Goal: Information Seeking & Learning: Learn about a topic

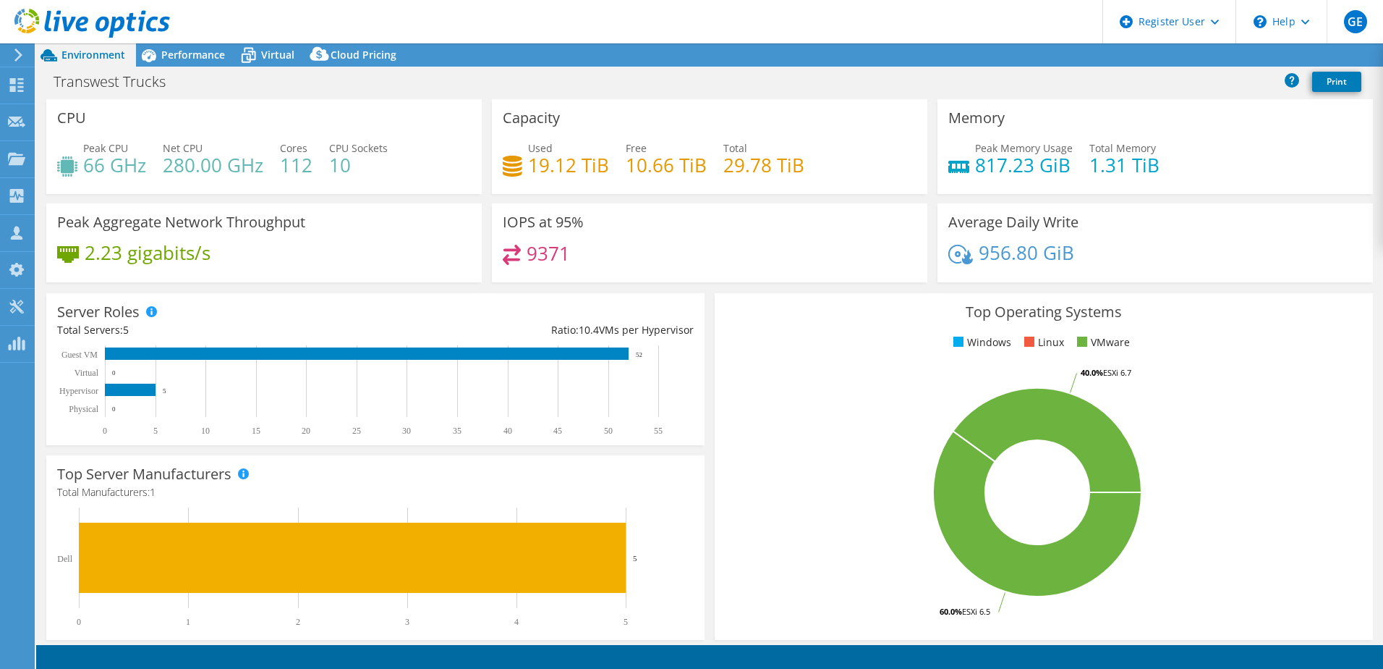
select select "USWest"
drag, startPoint x: 718, startPoint y: 169, endPoint x: 800, endPoint y: 164, distance: 81.9
click at [800, 164] on div "Used 19.12 TiB Free 10.66 TiB Total 29.78 TiB" at bounding box center [710, 163] width 414 height 47
click at [759, 169] on h4 "29.78 TiB" at bounding box center [764, 165] width 81 height 16
click at [742, 169] on h4 "29.78 TiB" at bounding box center [764, 165] width 81 height 16
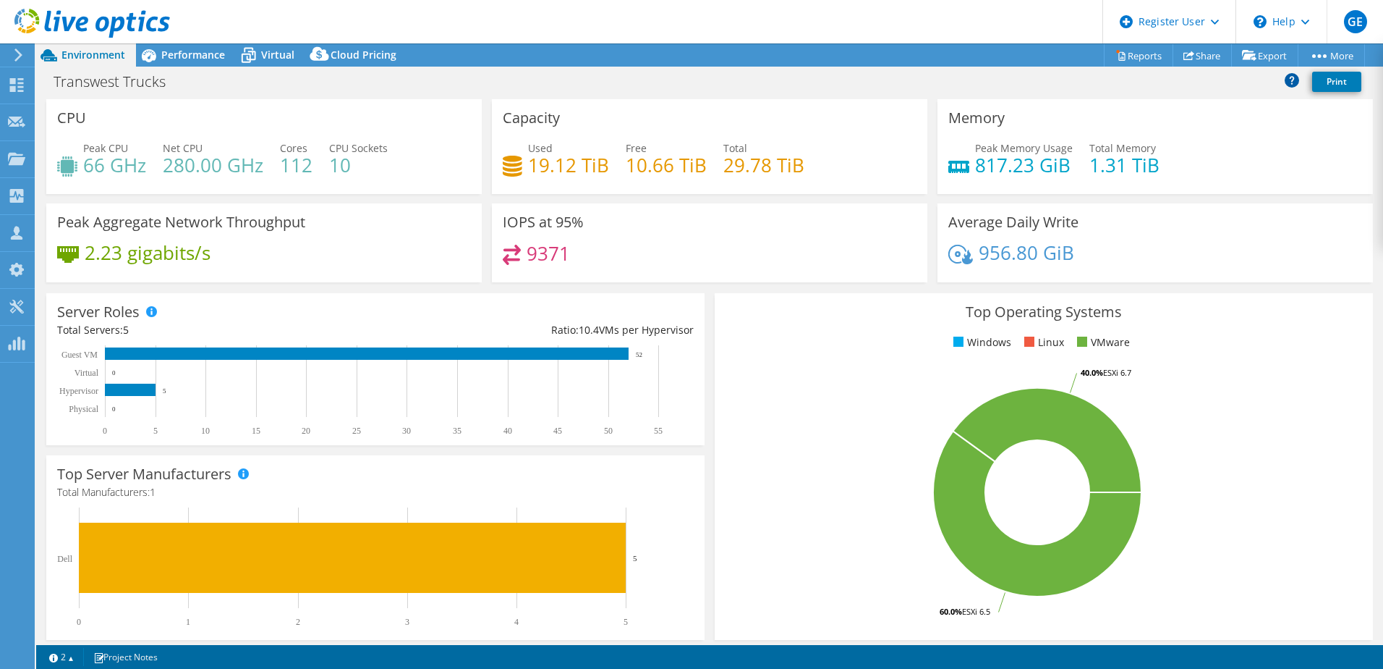
click at [1292, 79] on icon at bounding box center [1292, 79] width 14 height 14
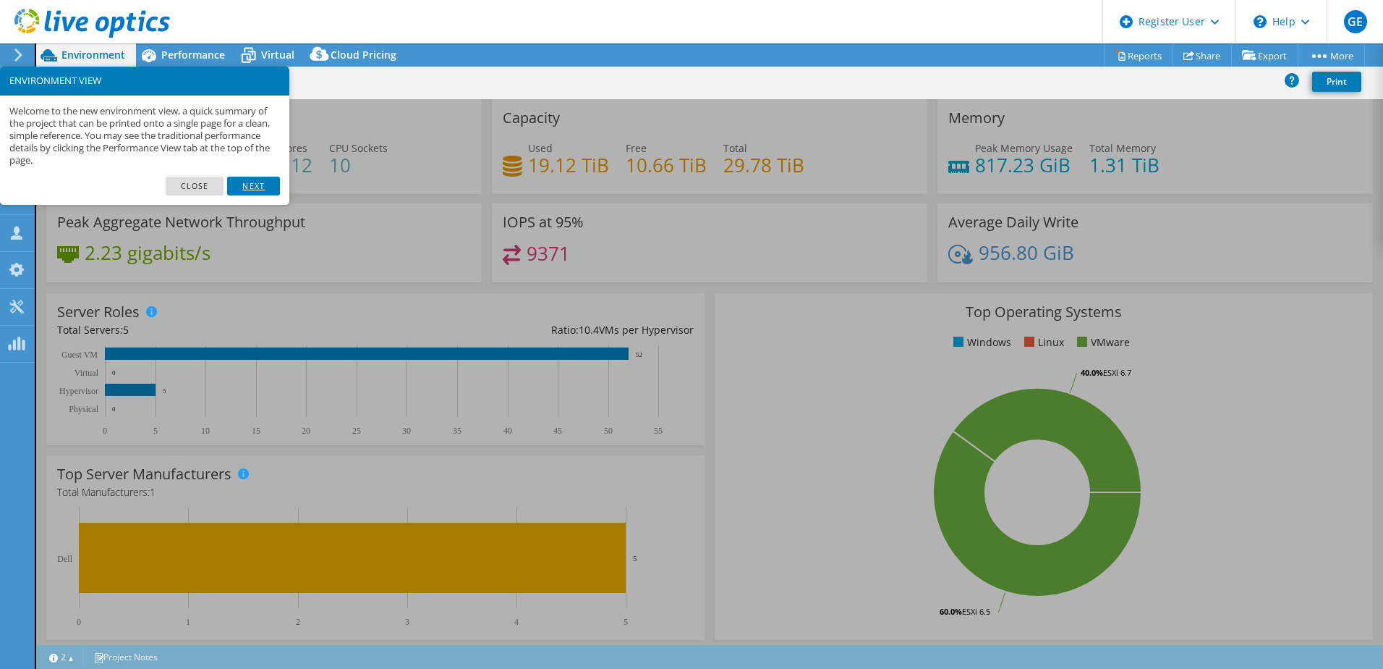
click at [257, 184] on link "Next" at bounding box center [253, 186] width 52 height 19
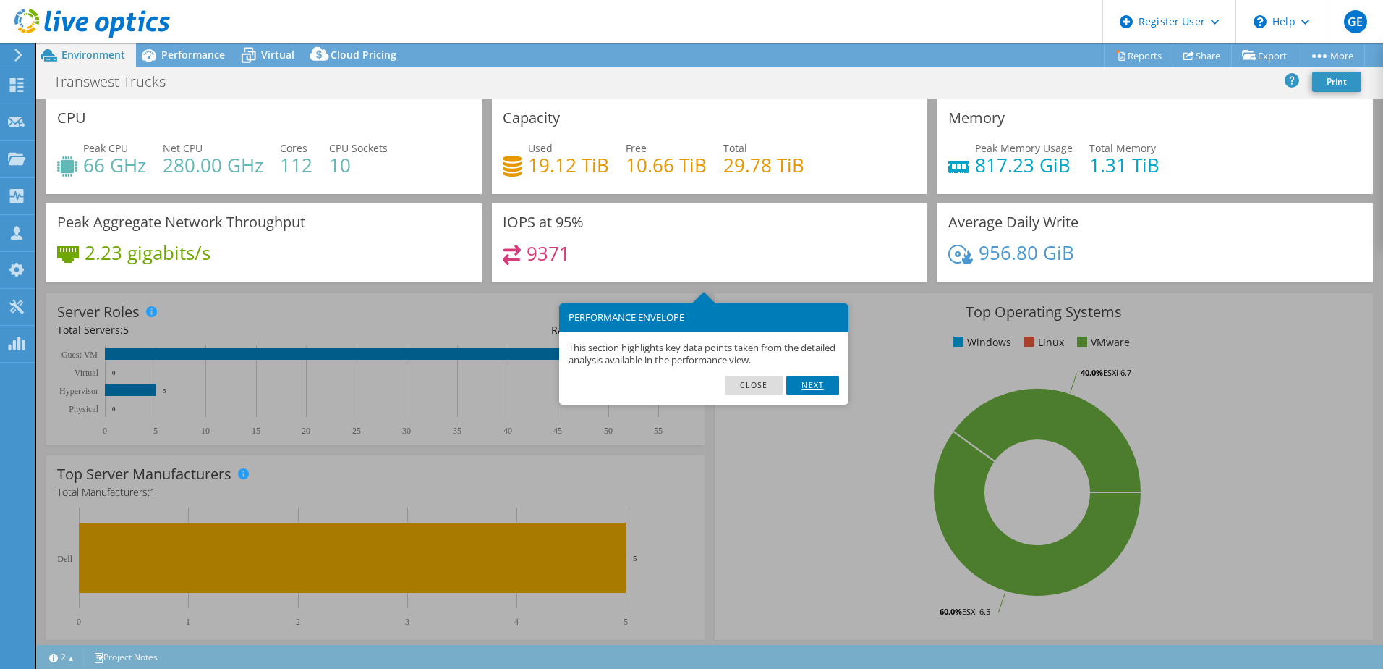
click at [820, 388] on link "Next" at bounding box center [813, 385] width 52 height 19
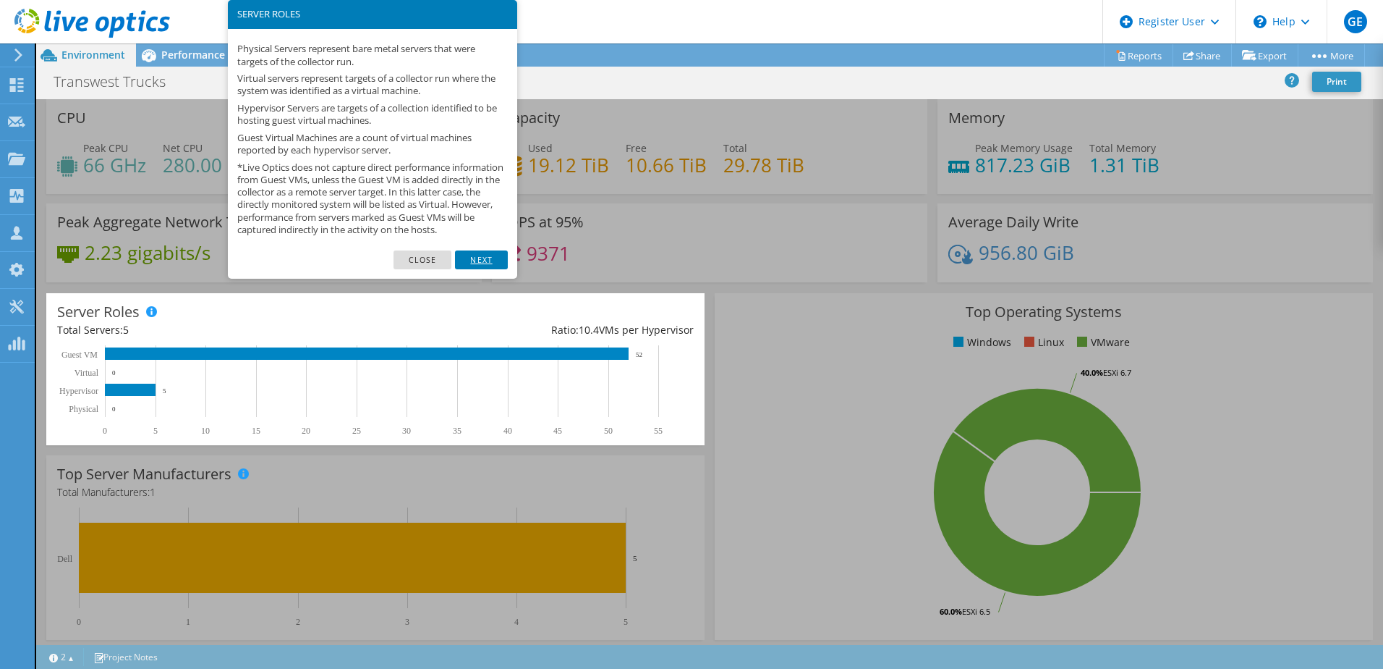
click at [485, 269] on link "Next" at bounding box center [481, 259] width 52 height 19
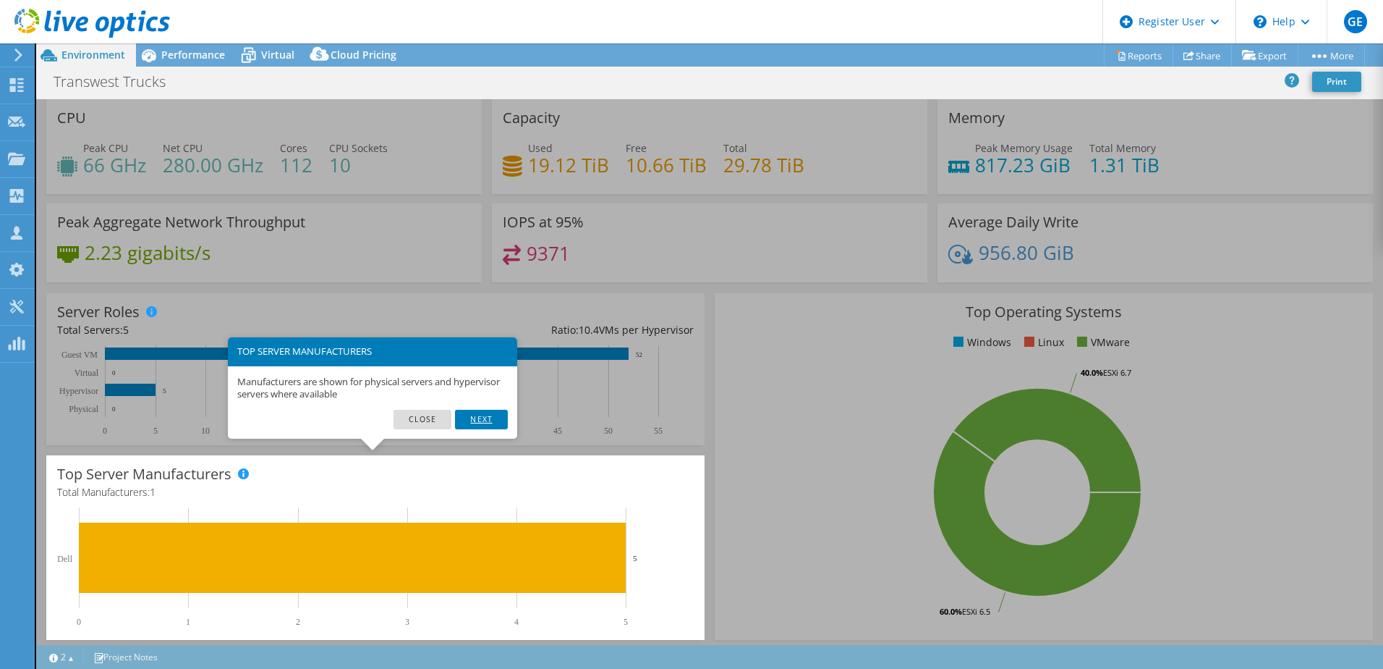
click at [463, 415] on link "Next" at bounding box center [481, 419] width 52 height 19
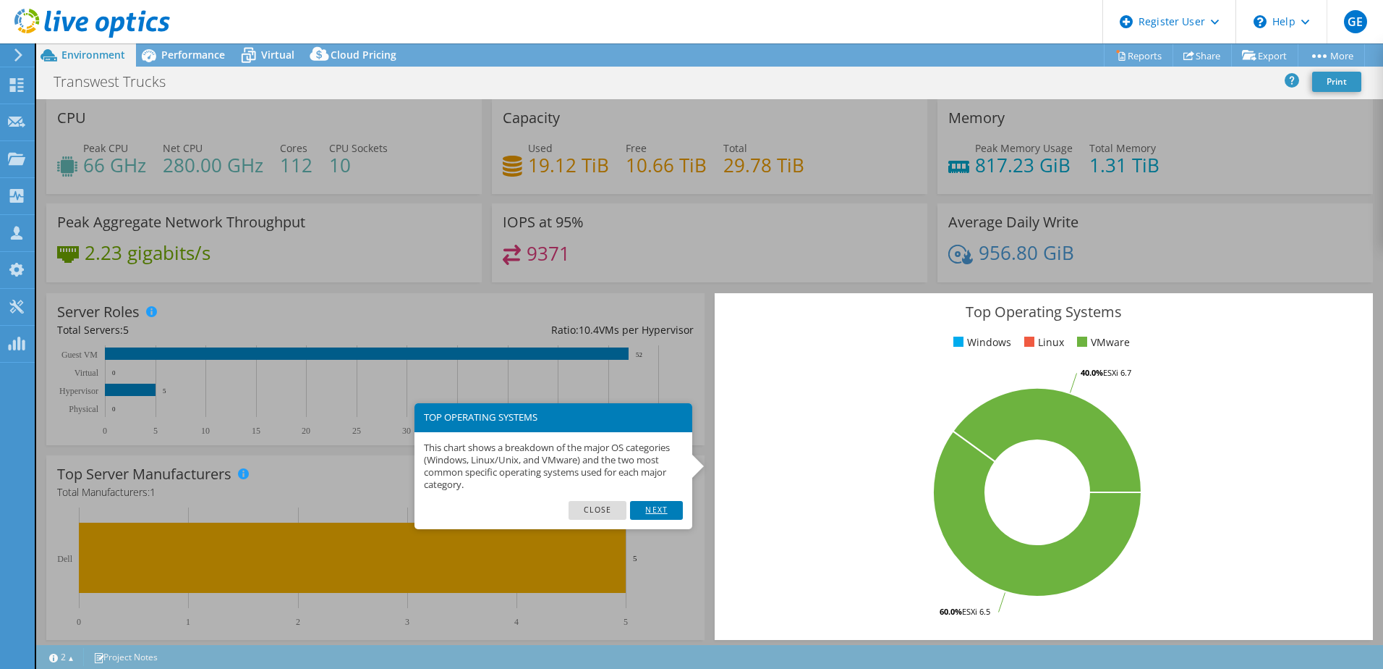
click at [672, 509] on link "Next" at bounding box center [656, 510] width 52 height 19
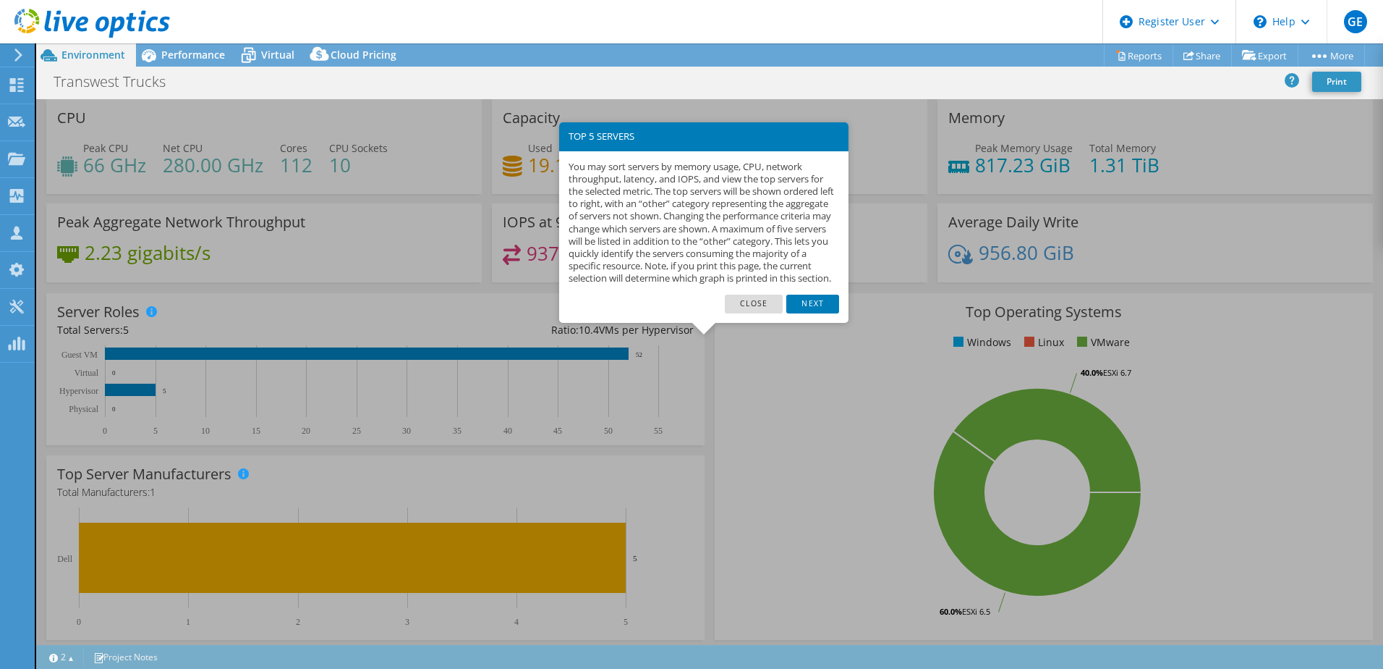
scroll to position [297, 0]
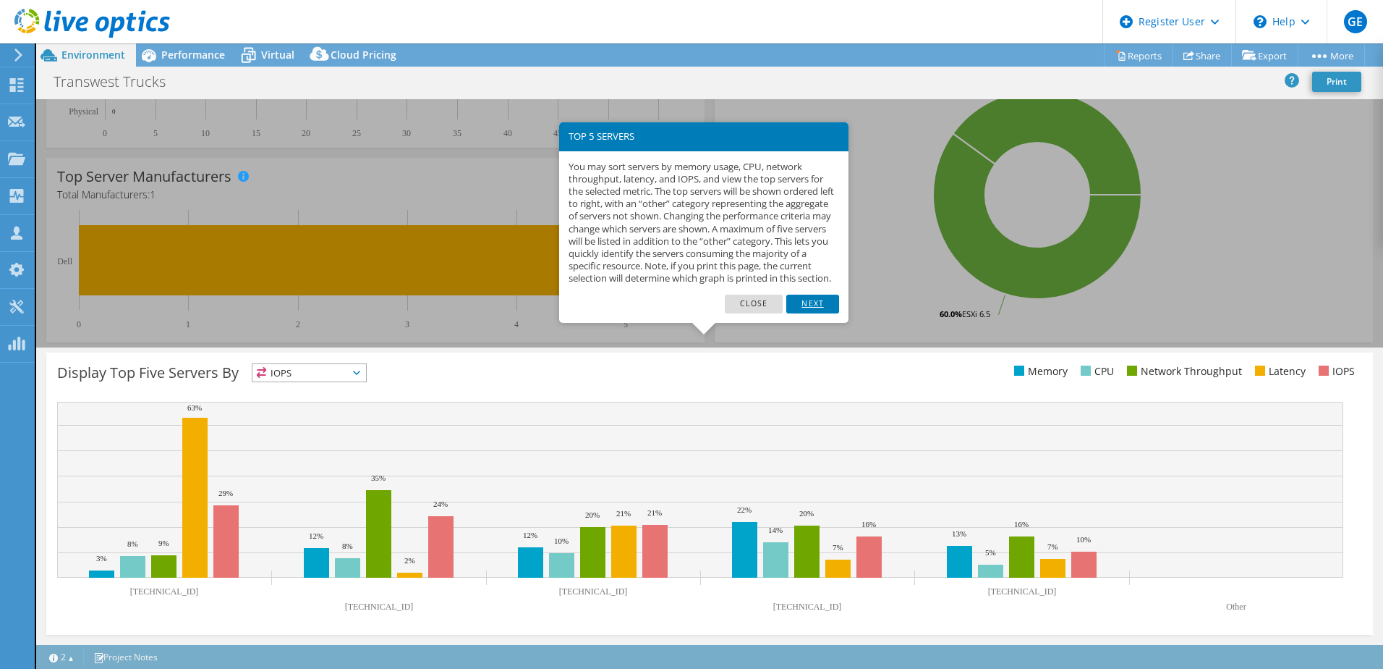
click at [798, 313] on link "Next" at bounding box center [813, 303] width 52 height 19
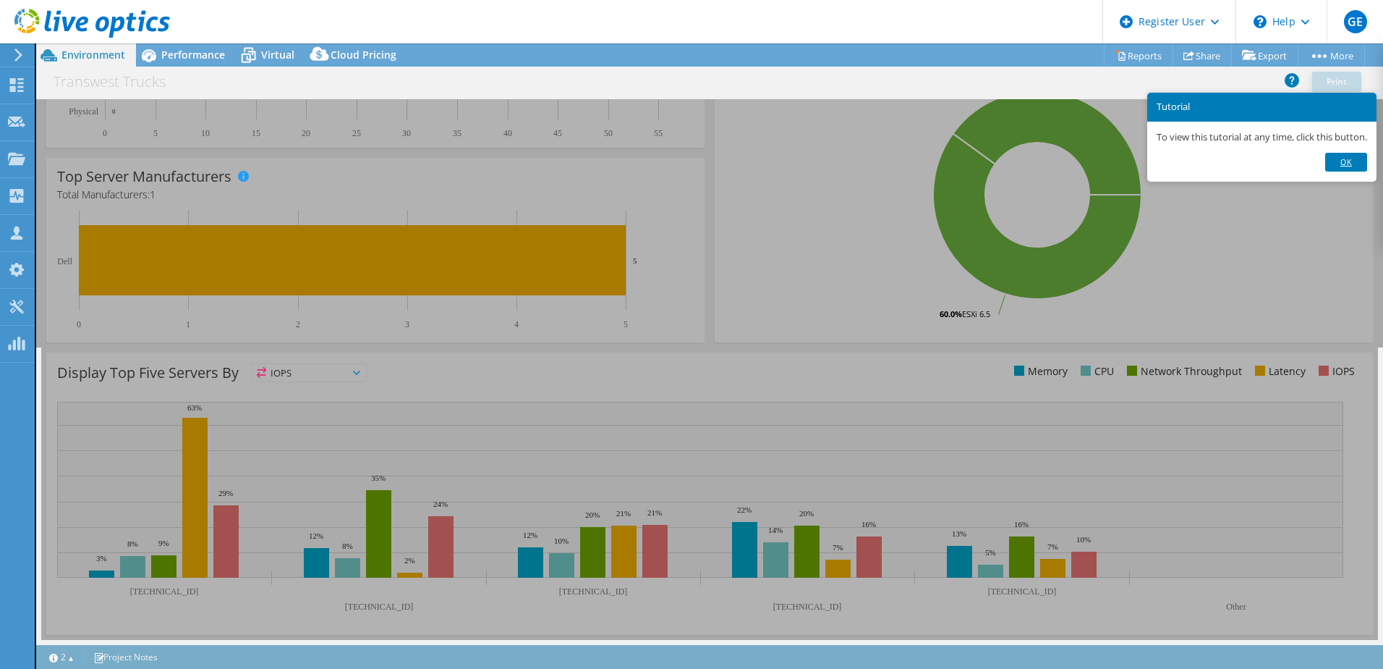
click at [1339, 168] on link "Ok" at bounding box center [1347, 162] width 42 height 19
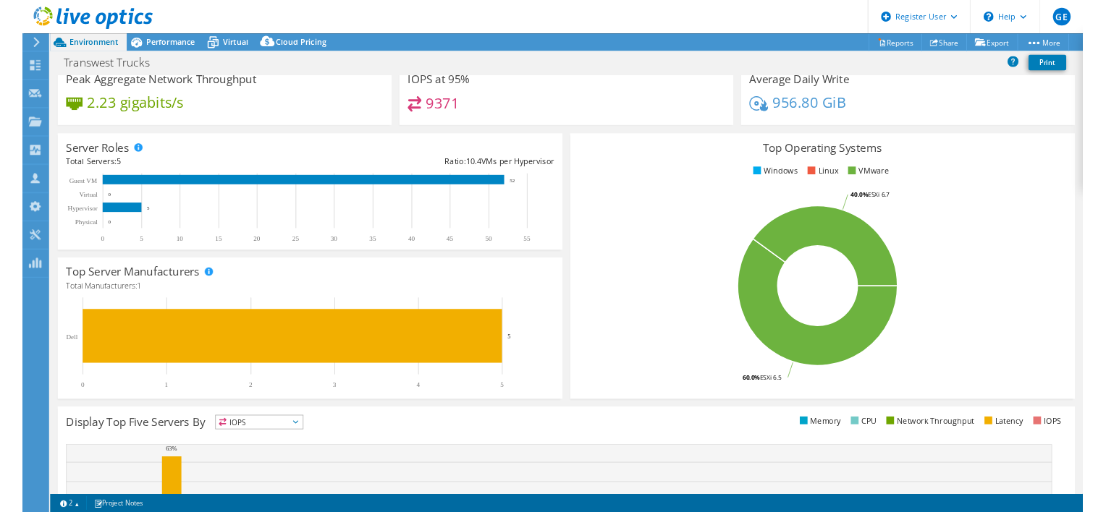
scroll to position [0, 0]
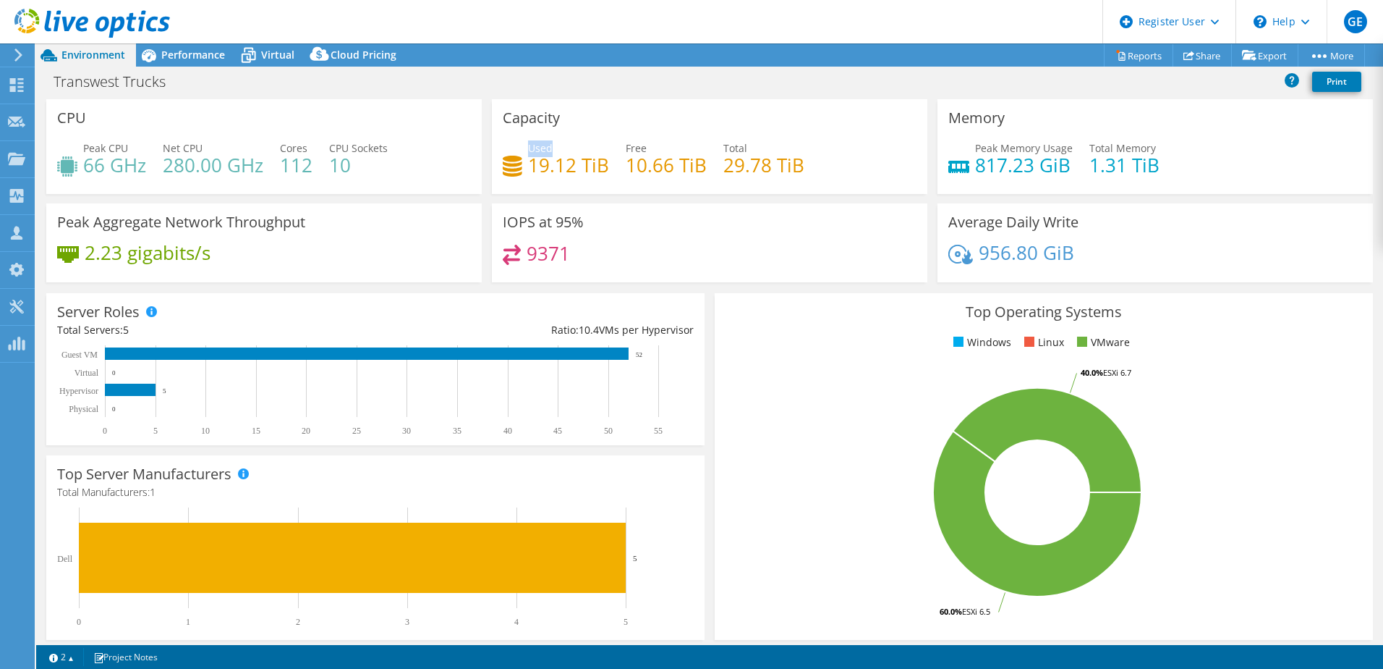
drag, startPoint x: 527, startPoint y: 146, endPoint x: 570, endPoint y: 141, distance: 43.7
click at [570, 141] on div "Used 19.12 TiB" at bounding box center [568, 156] width 81 height 33
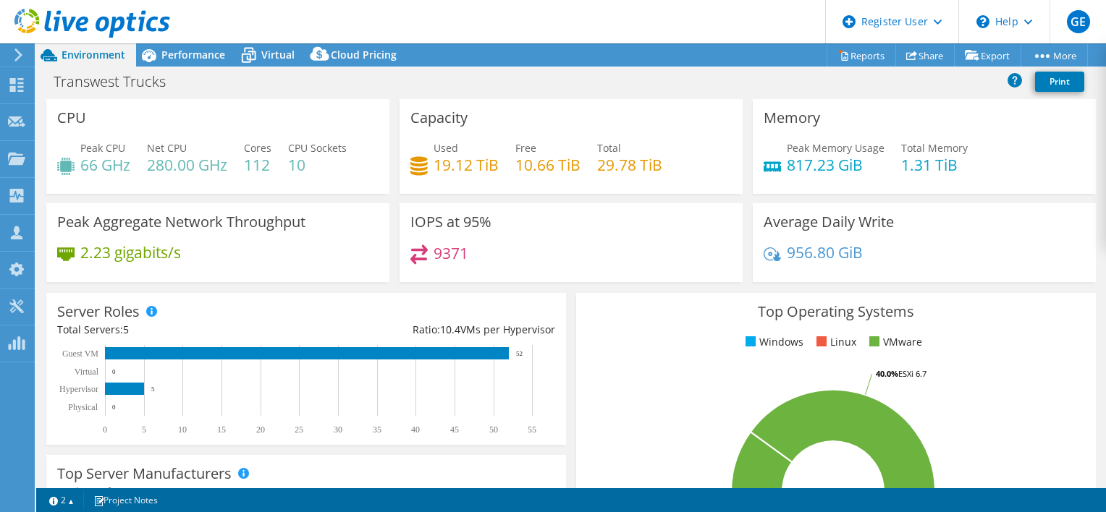
click at [449, 253] on h4 "9371" at bounding box center [450, 253] width 35 height 16
click at [187, 64] on div "Performance" at bounding box center [186, 54] width 100 height 23
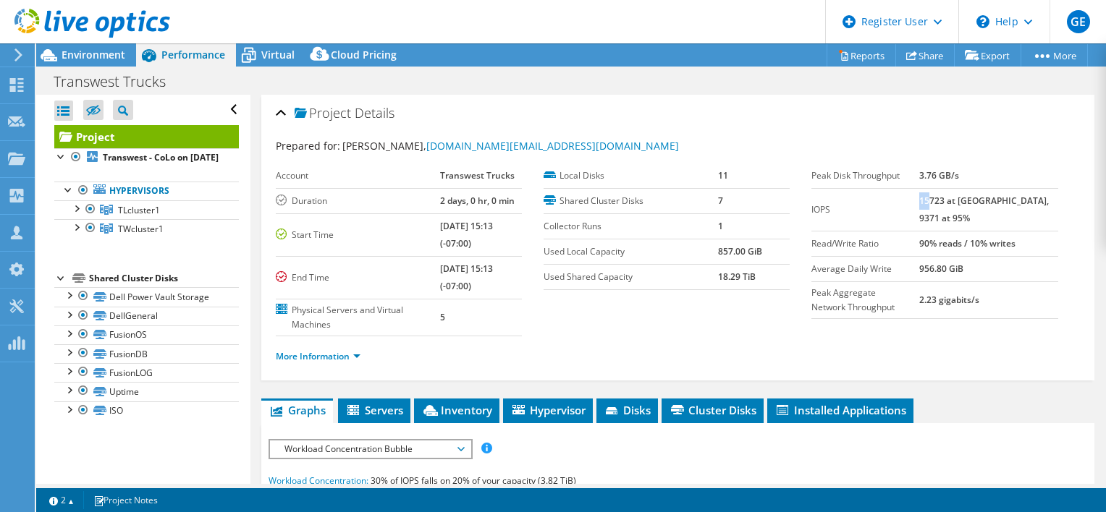
drag, startPoint x: 946, startPoint y: 197, endPoint x: 955, endPoint y: 198, distance: 8.7
click at [955, 198] on b "15723 at [GEOGRAPHIC_DATA], 9371 at 95%" at bounding box center [984, 210] width 130 height 30
click at [319, 354] on link "More Information" at bounding box center [318, 356] width 85 height 12
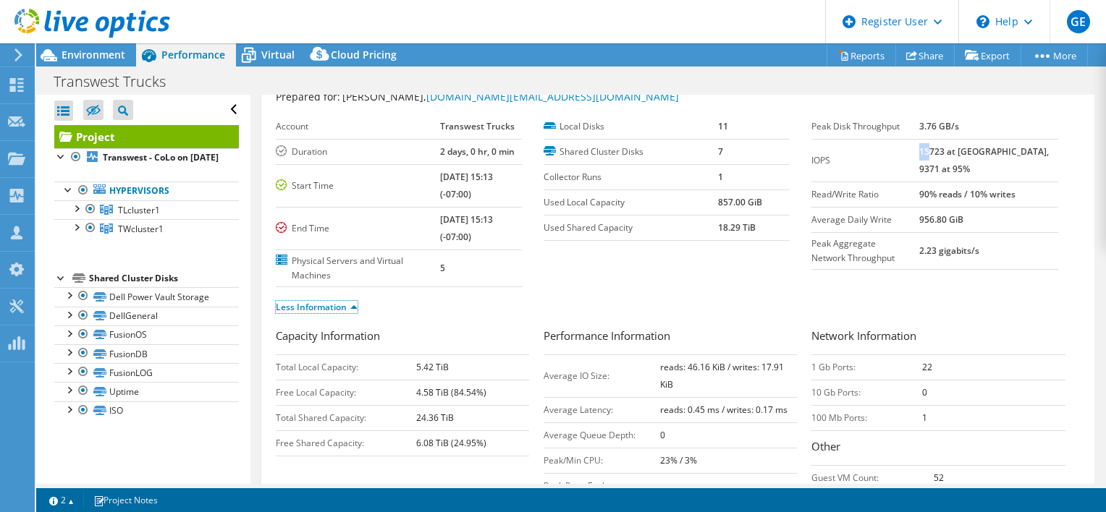
scroll to position [72, 0]
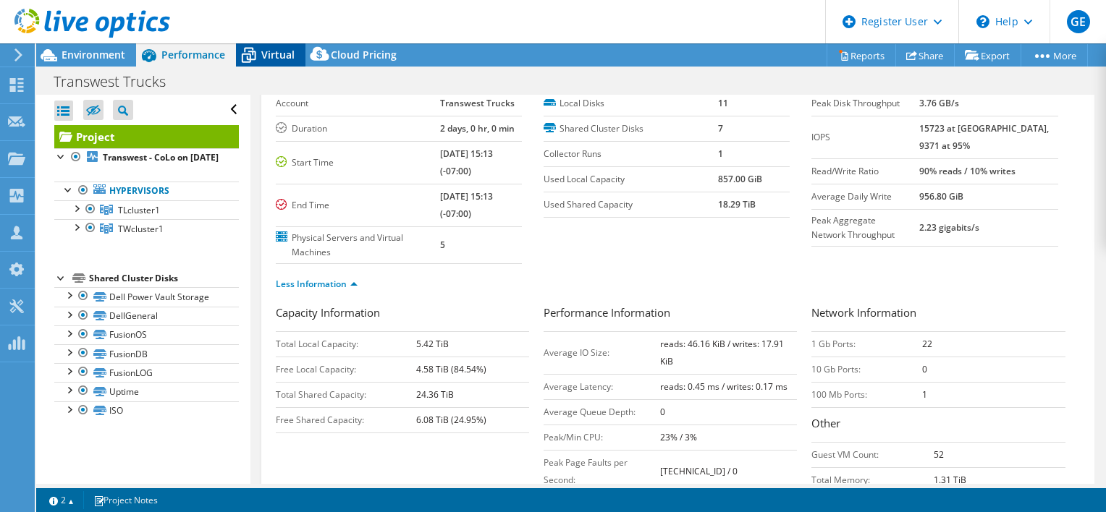
click at [275, 59] on span "Virtual" at bounding box center [277, 55] width 33 height 14
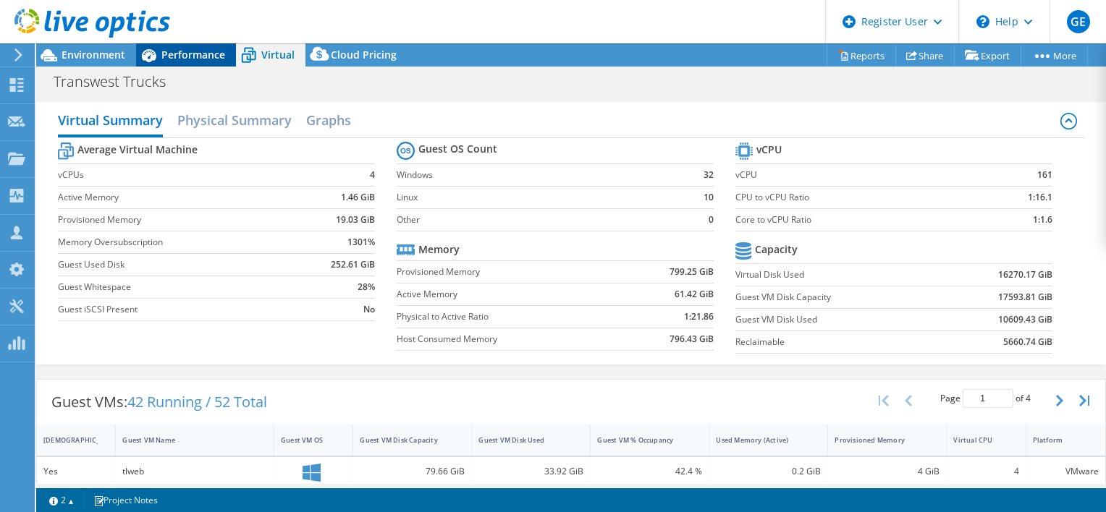
drag, startPoint x: 171, startPoint y: 53, endPoint x: 193, endPoint y: 53, distance: 22.4
click at [171, 53] on span "Performance" at bounding box center [193, 55] width 64 height 14
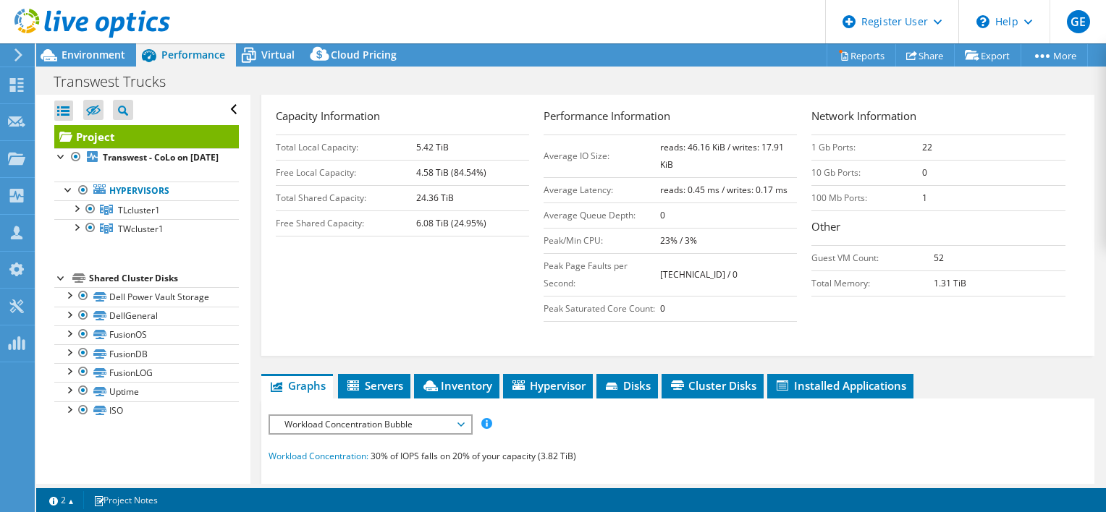
scroll to position [434, 0]
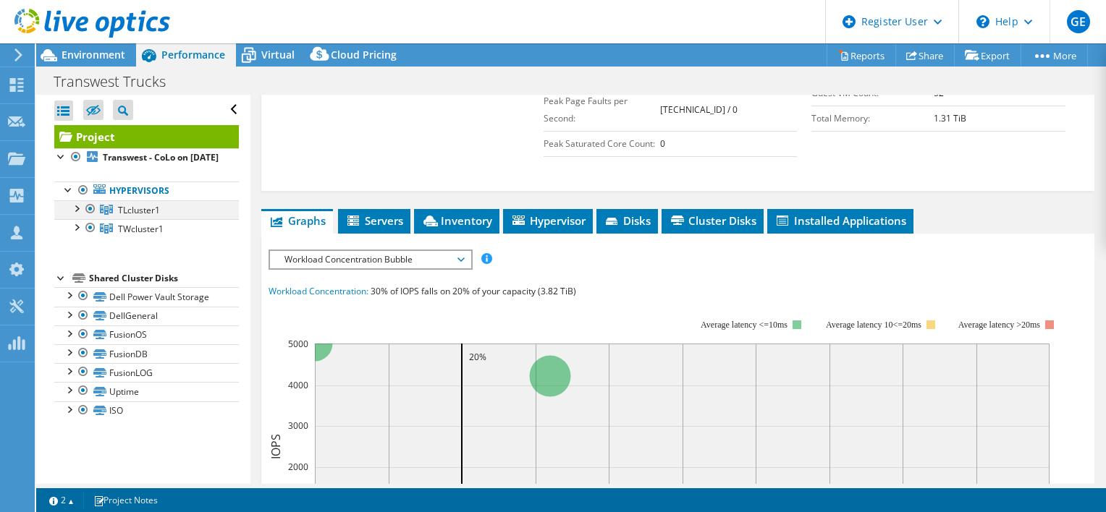
click at [78, 215] on div at bounding box center [76, 207] width 14 height 14
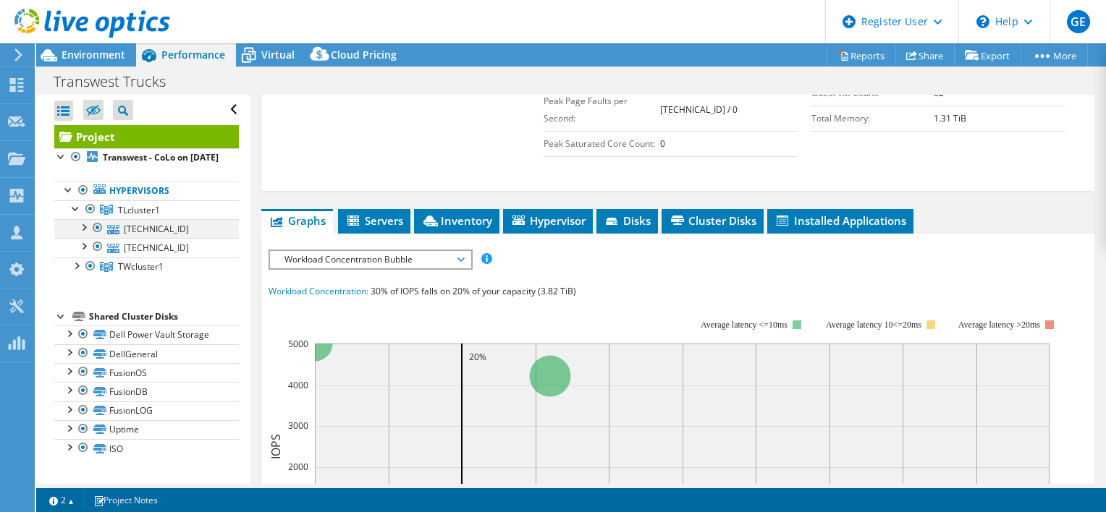
click at [84, 234] on div at bounding box center [83, 226] width 14 height 14
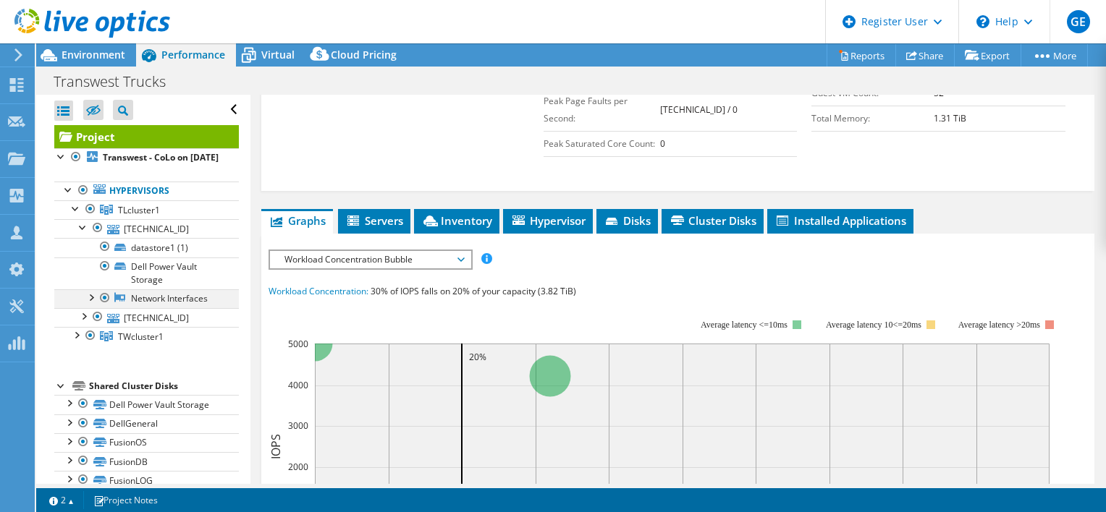
click at [93, 304] on div at bounding box center [90, 296] width 14 height 14
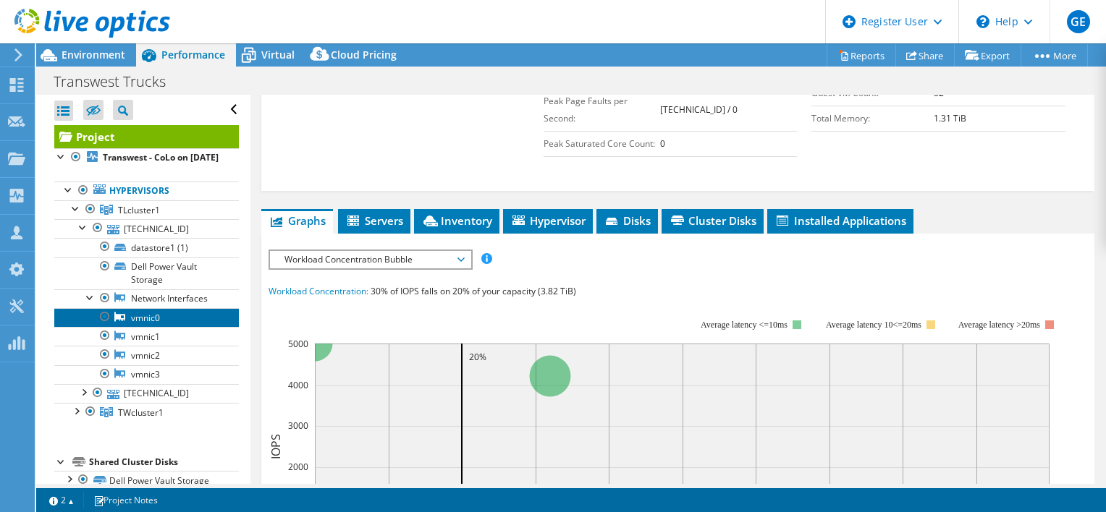
click at [136, 327] on link "vmnic0" at bounding box center [146, 317] width 185 height 19
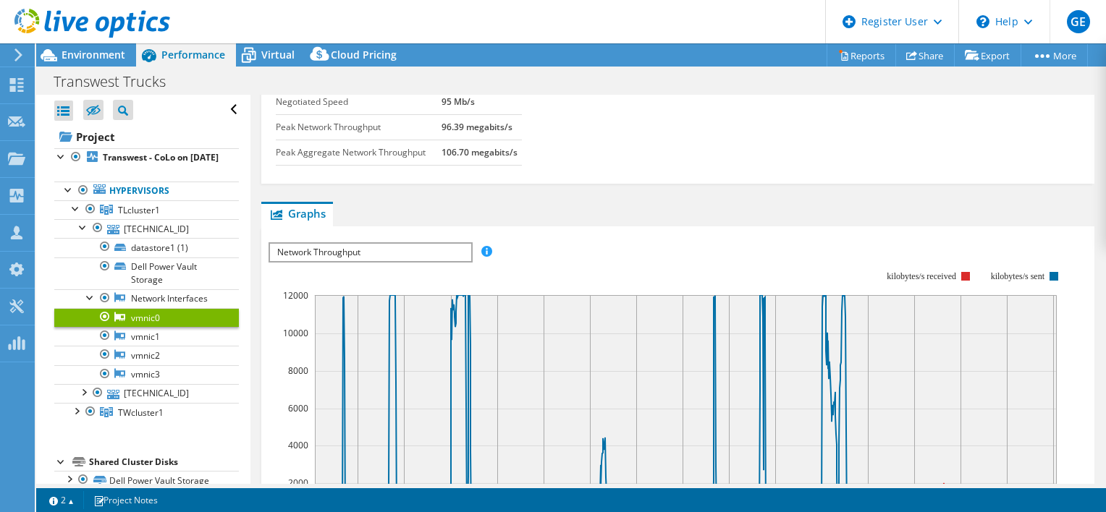
scroll to position [0, 0]
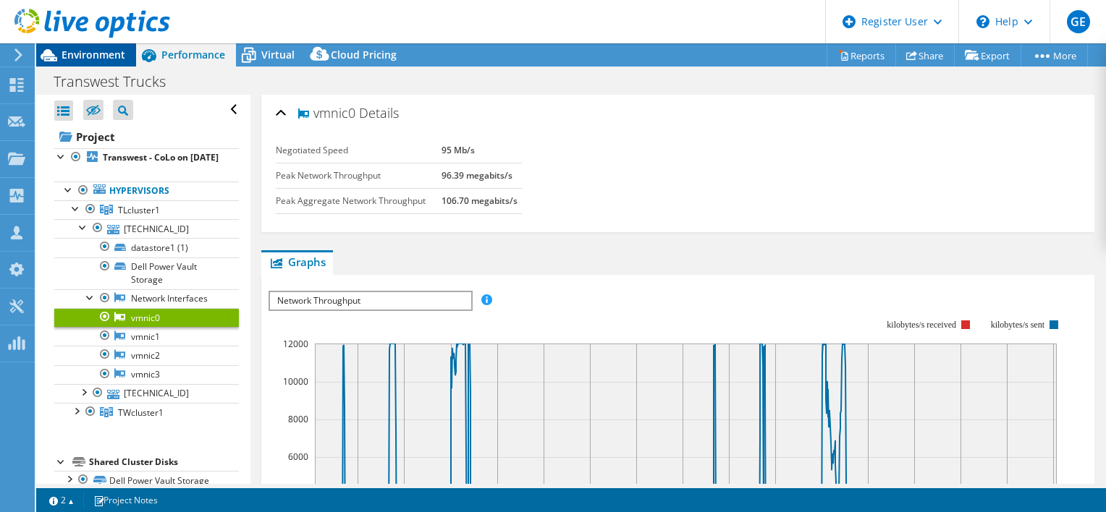
click at [110, 58] on span "Environment" at bounding box center [94, 55] width 64 height 14
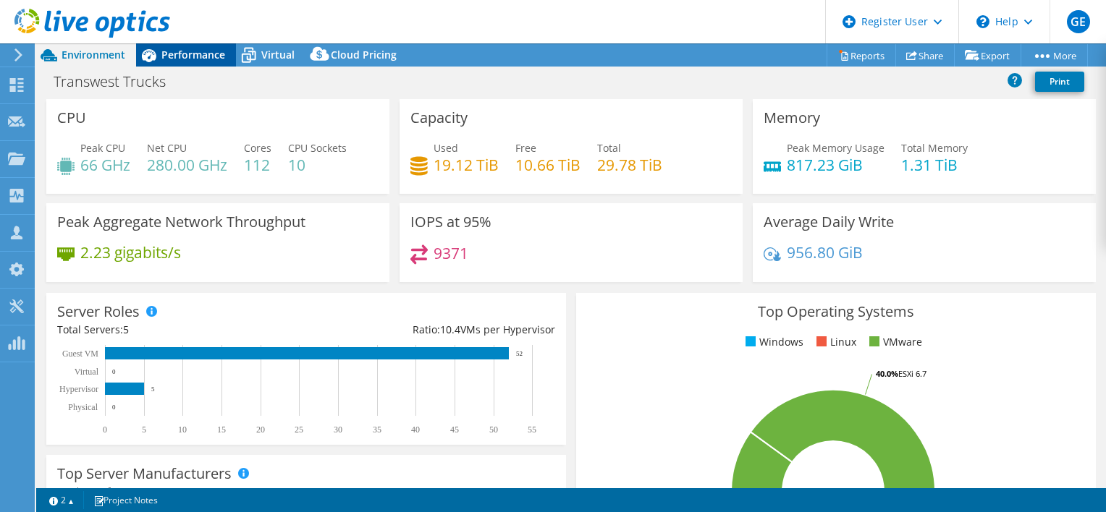
click at [188, 51] on span "Performance" at bounding box center [193, 55] width 64 height 14
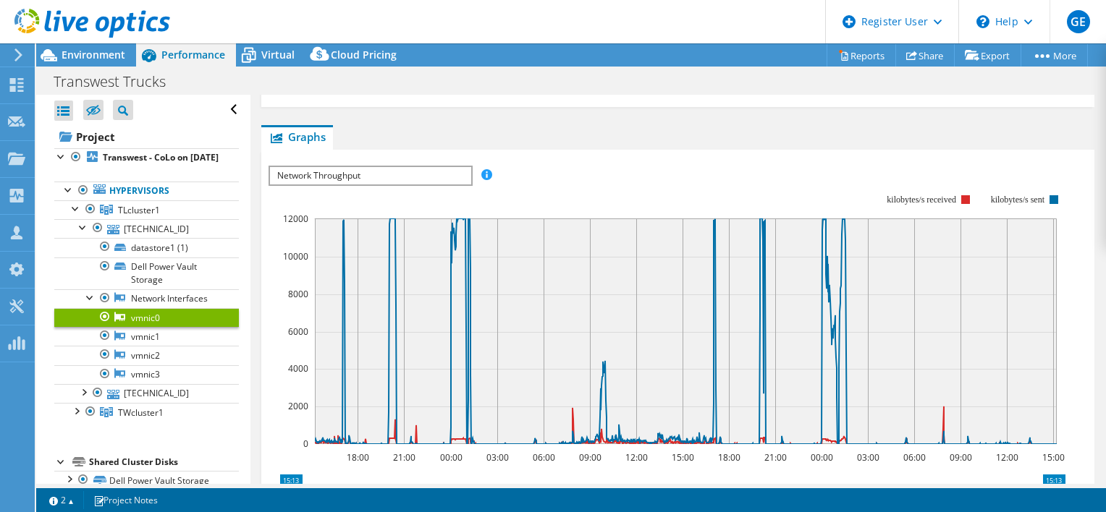
scroll to position [397, 0]
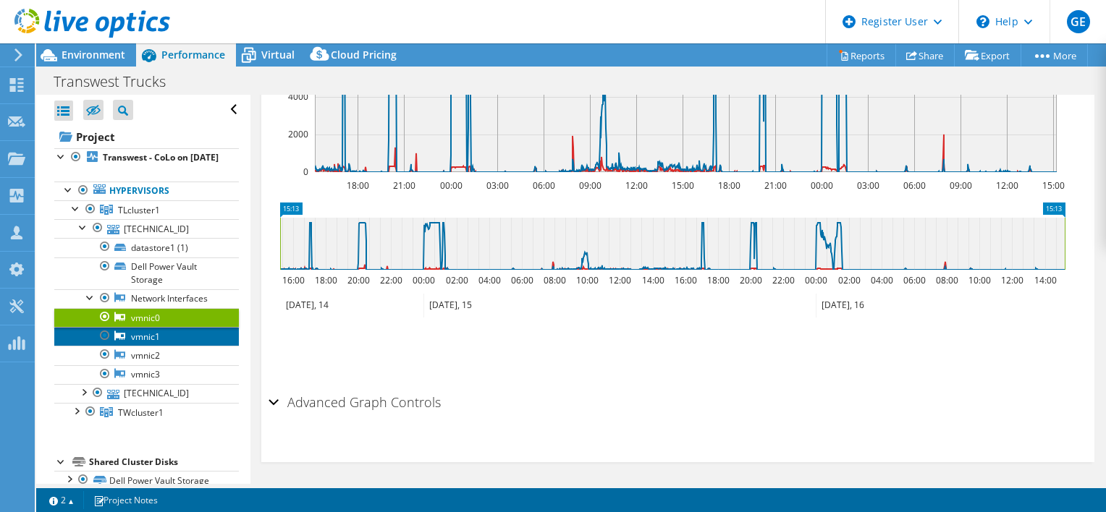
click at [166, 346] on link "vmnic1" at bounding box center [146, 336] width 185 height 19
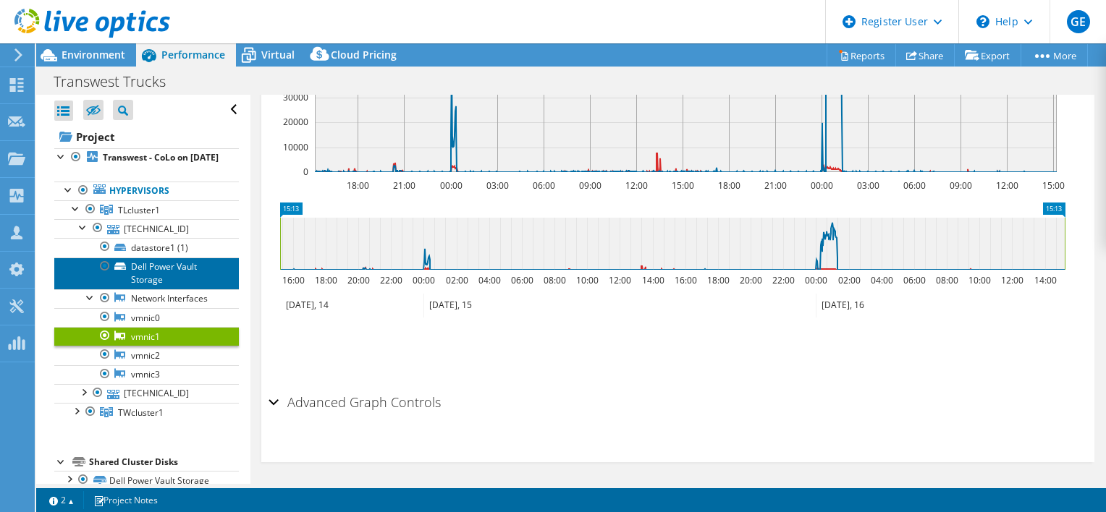
click at [175, 282] on link "Dell Power Vault Storage" at bounding box center [146, 274] width 185 height 32
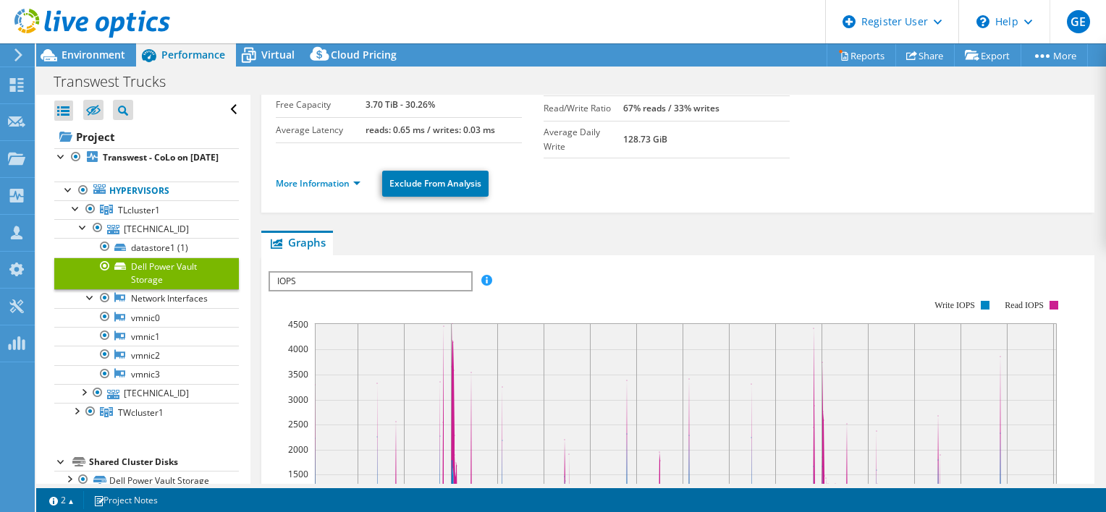
scroll to position [0, 0]
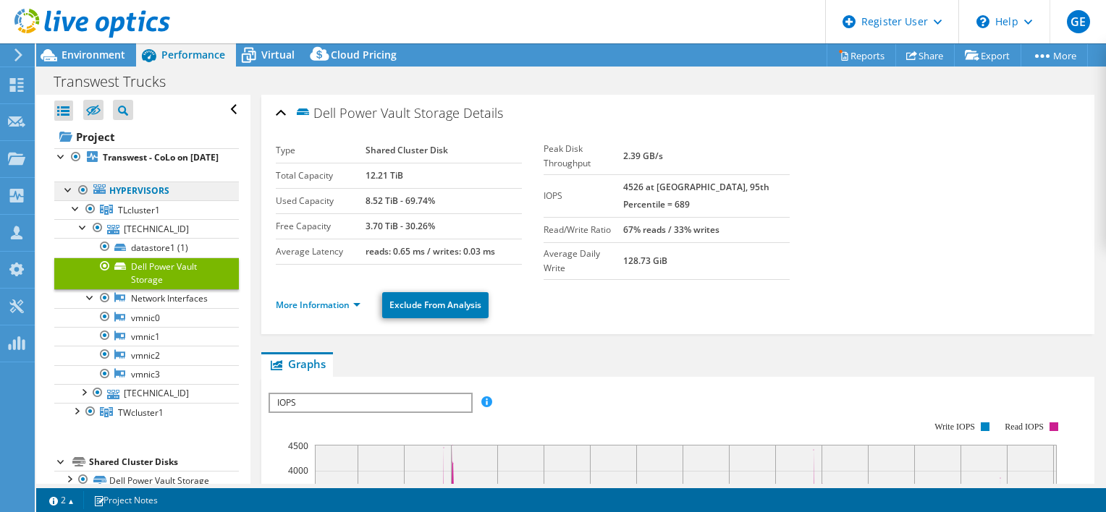
click at [159, 200] on link "Hypervisors" at bounding box center [146, 191] width 185 height 19
click at [170, 200] on link "Hypervisors" at bounding box center [146, 191] width 185 height 19
click at [119, 200] on link "Hypervisors" at bounding box center [146, 191] width 185 height 19
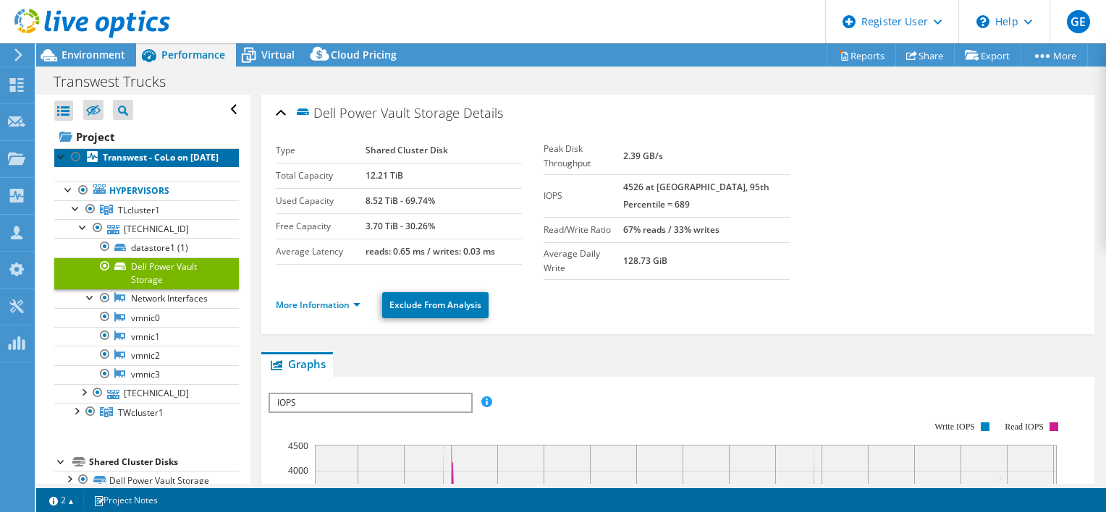
click at [146, 159] on b "Transwest - CoLo on [DATE]" at bounding box center [161, 157] width 116 height 12
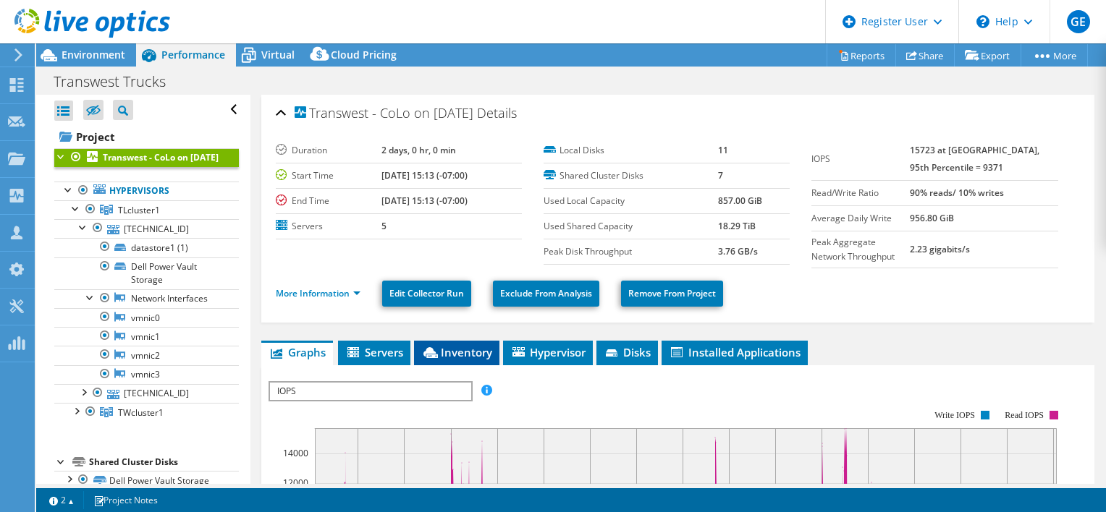
click at [444, 347] on span "Inventory" at bounding box center [456, 352] width 71 height 14
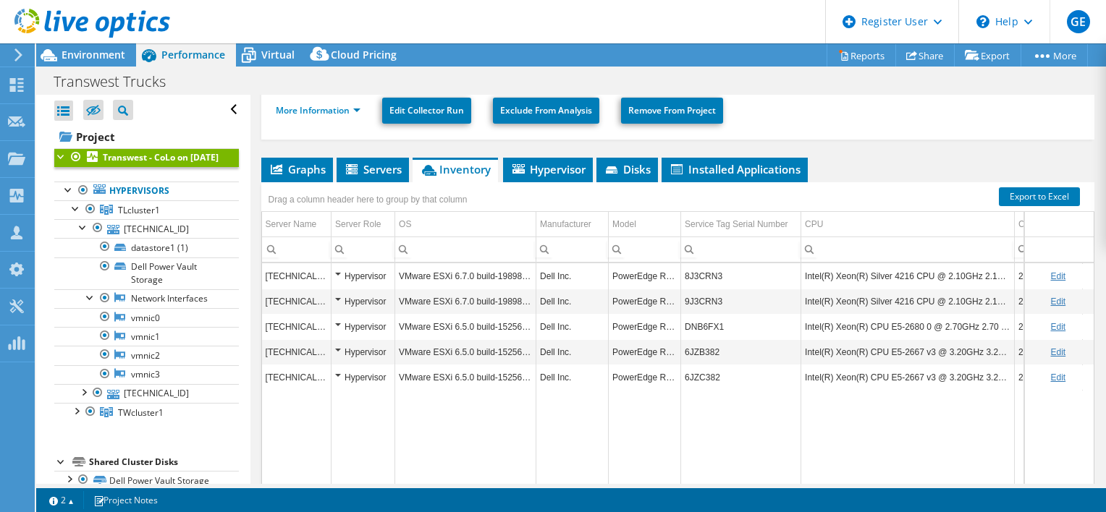
scroll to position [217, 0]
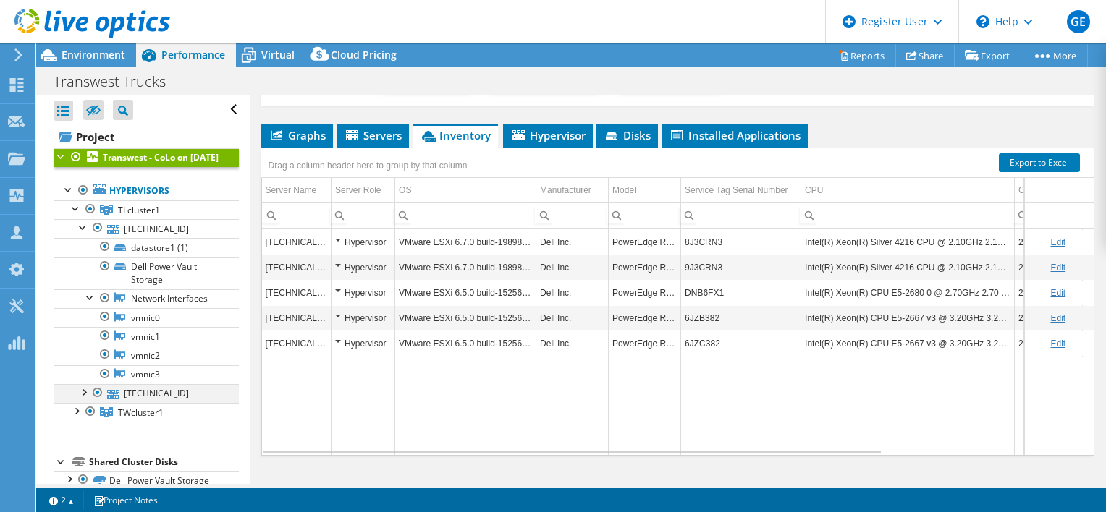
click at [90, 402] on div at bounding box center [97, 392] width 14 height 17
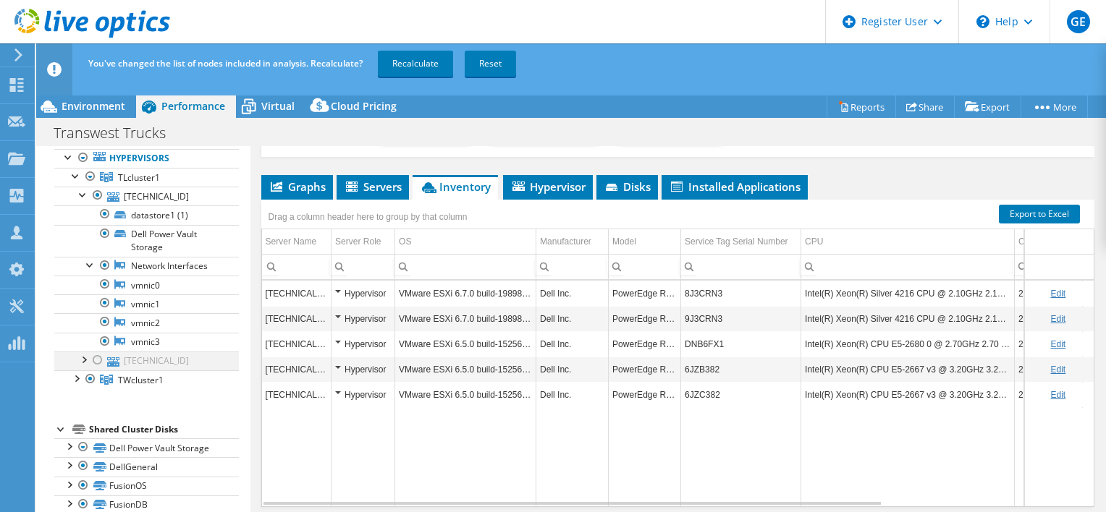
scroll to position [145, 0]
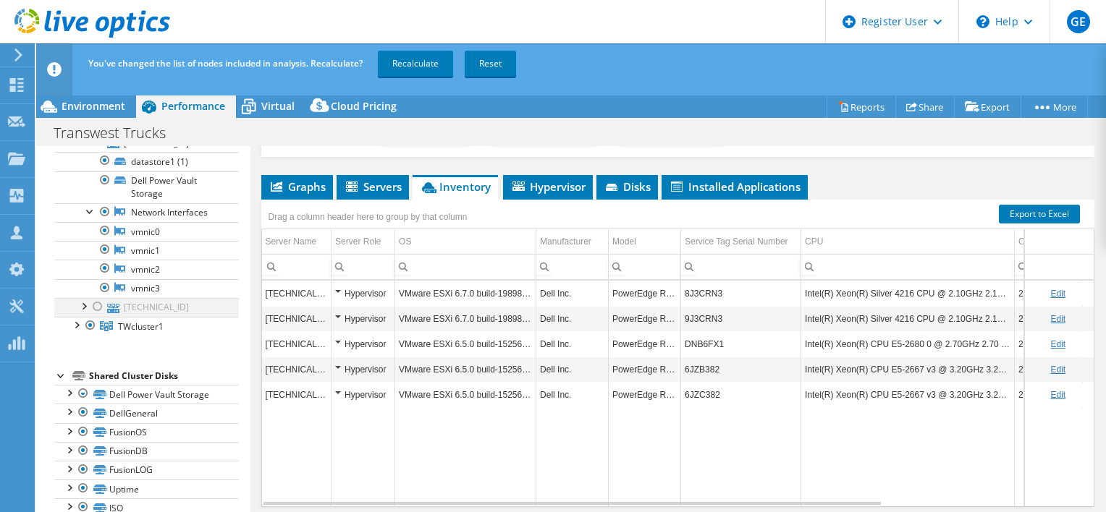
click at [87, 313] on div at bounding box center [83, 305] width 14 height 14
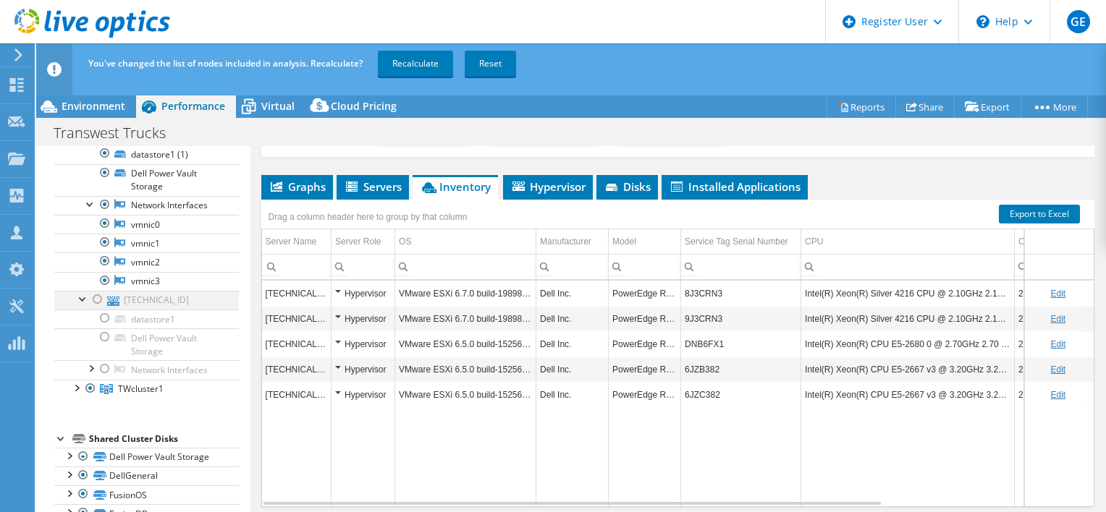
click at [95, 308] on div at bounding box center [97, 299] width 14 height 17
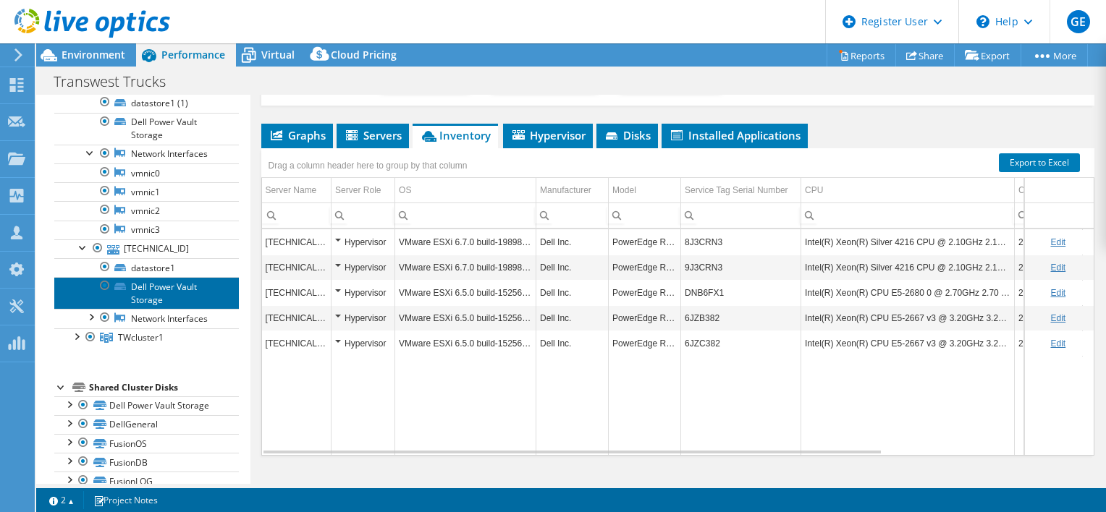
click at [172, 309] on link "Dell Power Vault Storage" at bounding box center [146, 293] width 185 height 32
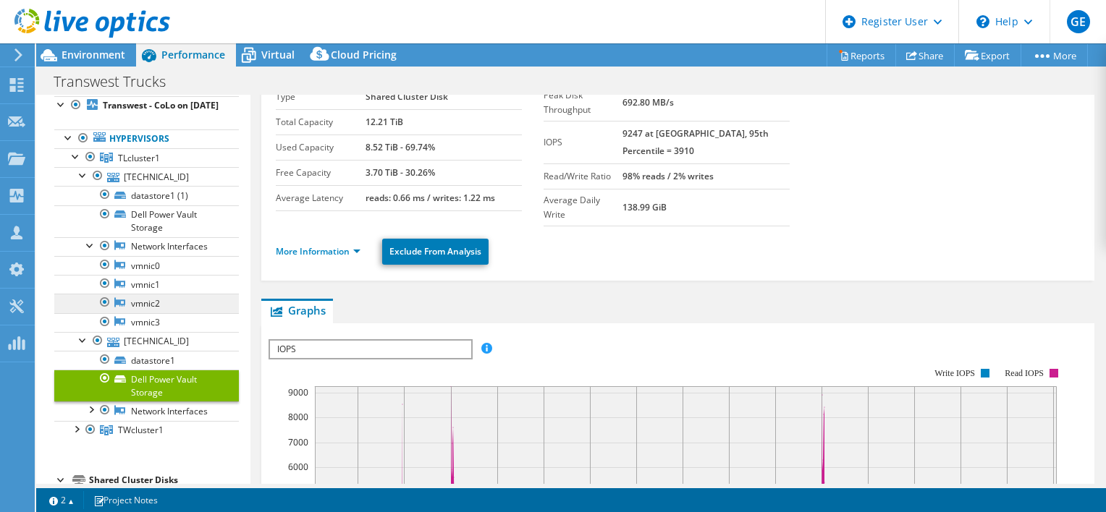
scroll to position [0, 0]
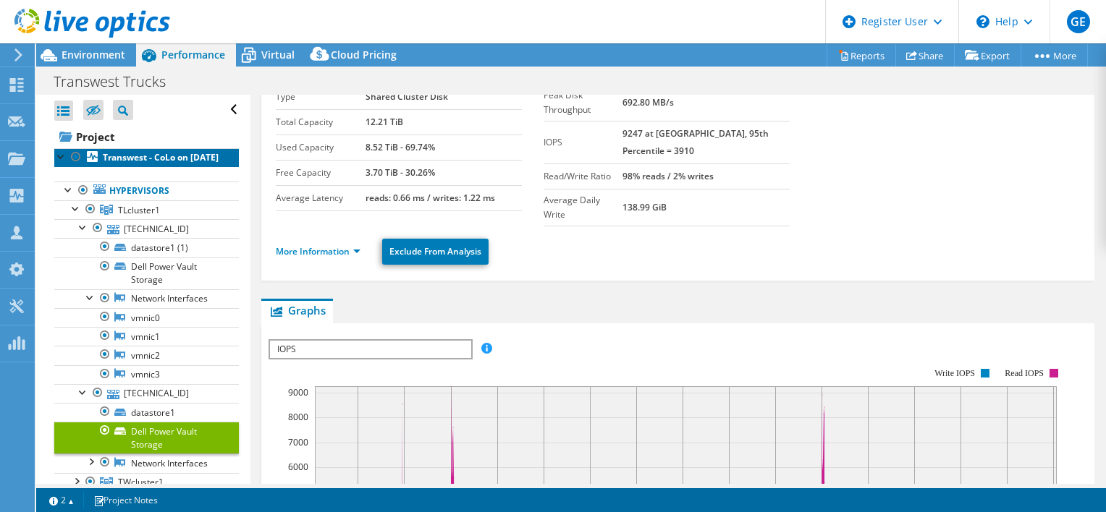
click at [173, 166] on link "Transwest - CoLo on [DATE]" at bounding box center [146, 157] width 185 height 19
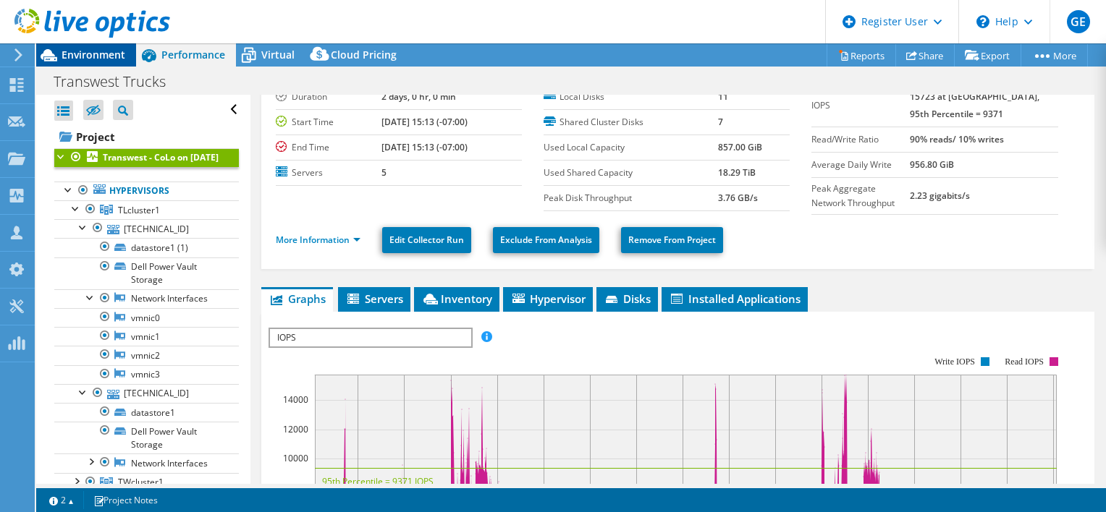
click at [80, 58] on span "Environment" at bounding box center [94, 55] width 64 height 14
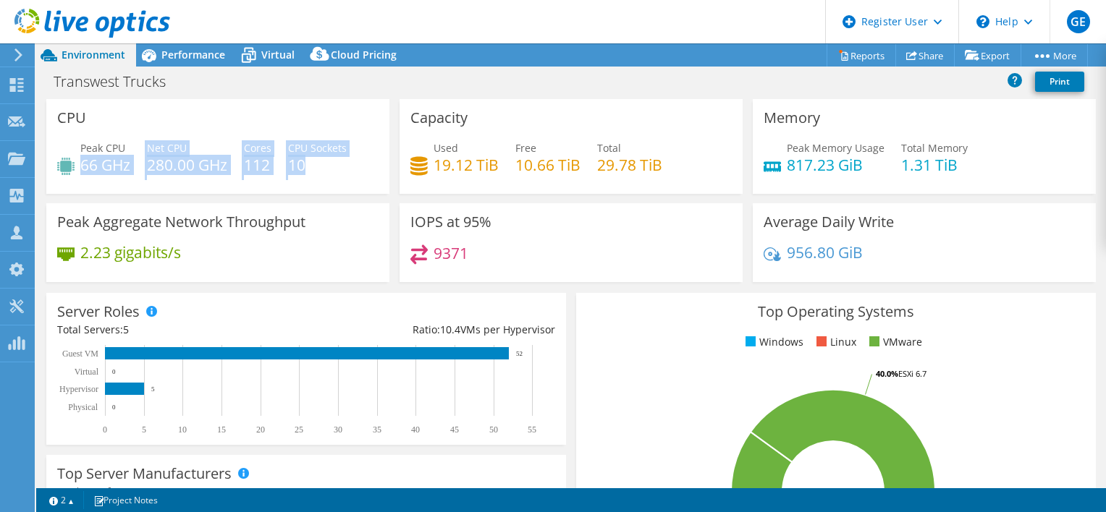
drag, startPoint x: 87, startPoint y: 162, endPoint x: 317, endPoint y: 171, distance: 230.3
click at [317, 171] on div "Peak CPU 66 GHz Net CPU 280.00 GHz Cores 112 CPU Sockets 10" at bounding box center [217, 163] width 321 height 47
drag, startPoint x: 317, startPoint y: 171, endPoint x: 350, endPoint y: 177, distance: 33.8
click at [350, 177] on div "Peak CPU 66 GHz Net CPU 280.00 GHz Cores 112 CPU Sockets 10" at bounding box center [217, 163] width 321 height 47
drag, startPoint x: 284, startPoint y: 165, endPoint x: 315, endPoint y: 166, distance: 31.1
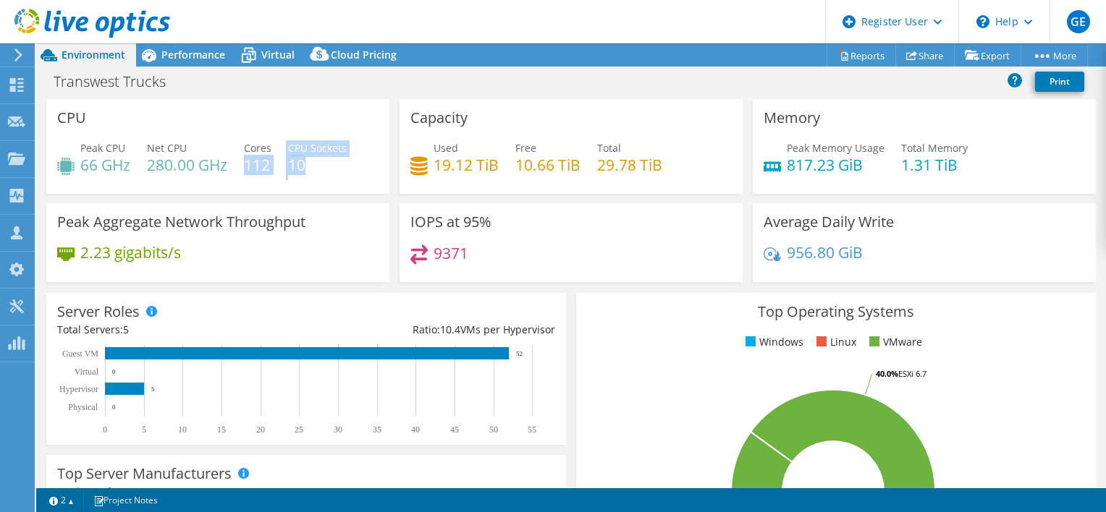
click at [315, 166] on div "Peak CPU 66 GHz Net CPU 280.00 GHz Cores 112 CPU Sockets 10" at bounding box center [217, 163] width 321 height 47
drag, startPoint x: 315, startPoint y: 166, endPoint x: 357, endPoint y: 167, distance: 42.0
click at [357, 167] on div "Peak CPU 66 GHz Net CPU 280.00 GHz Cores 112 CPU Sockets 10" at bounding box center [217, 163] width 321 height 47
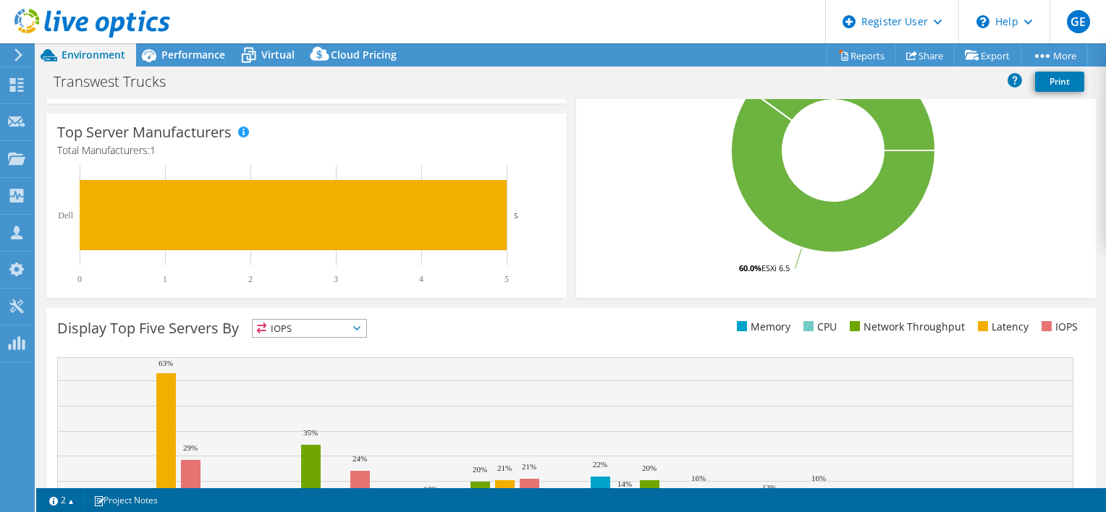
scroll to position [362, 0]
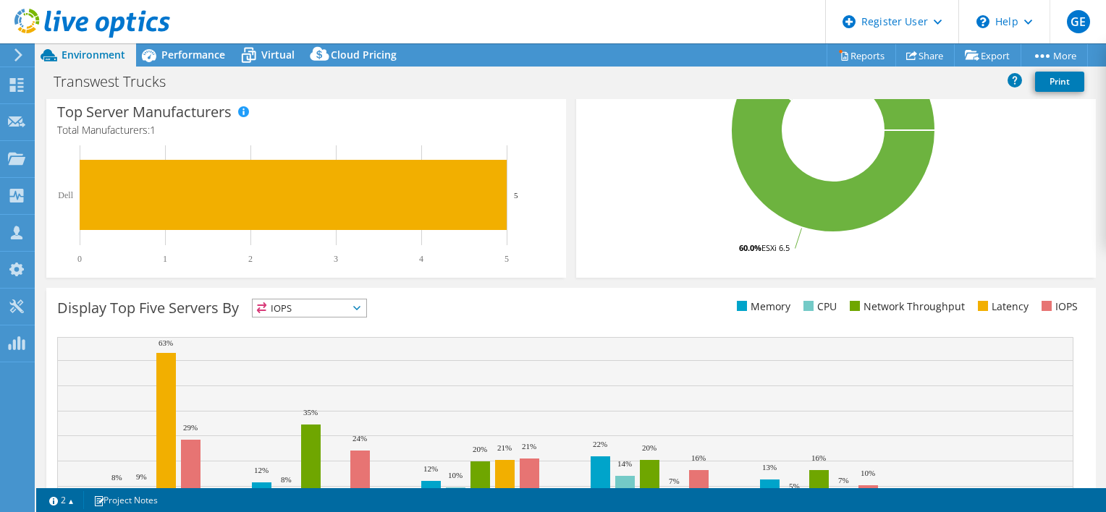
click at [308, 306] on span "IOPS" at bounding box center [310, 308] width 114 height 17
click at [448, 299] on div "Display Top Five Servers By IOPS IOPS" at bounding box center [314, 311] width 514 height 24
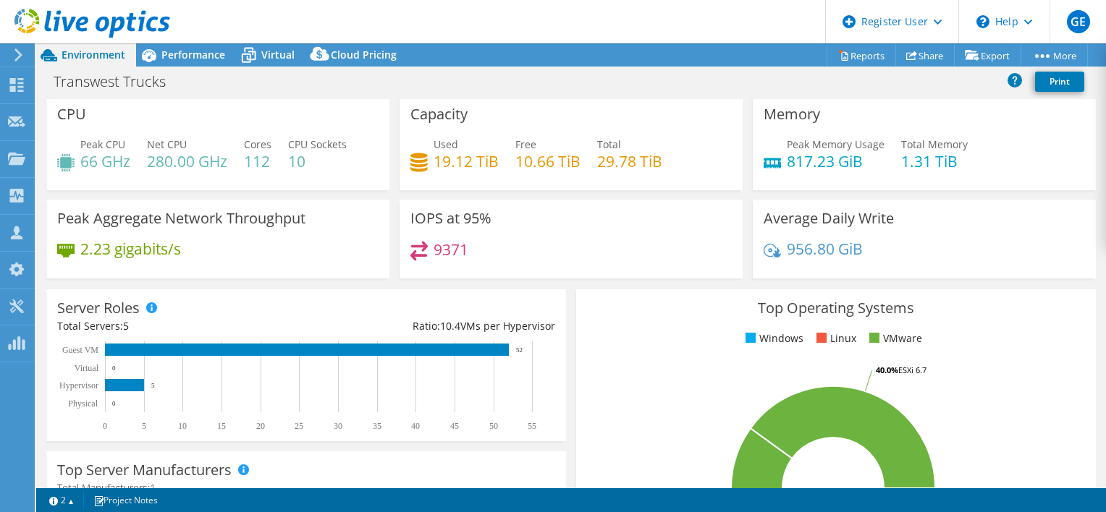
scroll to position [0, 0]
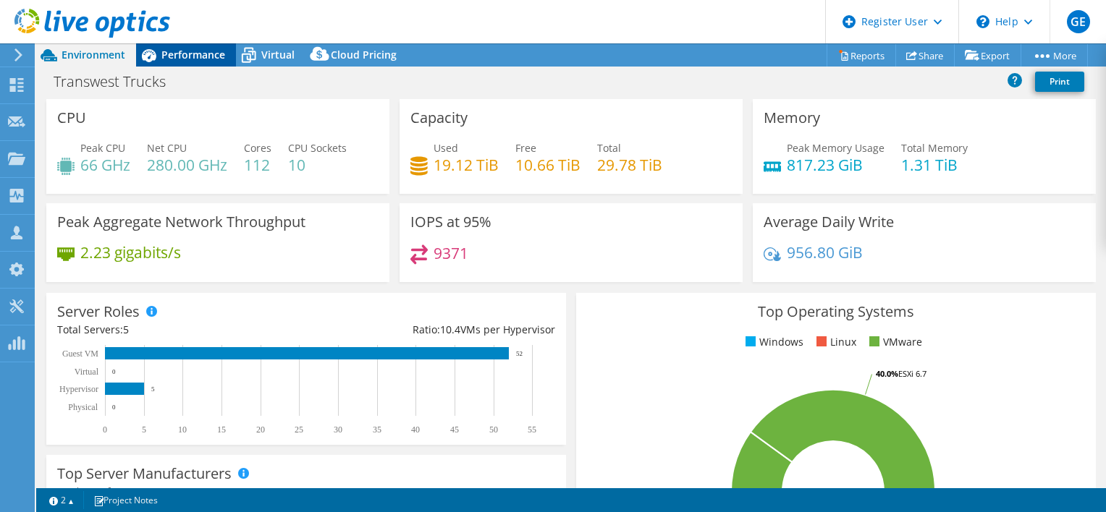
click at [188, 52] on span "Performance" at bounding box center [193, 55] width 64 height 14
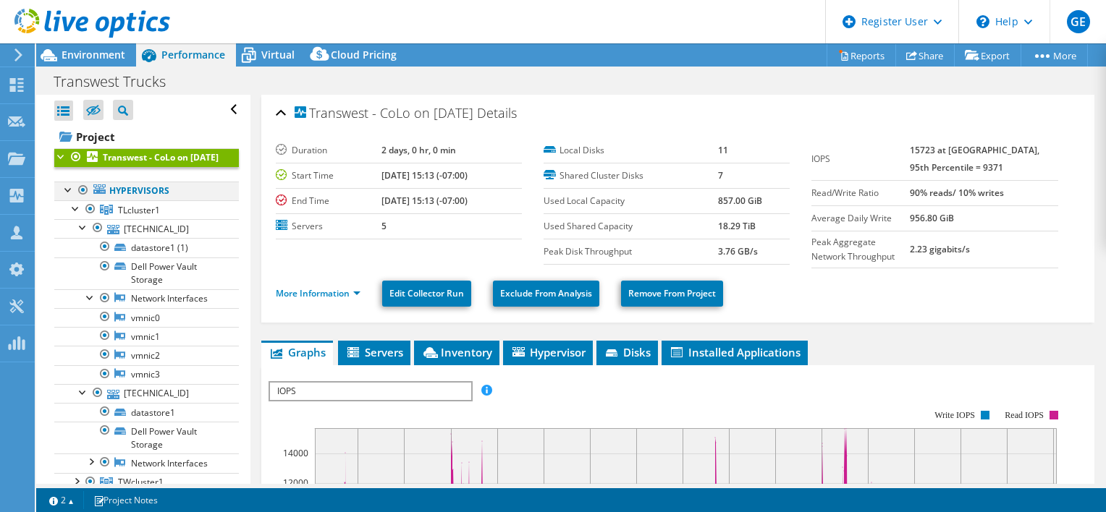
click at [64, 196] on div at bounding box center [69, 189] width 14 height 14
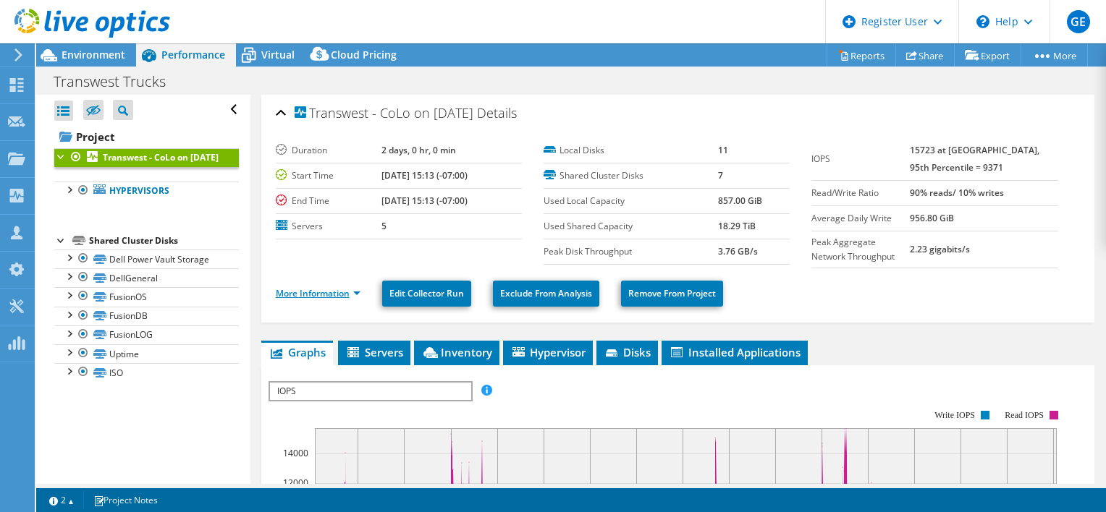
click at [280, 289] on link "More Information" at bounding box center [318, 293] width 85 height 12
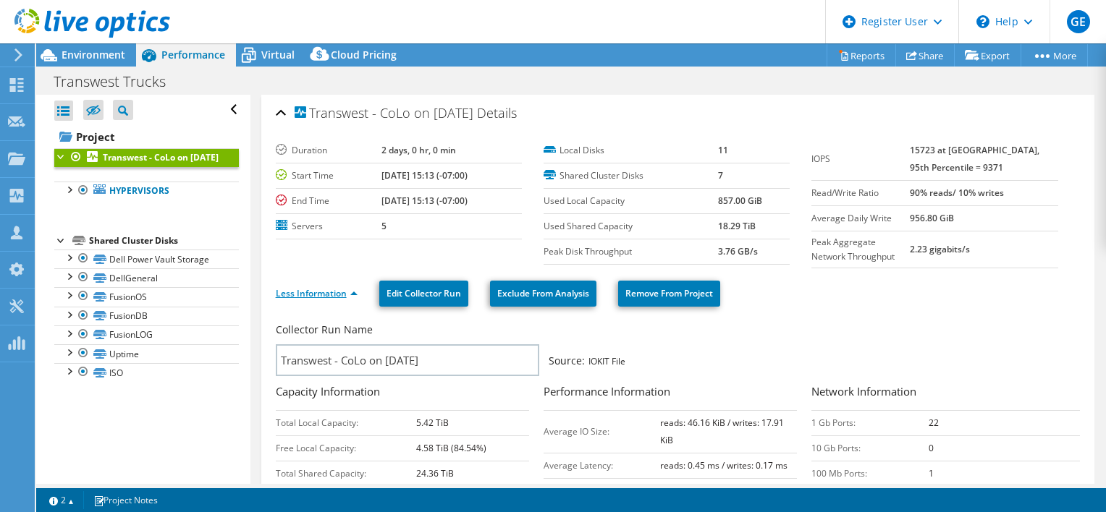
click at [318, 292] on link "Less Information" at bounding box center [317, 293] width 82 height 12
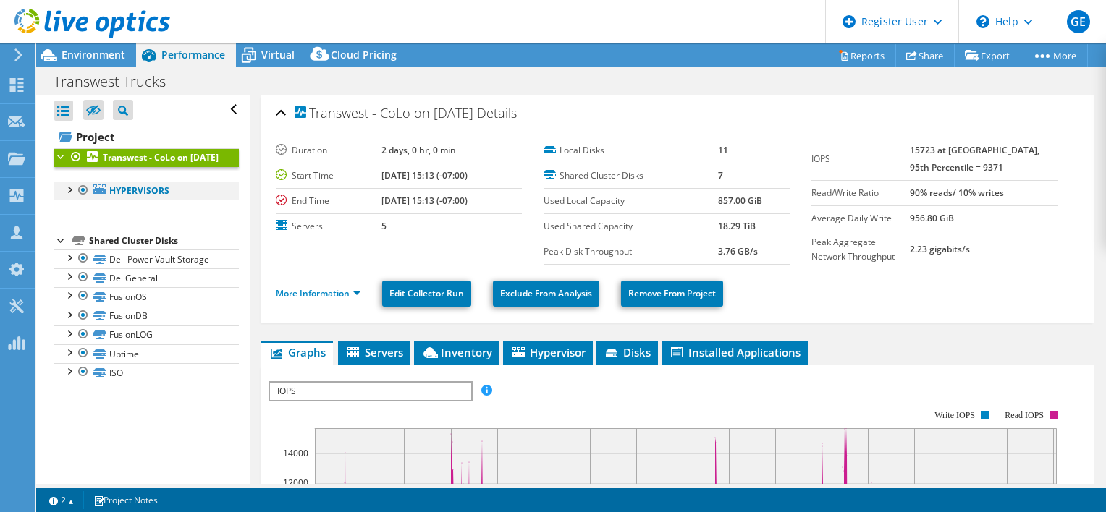
click at [64, 196] on div at bounding box center [69, 189] width 14 height 14
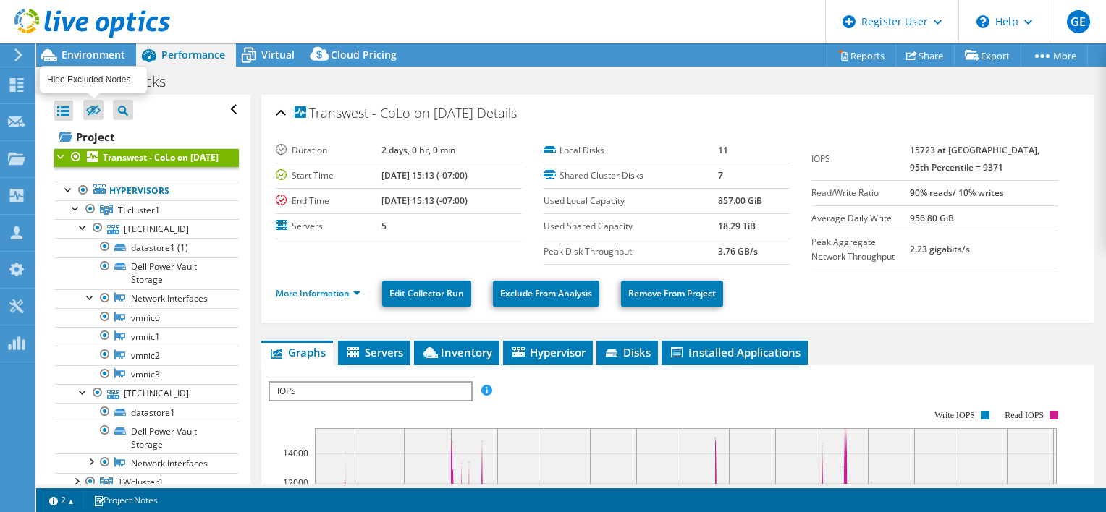
click at [92, 108] on icon at bounding box center [93, 110] width 14 height 11
click at [0, 0] on input "checkbox" at bounding box center [0, 0] width 0 height 0
click at [92, 108] on icon at bounding box center [93, 110] width 14 height 11
click at [0, 0] on input "checkbox" at bounding box center [0, 0] width 0 height 0
click at [220, 113] on div "Open All Close All Hide Excluded Nodes Project Tree Filter" at bounding box center [146, 110] width 185 height 30
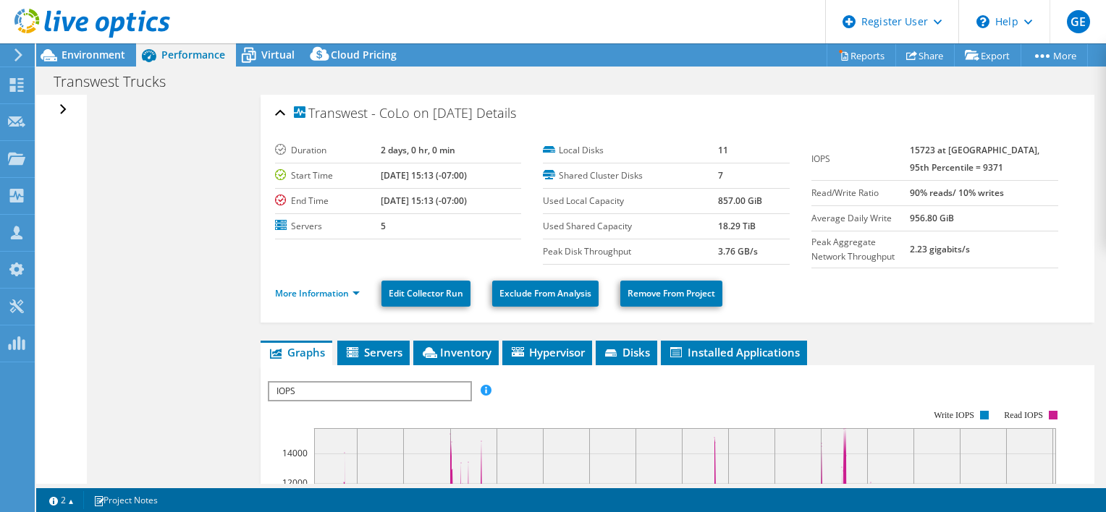
click at [61, 107] on div "Open All Close All Hide Excluded Nodes Project Tree Filter" at bounding box center [64, 110] width 21 height 30
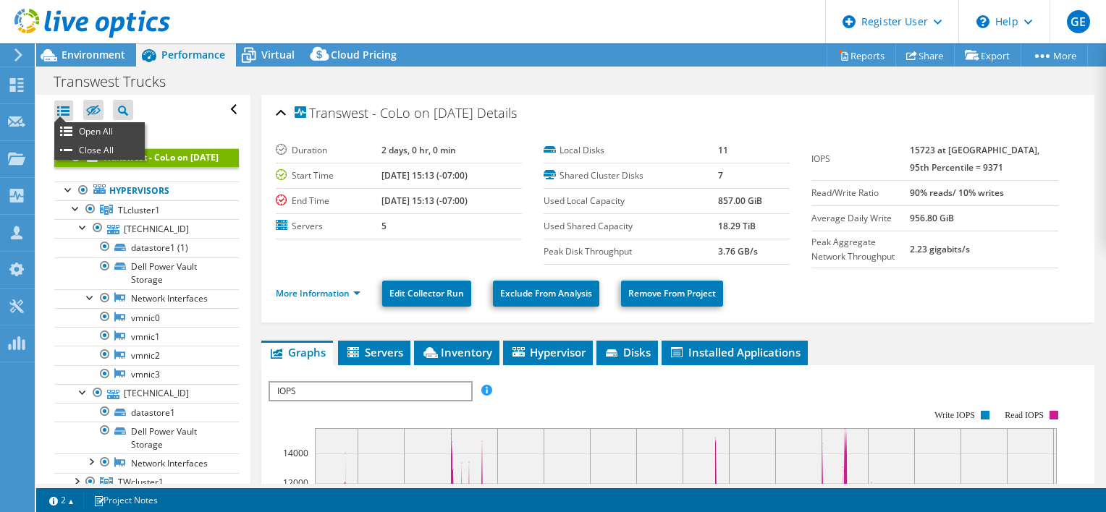
click at [63, 107] on div at bounding box center [63, 111] width 19 height 20
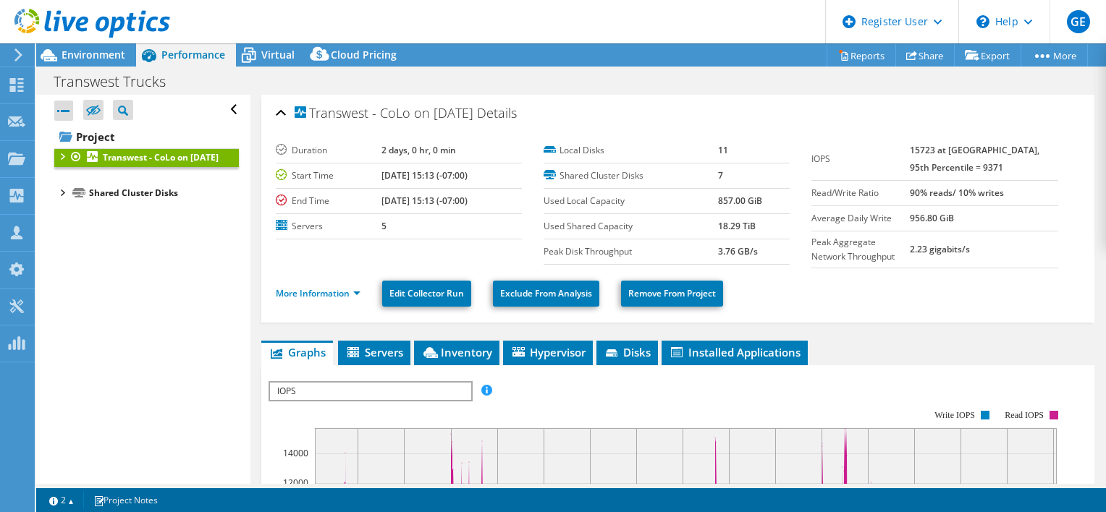
click at [63, 107] on div at bounding box center [63, 111] width 19 height 20
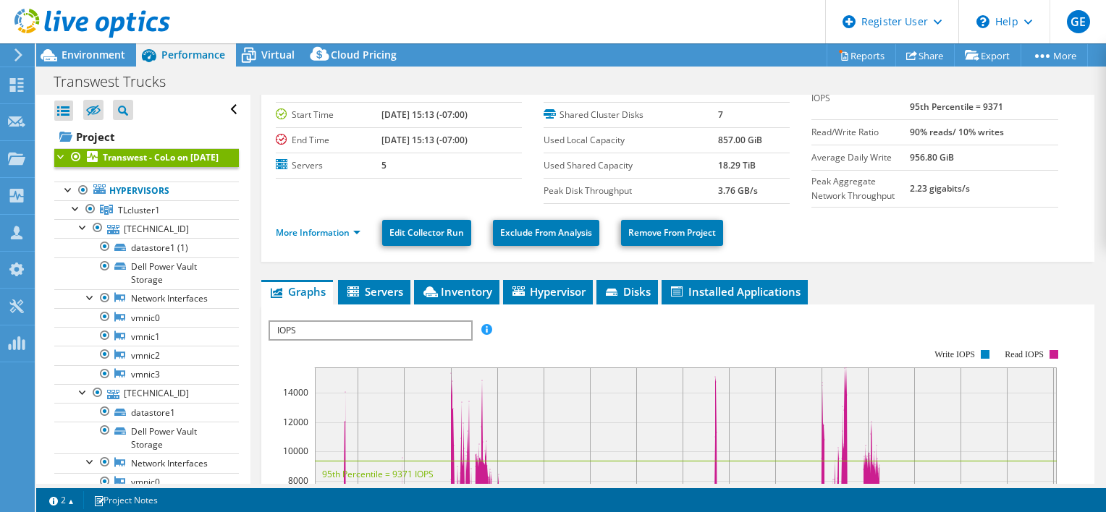
scroll to position [72, 0]
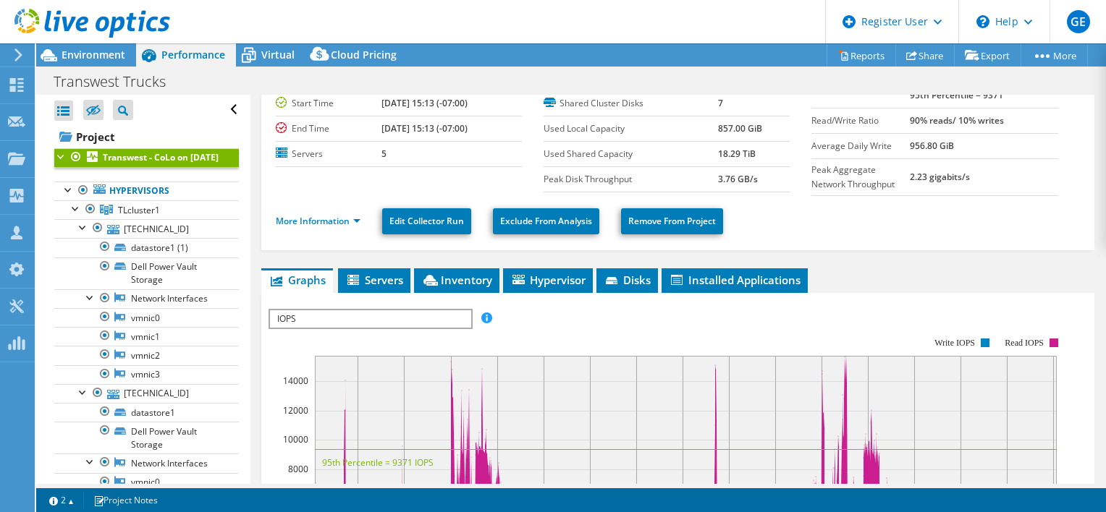
click at [365, 318] on span "IOPS" at bounding box center [370, 318] width 200 height 17
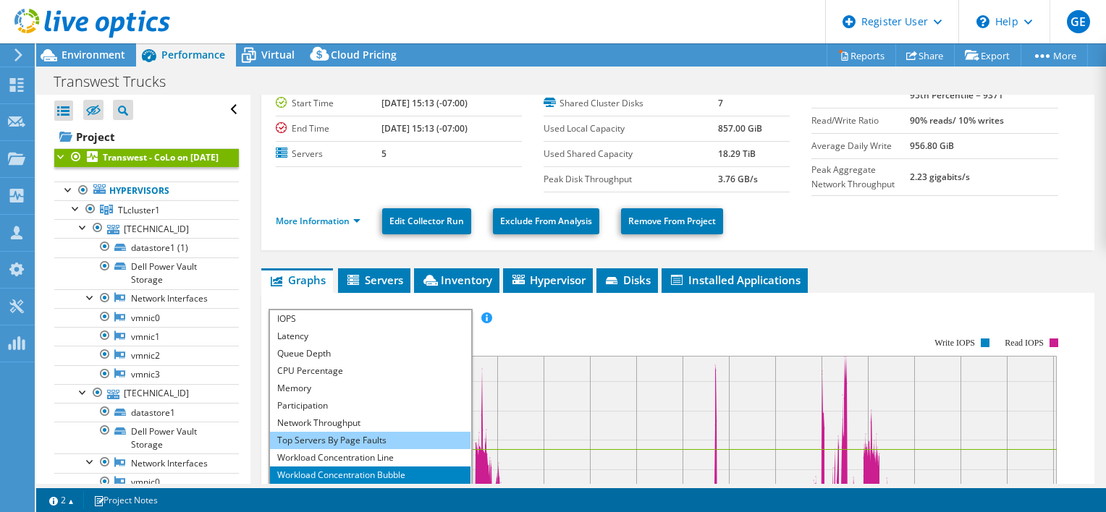
scroll to position [289, 0]
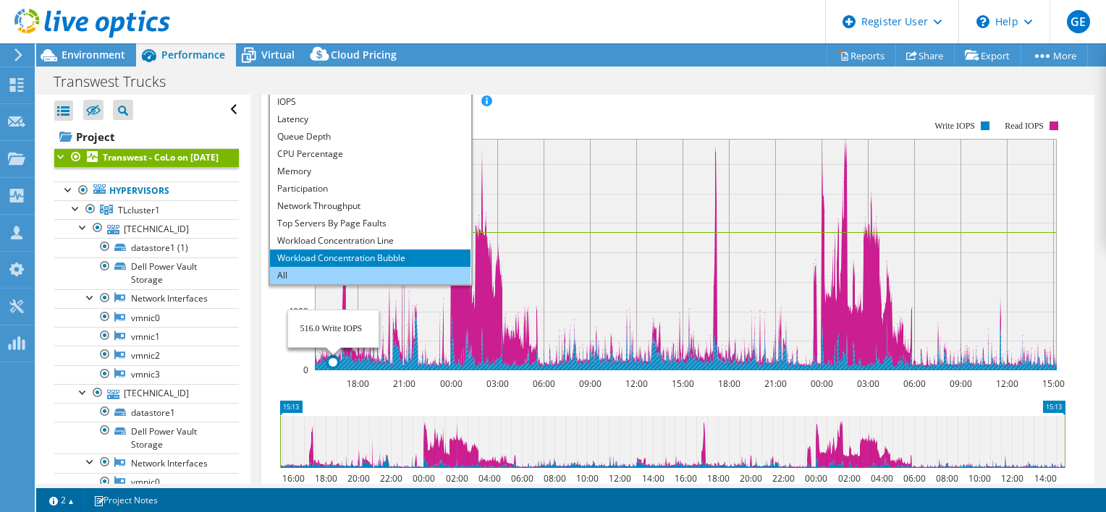
click at [331, 270] on li "All" at bounding box center [370, 275] width 200 height 17
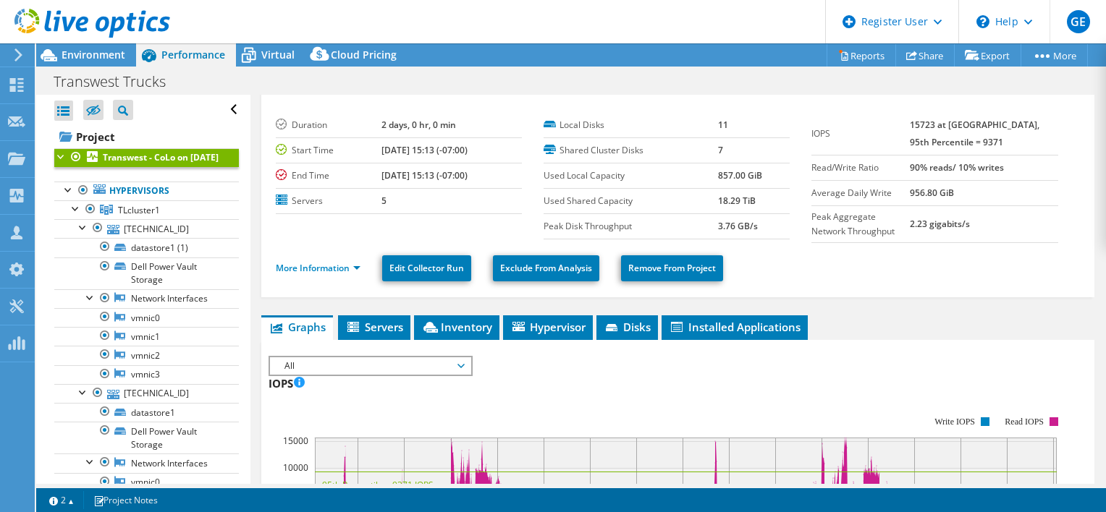
scroll to position [0, 0]
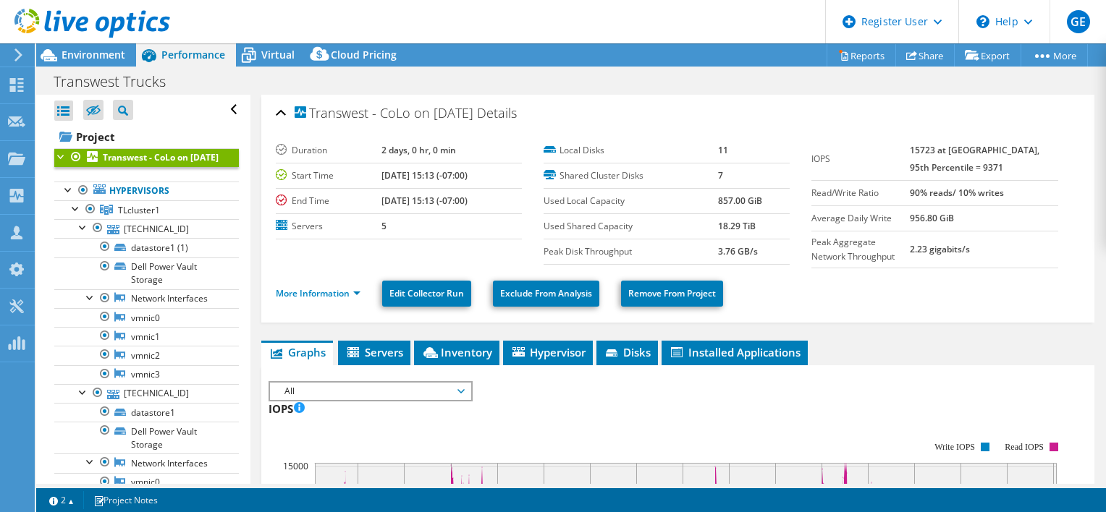
click at [305, 297] on li "More Information" at bounding box center [322, 294] width 93 height 16
click at [320, 290] on link "More Information" at bounding box center [318, 293] width 85 height 12
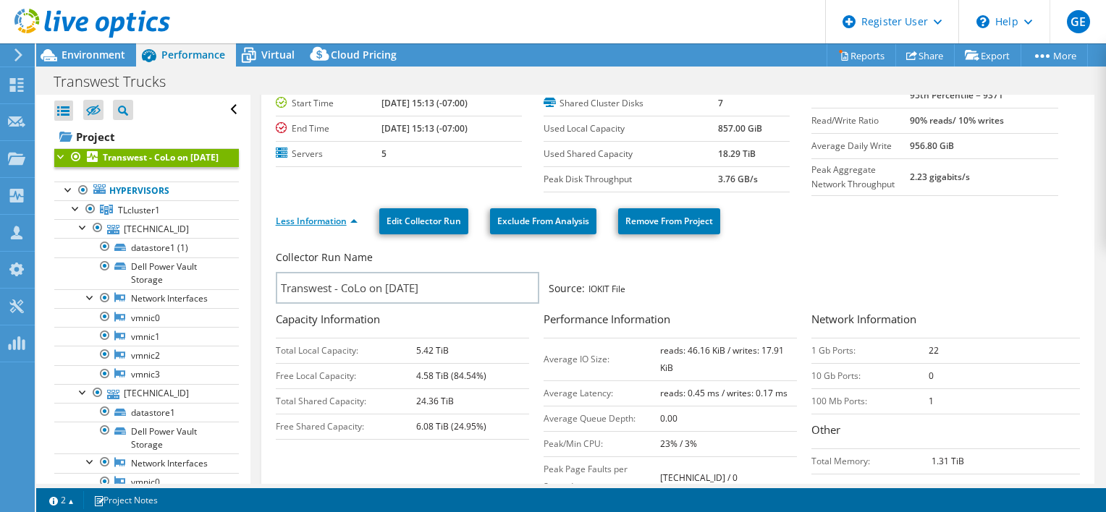
scroll to position [145, 0]
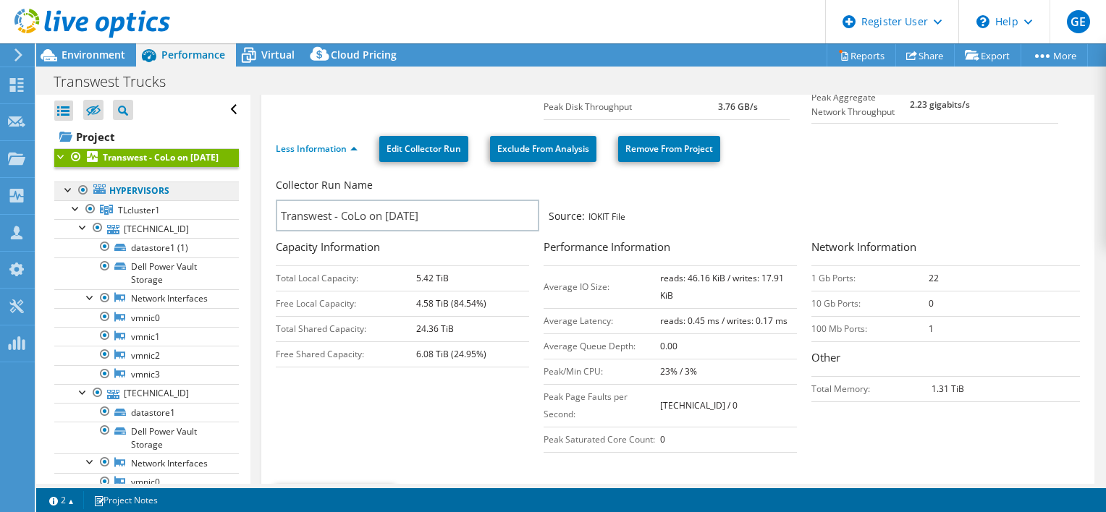
click at [143, 198] on link "Hypervisors" at bounding box center [146, 191] width 185 height 19
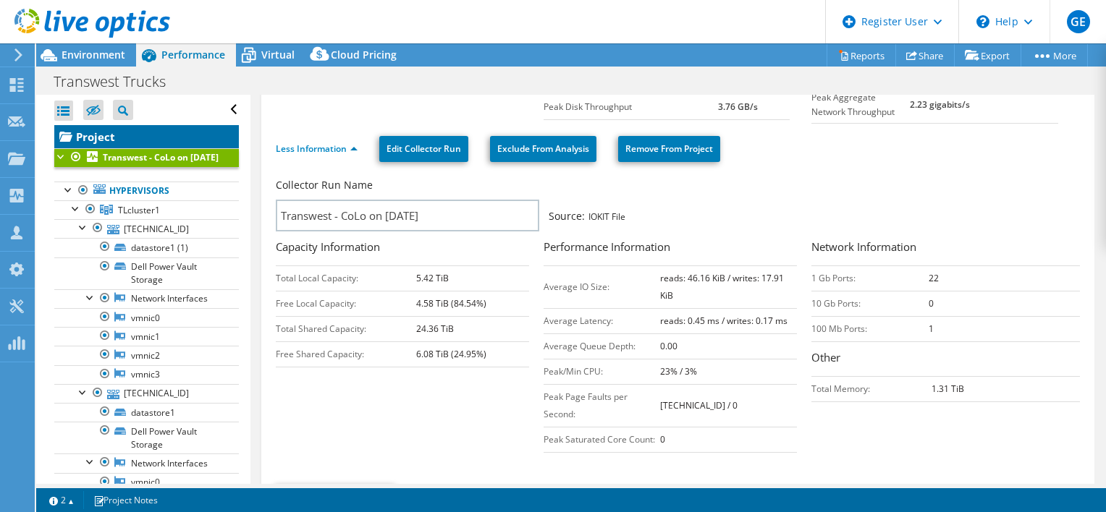
click at [148, 128] on link "Project" at bounding box center [146, 136] width 185 height 23
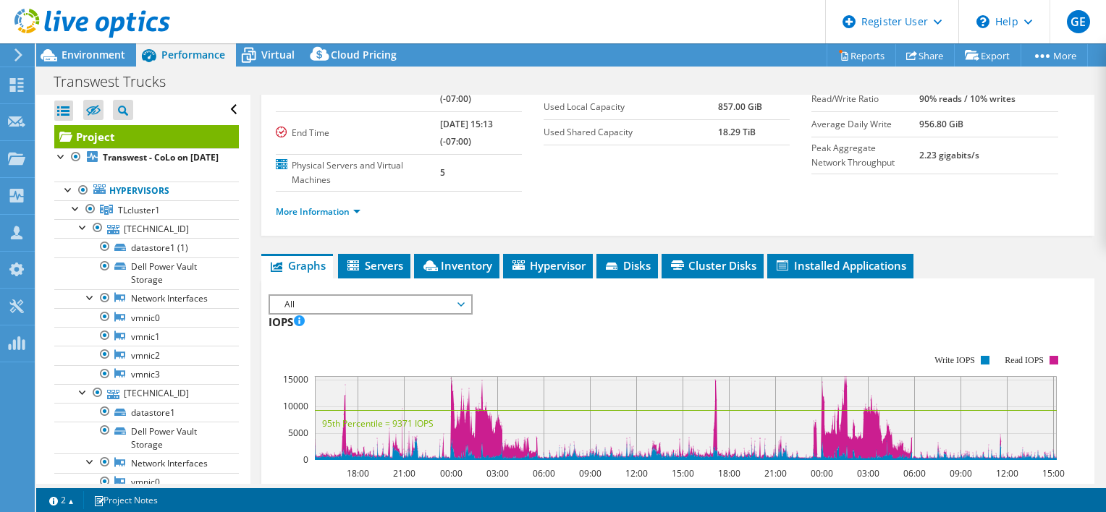
scroll to position [0, 0]
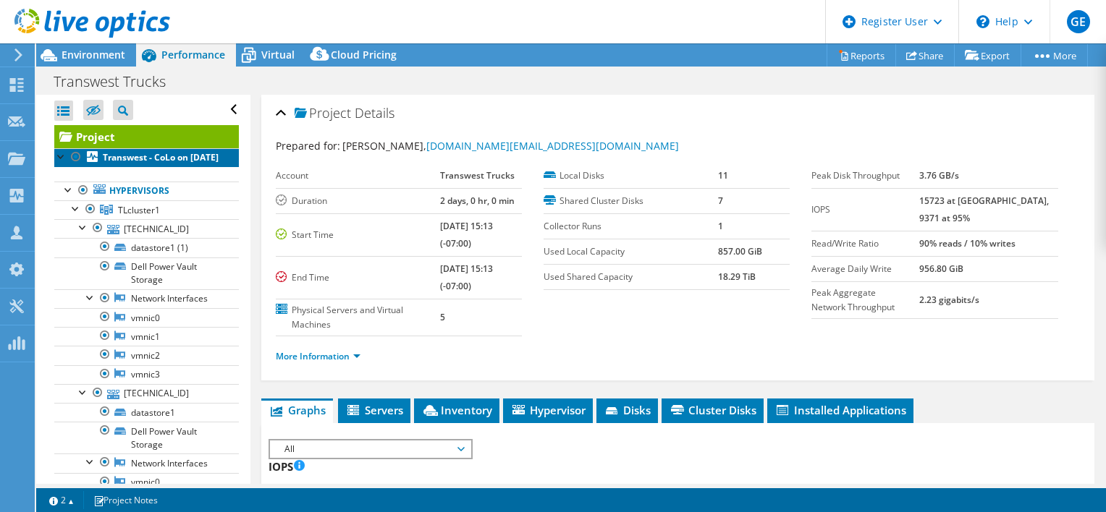
click at [154, 166] on link "Transwest - CoLo on [DATE]" at bounding box center [146, 157] width 185 height 19
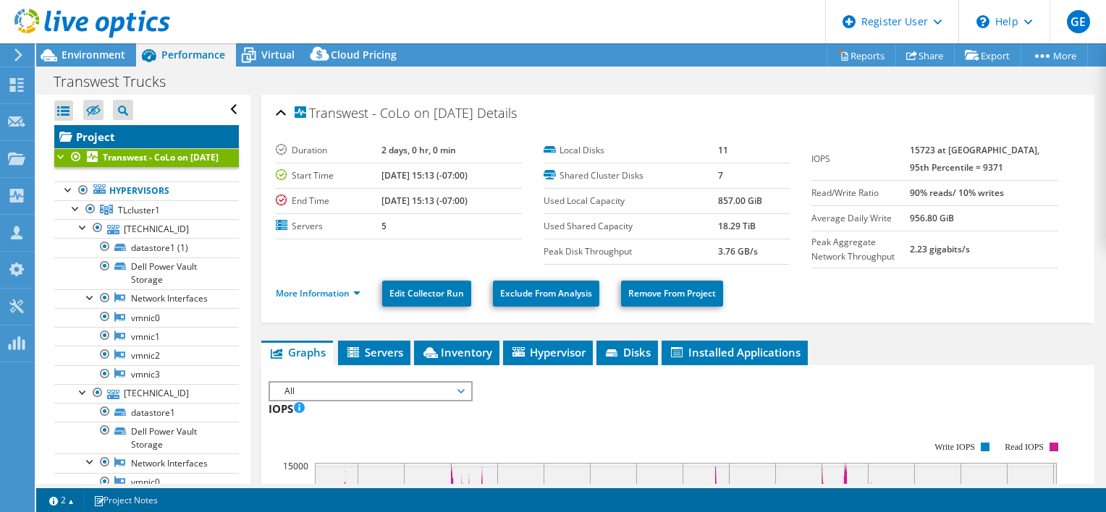
click at [180, 135] on link "Project" at bounding box center [146, 136] width 185 height 23
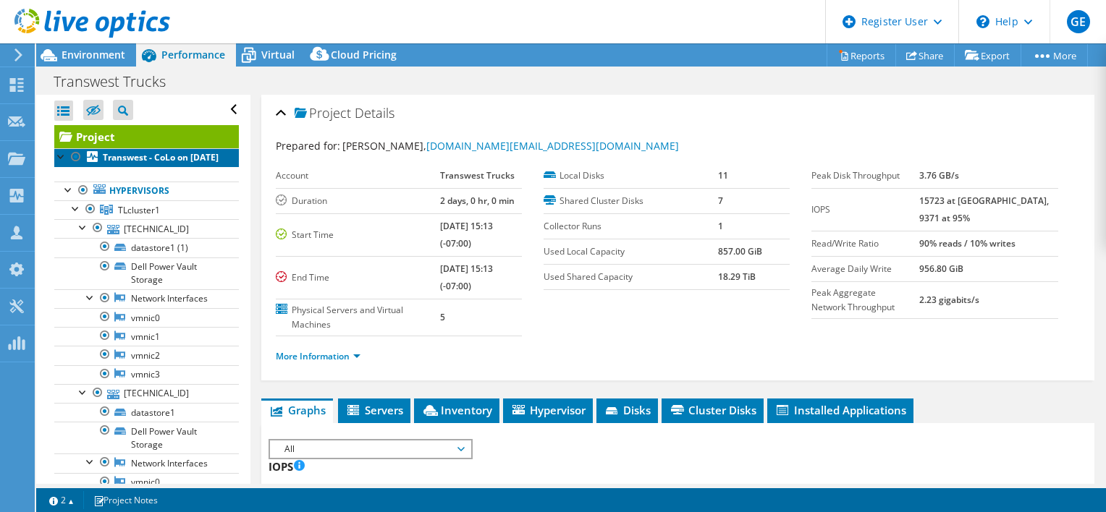
click at [165, 166] on link "Transwest - CoLo on [DATE]" at bounding box center [146, 157] width 185 height 19
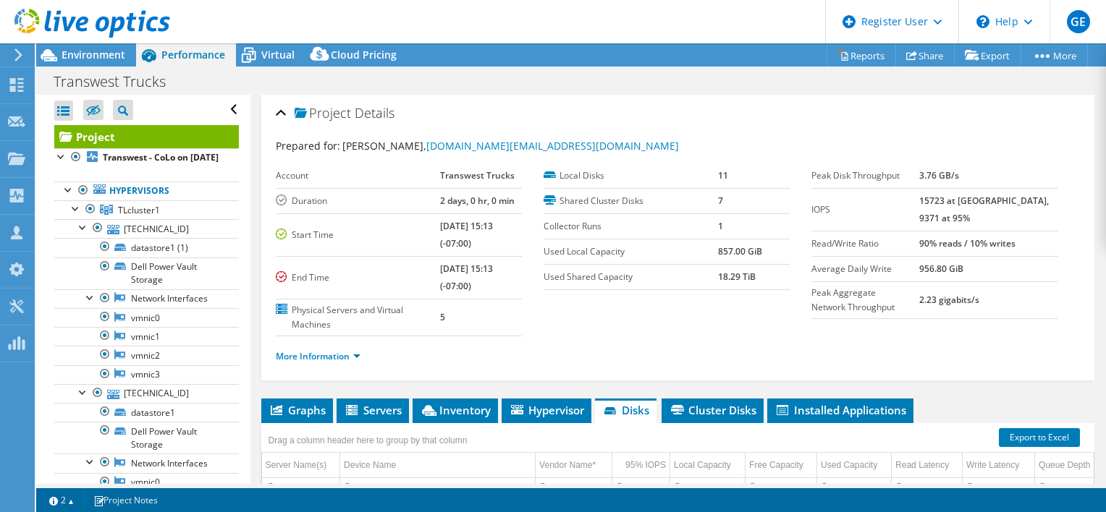
select select "USWest"
select select "USD"
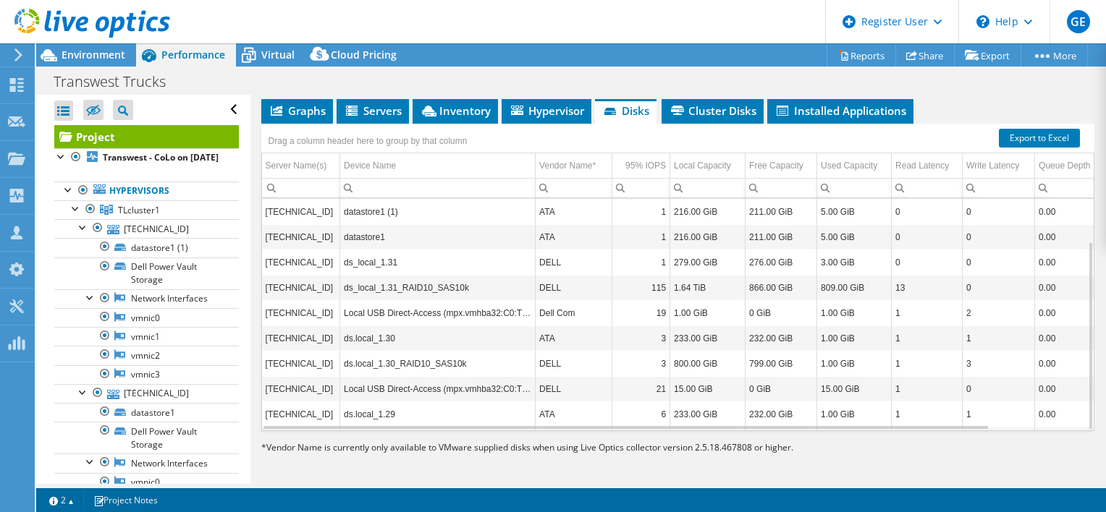
scroll to position [51, 0]
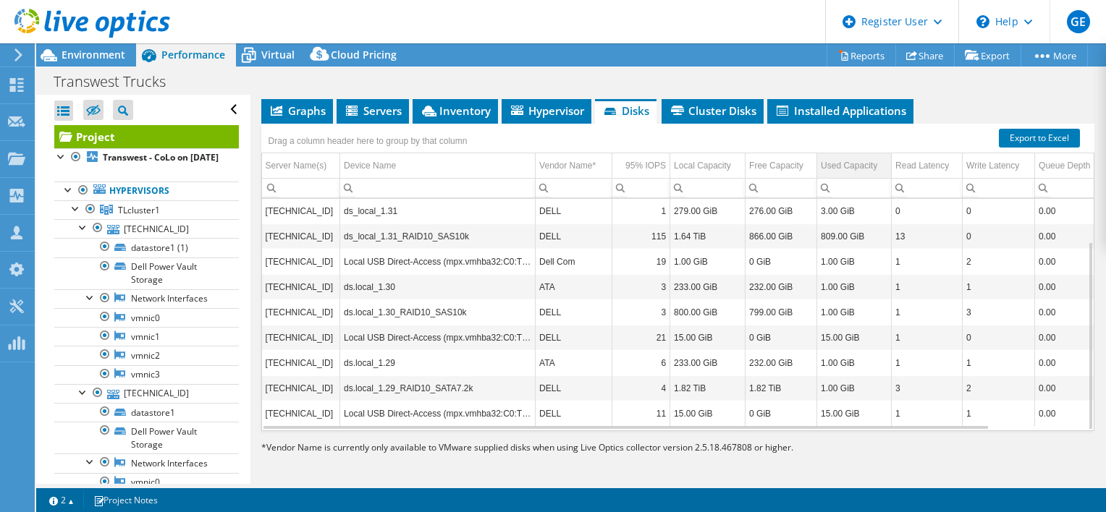
click at [862, 159] on div "Used Capacity" at bounding box center [849, 165] width 56 height 17
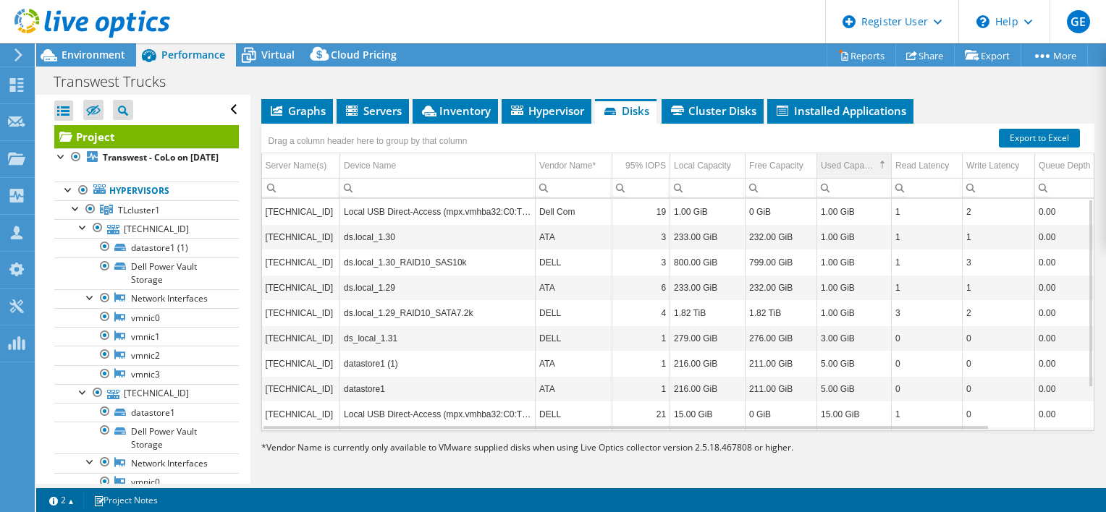
click at [862, 159] on div "Used Capacity" at bounding box center [848, 165] width 54 height 17
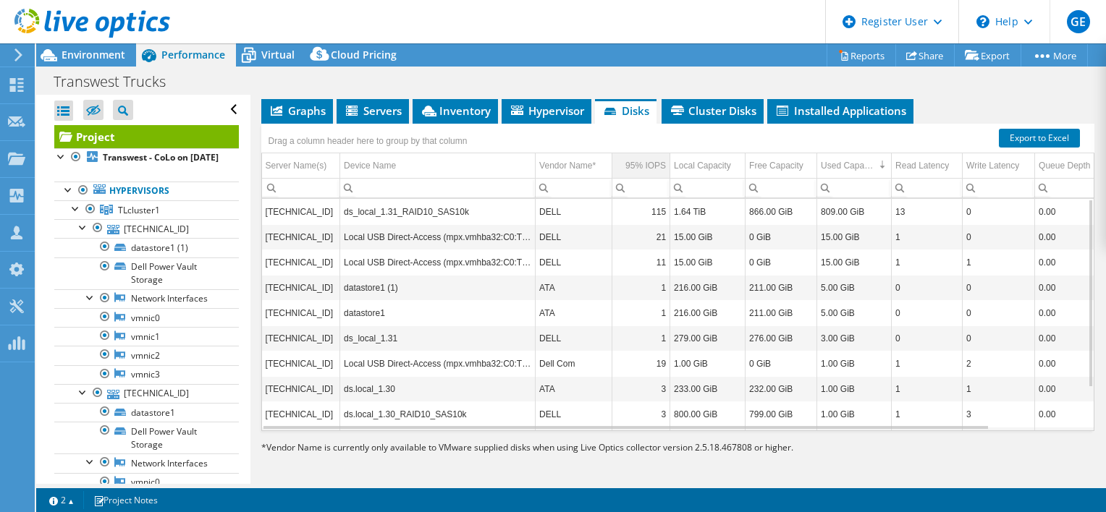
click at [648, 159] on div "95% IOPS" at bounding box center [645, 165] width 41 height 17
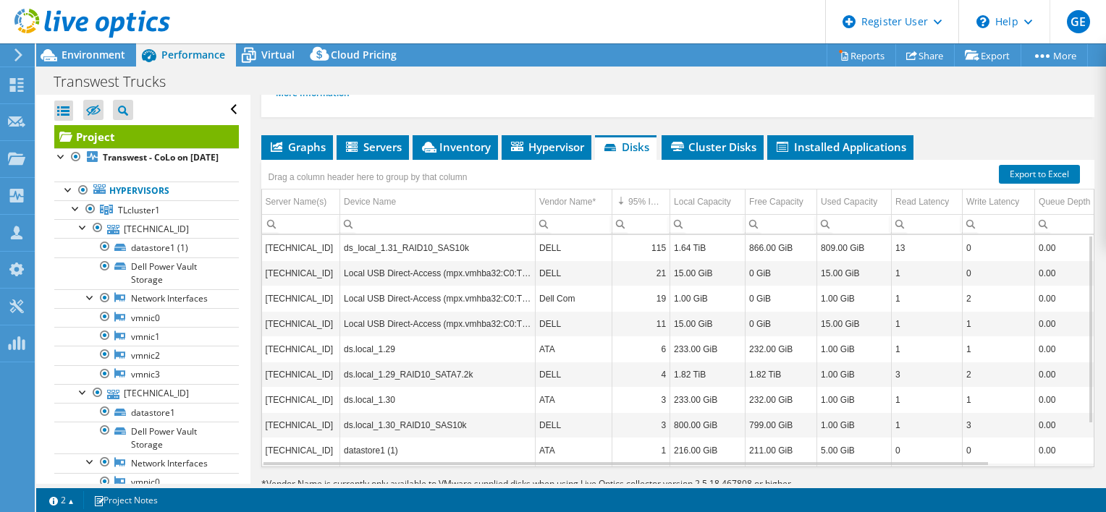
scroll to position [227, 0]
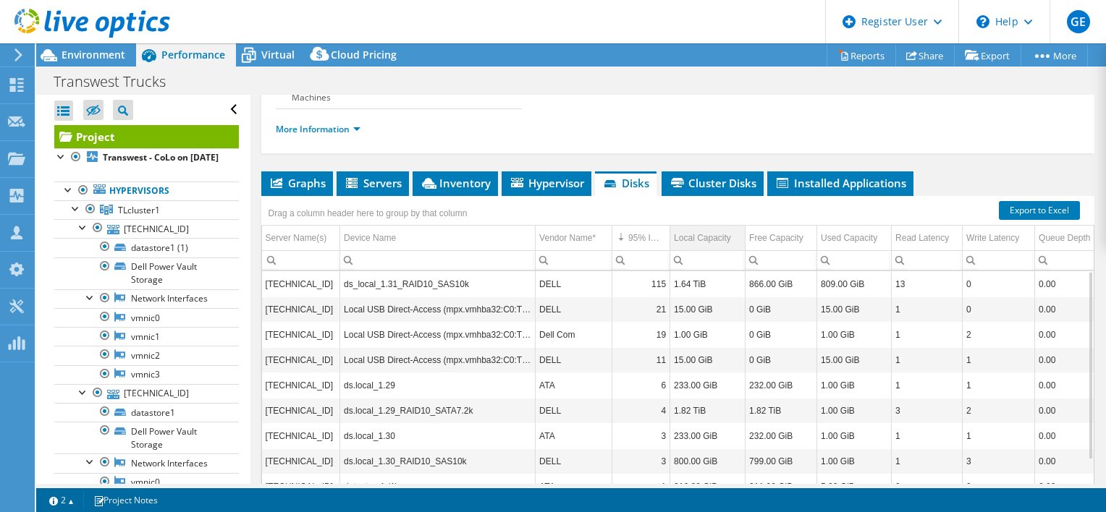
click at [729, 234] on td "Local Capacity" at bounding box center [707, 238] width 75 height 25
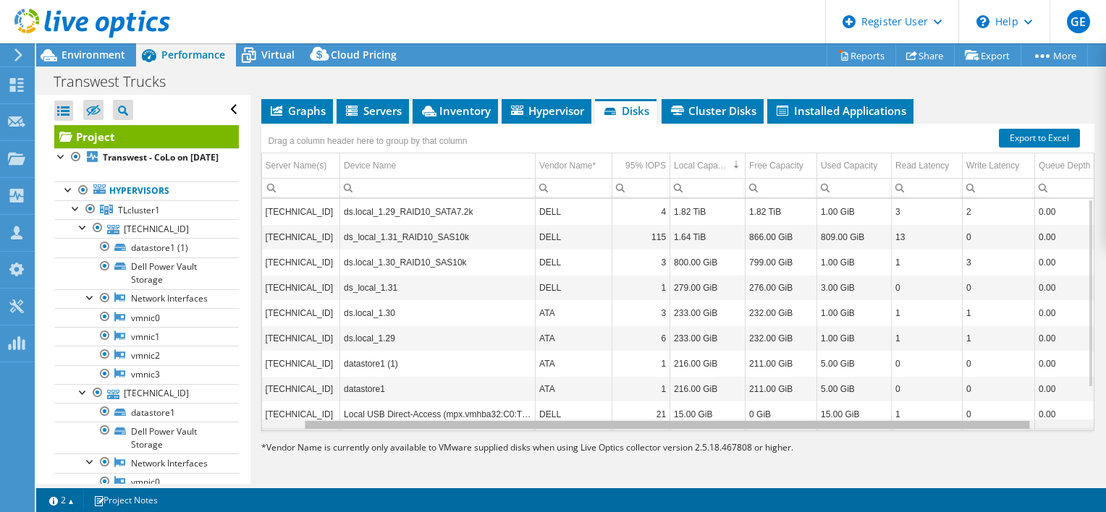
scroll to position [0, 106]
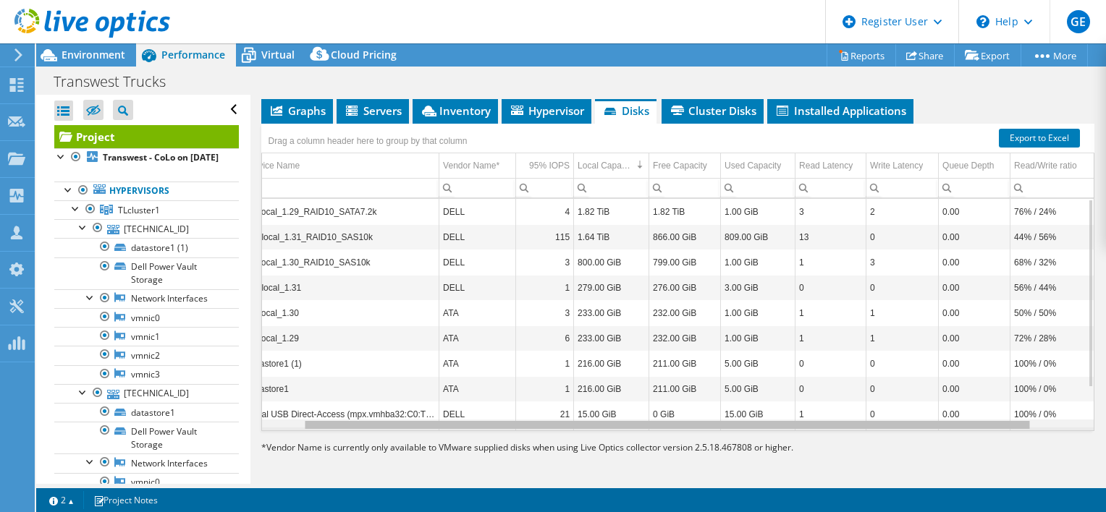
drag, startPoint x: 867, startPoint y: 426, endPoint x: 993, endPoint y: 391, distance: 131.5
click at [987, 405] on body "GE Dell User [PERSON_NAME] [PERSON_NAME][EMAIL_ADDRESS][DOMAIN_NAME] Dell My Pr…" at bounding box center [553, 256] width 1106 height 512
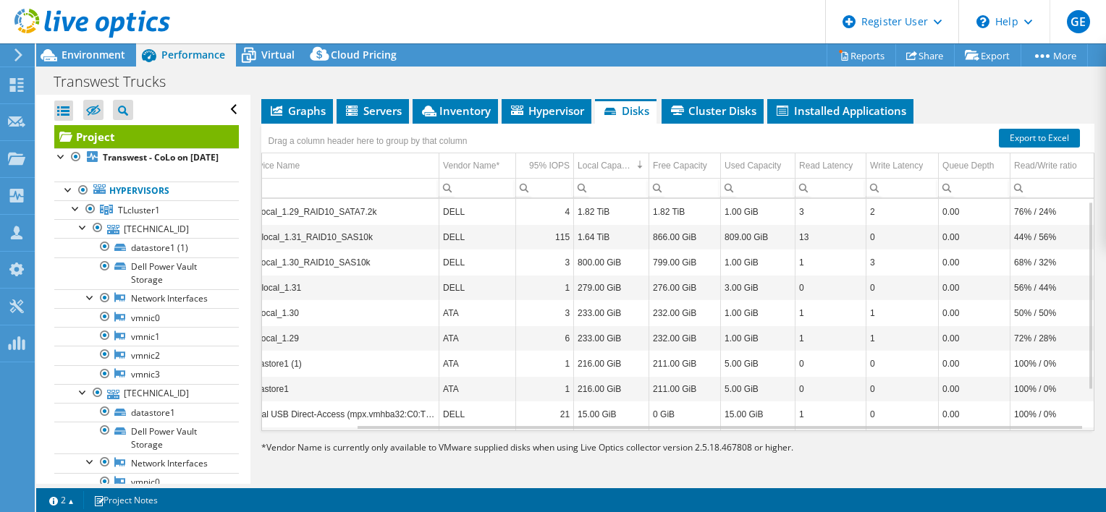
scroll to position [5, 106]
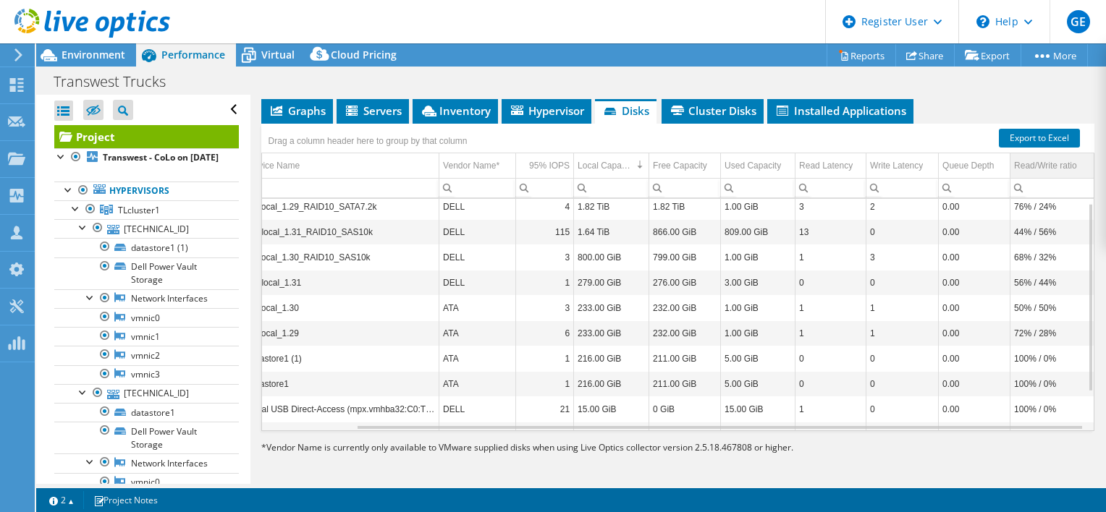
click at [1031, 166] on div "Read/Write ratio" at bounding box center [1045, 165] width 62 height 17
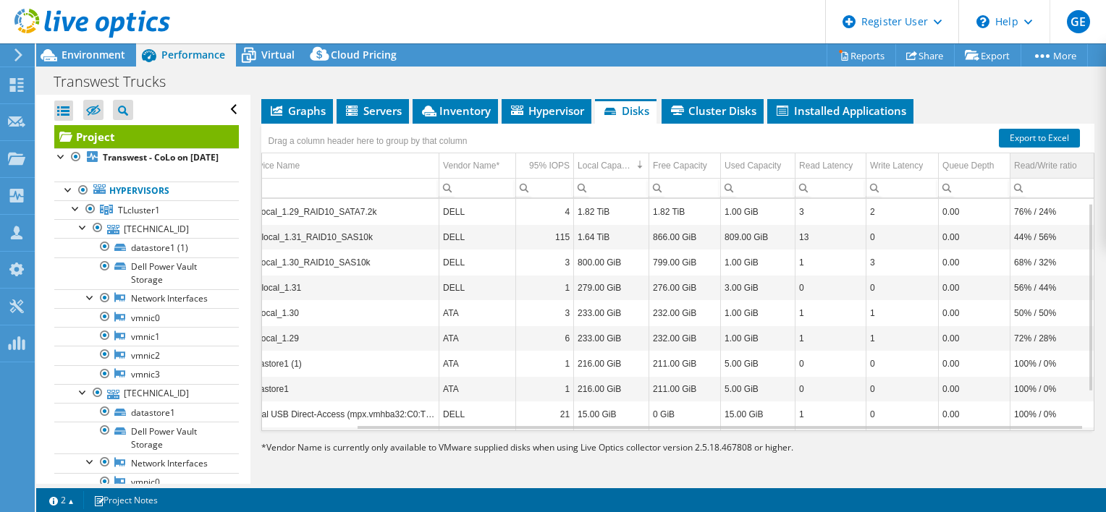
click at [1031, 166] on div "Read/Write ratio" at bounding box center [1045, 165] width 62 height 17
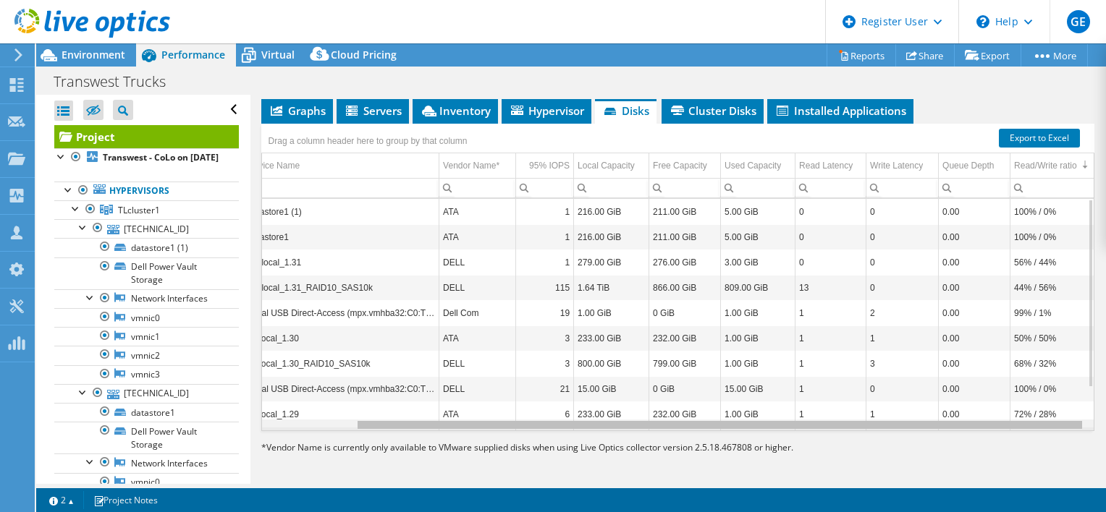
drag, startPoint x: 800, startPoint y: 425, endPoint x: 810, endPoint y: 444, distance: 20.7
click at [810, 444] on body "GE Dell User [PERSON_NAME] [PERSON_NAME][EMAIL_ADDRESS][DOMAIN_NAME] Dell My Pr…" at bounding box center [553, 256] width 1106 height 512
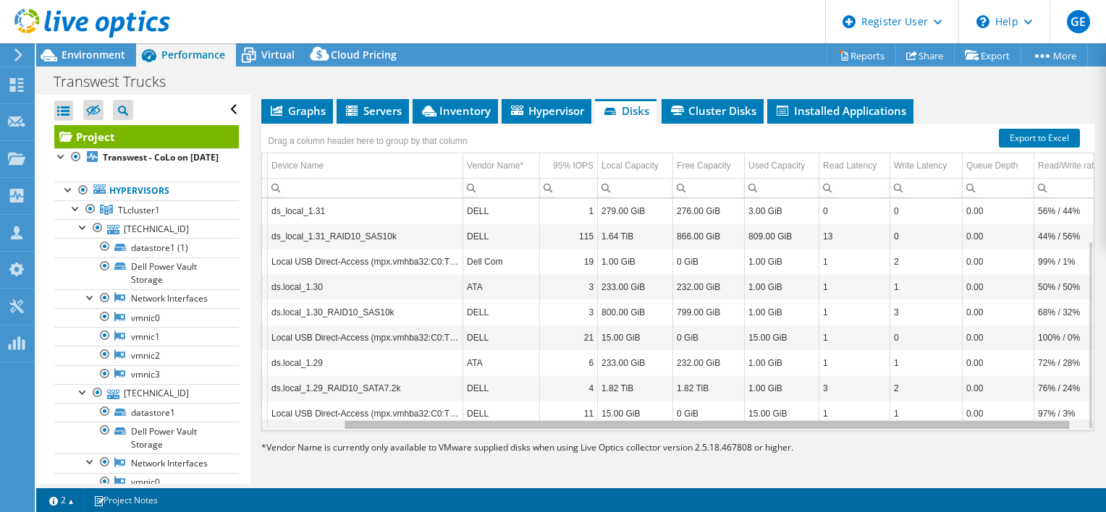
scroll to position [0, 0]
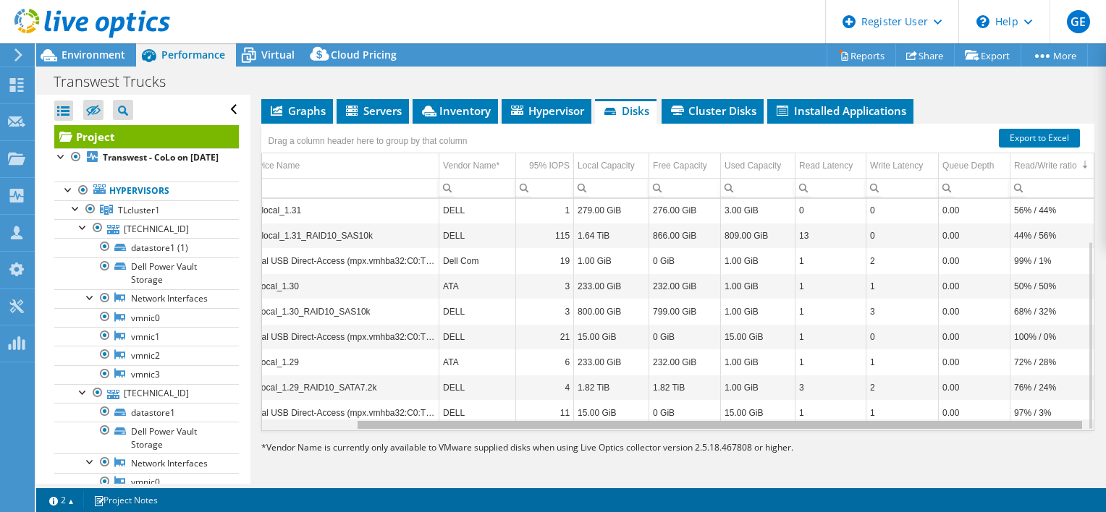
drag, startPoint x: 954, startPoint y: 425, endPoint x: 929, endPoint y: 408, distance: 29.7
click at [929, 408] on body "GE Dell User [PERSON_NAME] [PERSON_NAME][EMAIL_ADDRESS][DOMAIN_NAME] Dell My Pr…" at bounding box center [553, 256] width 1106 height 512
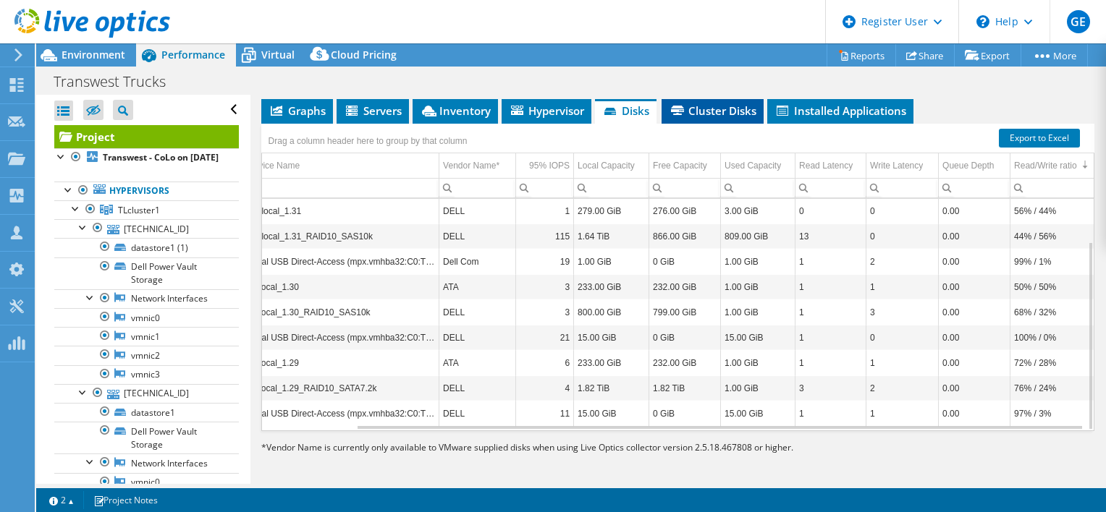
click at [720, 109] on span "Cluster Disks" at bounding box center [713, 110] width 88 height 14
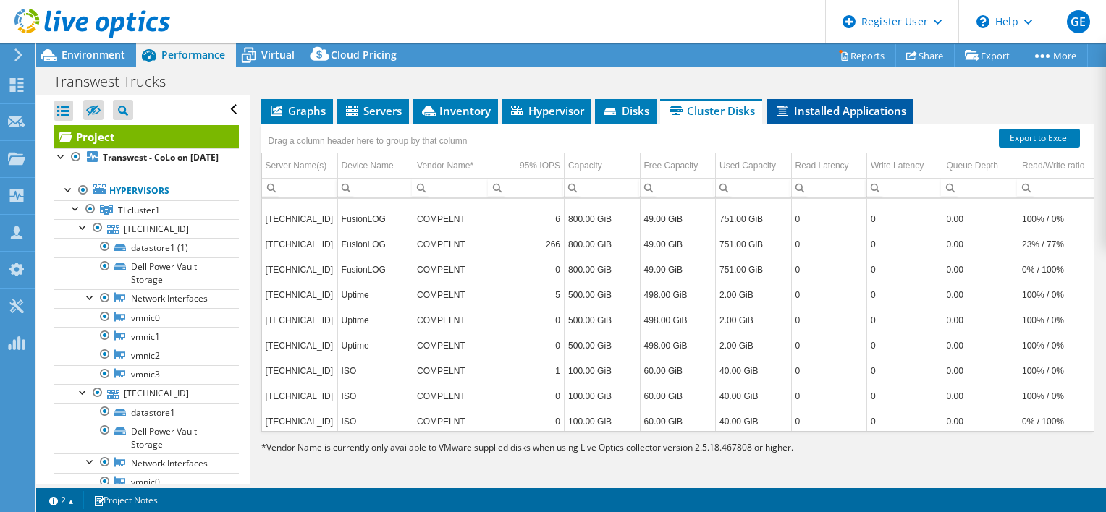
click at [818, 110] on span "Installed Applications" at bounding box center [840, 110] width 132 height 14
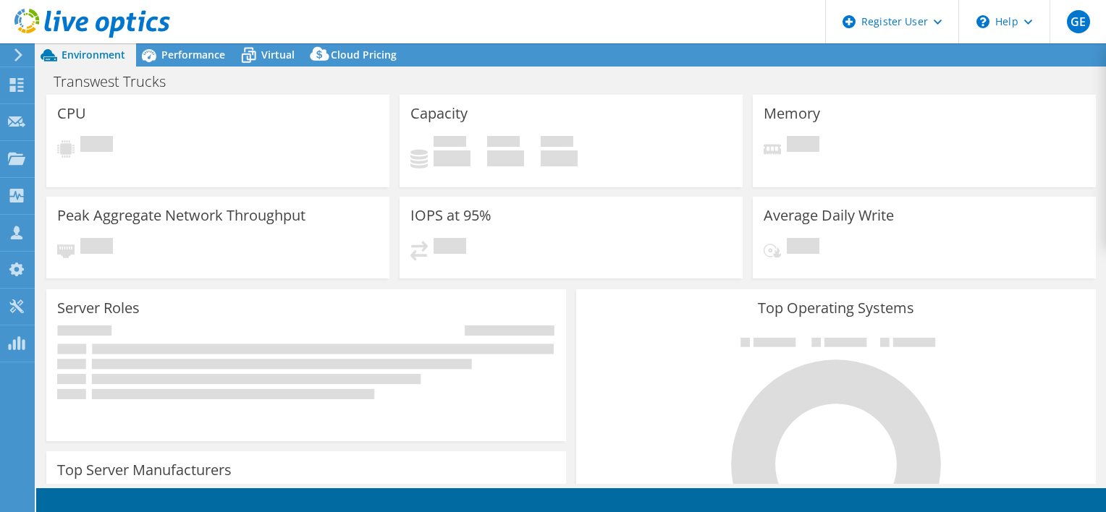
select select "USWest"
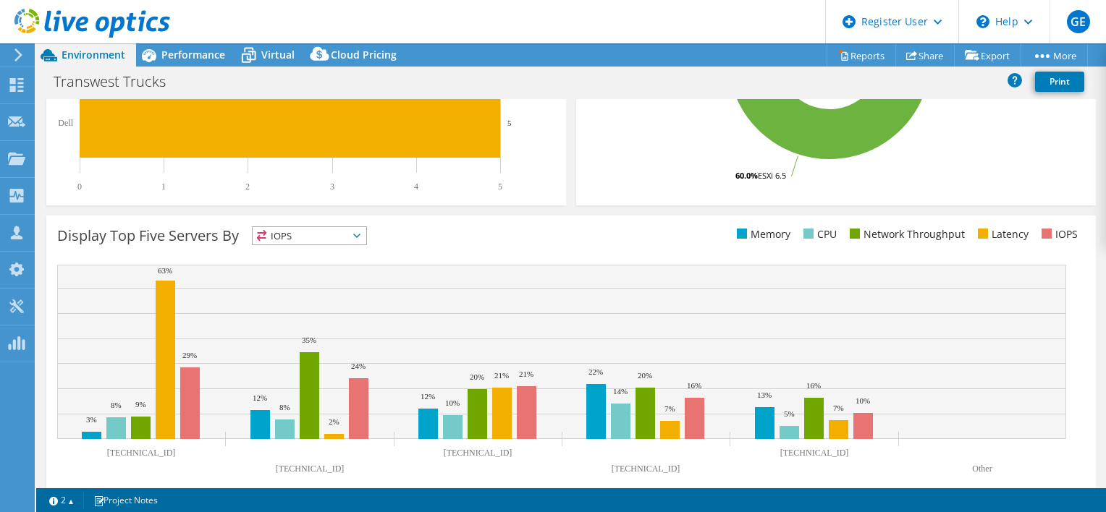
scroll to position [72, 0]
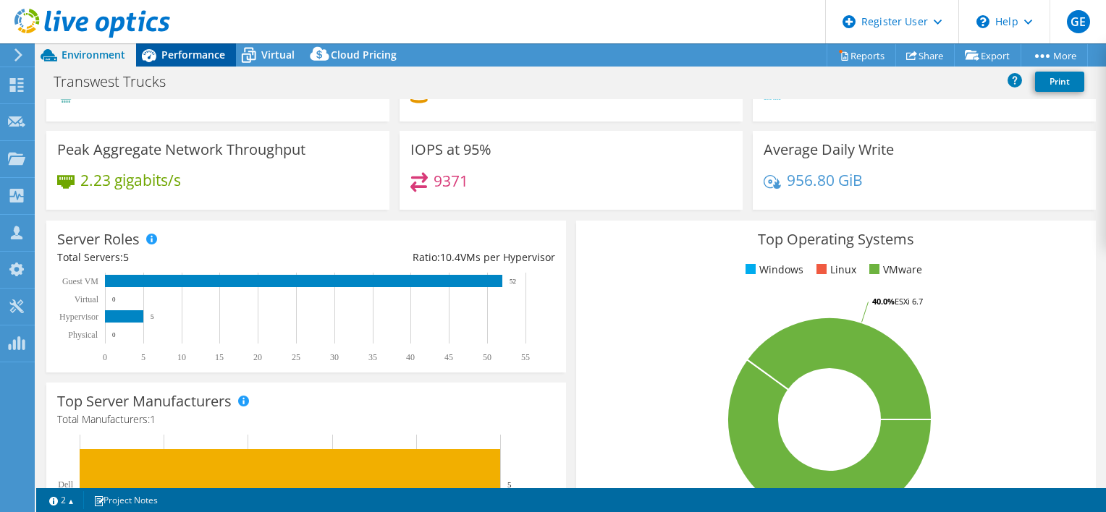
click at [200, 58] on span "Performance" at bounding box center [193, 55] width 64 height 14
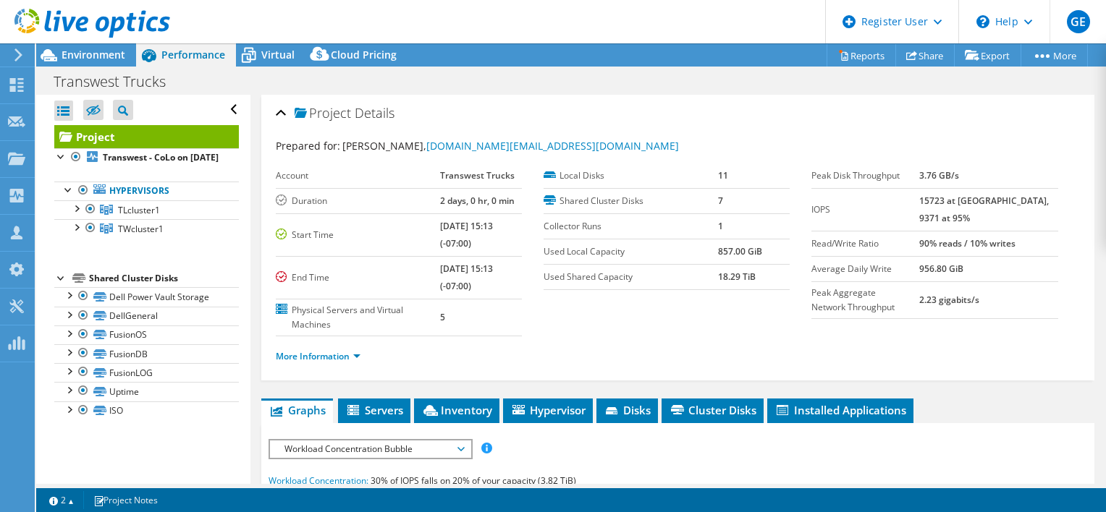
scroll to position [0, 0]
click at [812, 399] on li "Installed Applications" at bounding box center [840, 411] width 146 height 25
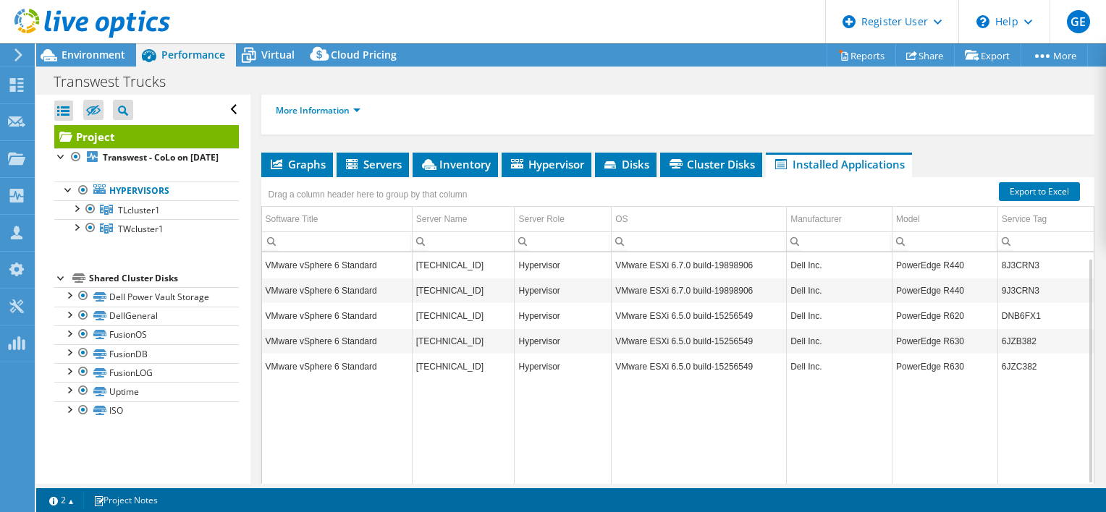
scroll to position [217, 0]
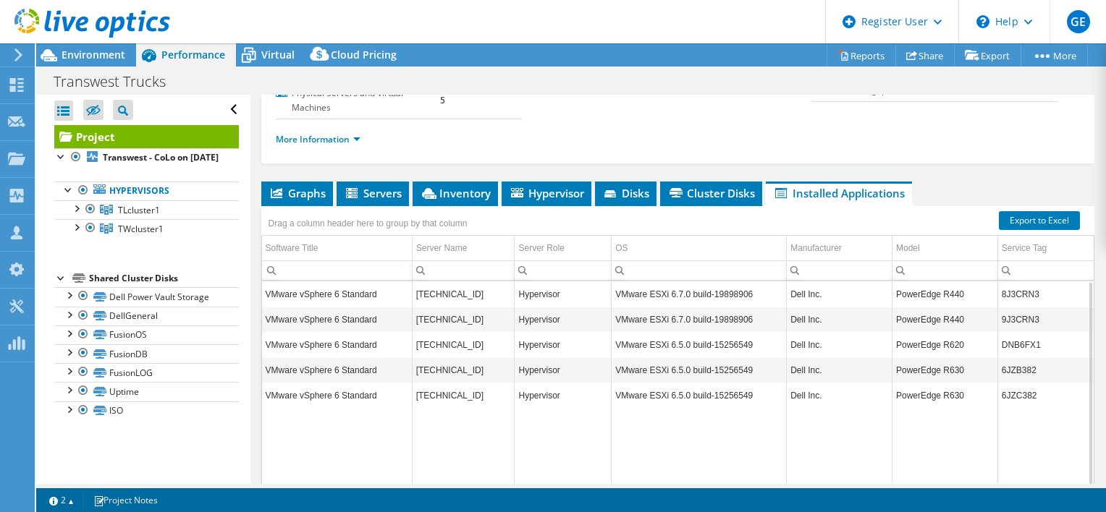
click at [274, 68] on div "Transwest Trucks Print" at bounding box center [570, 81] width 1069 height 27
click at [274, 57] on span "Virtual" at bounding box center [277, 55] width 33 height 14
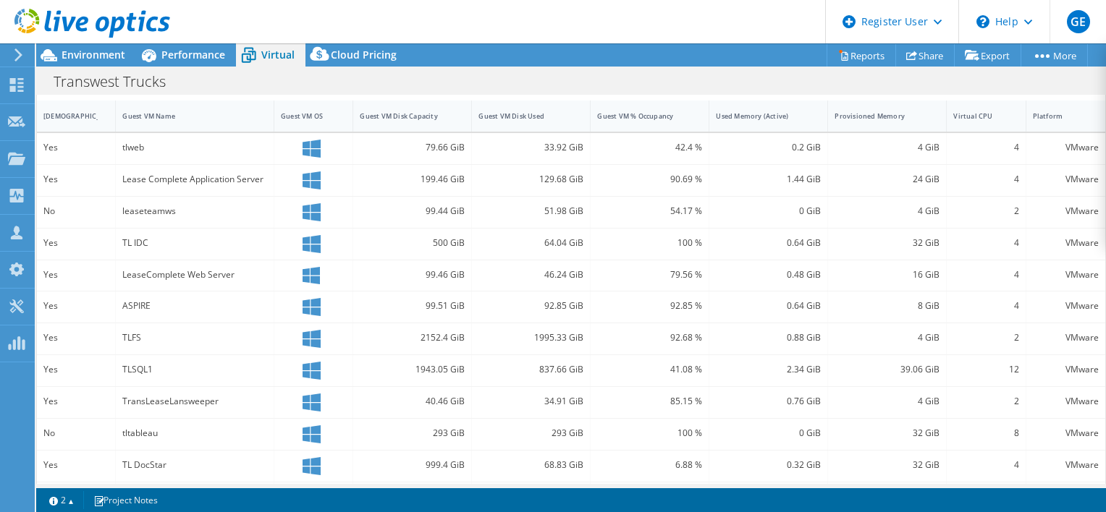
scroll to position [235, 0]
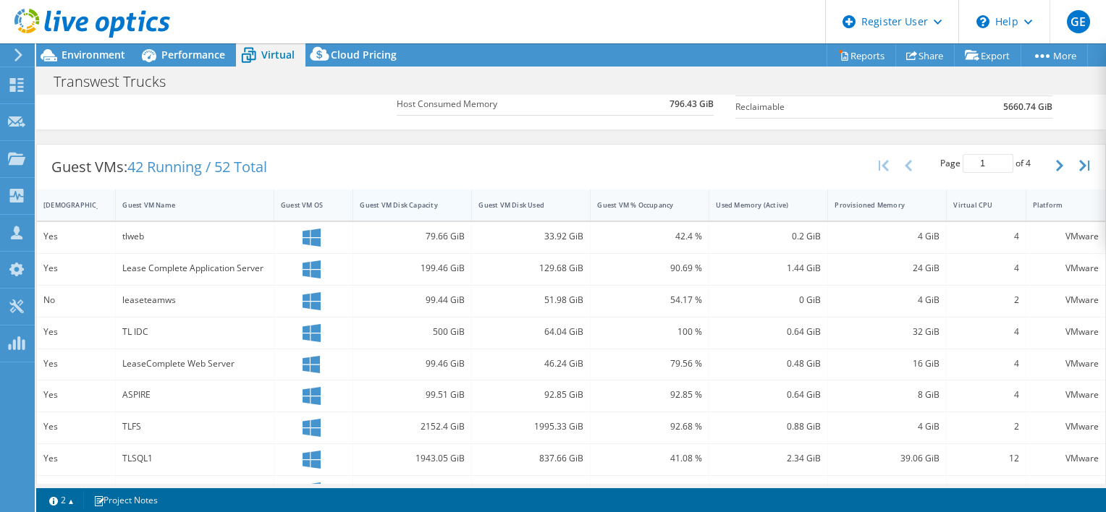
click at [436, 201] on div "Guest VM Disk Capacity" at bounding box center [404, 204] width 88 height 9
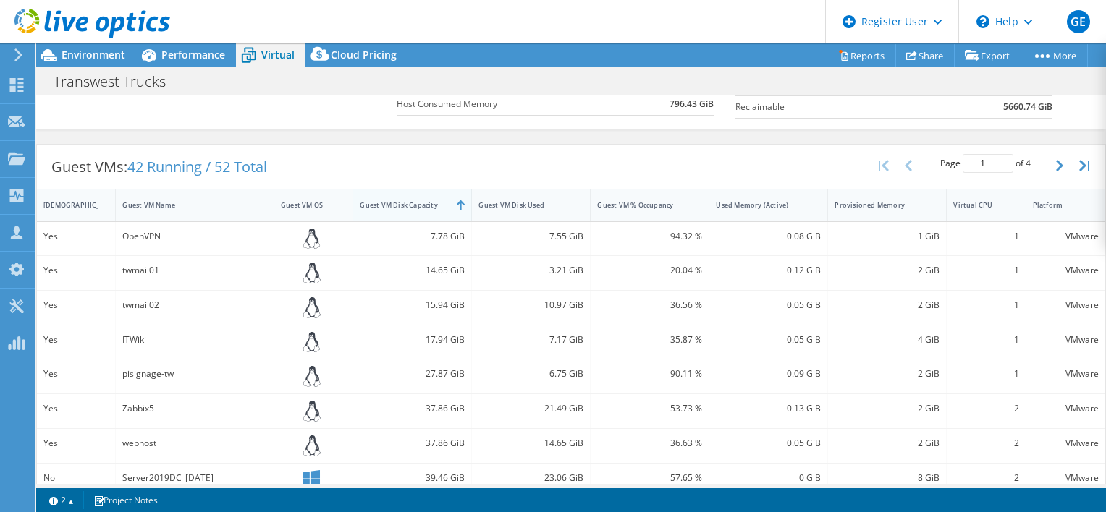
click at [436, 201] on div "Guest VM Disk Capacity" at bounding box center [404, 204] width 88 height 9
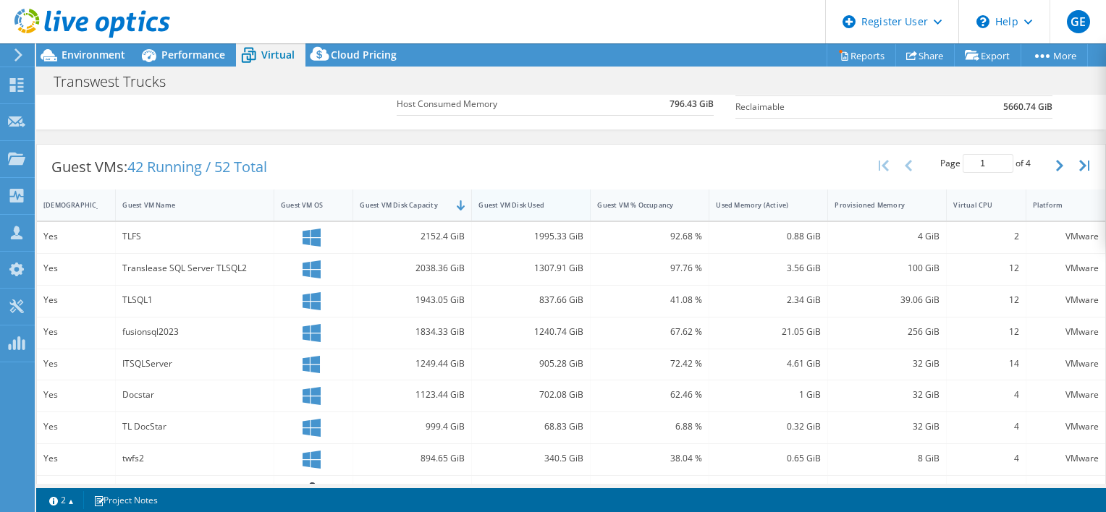
click at [538, 214] on div "Guest VM Disk Used" at bounding box center [531, 205] width 119 height 31
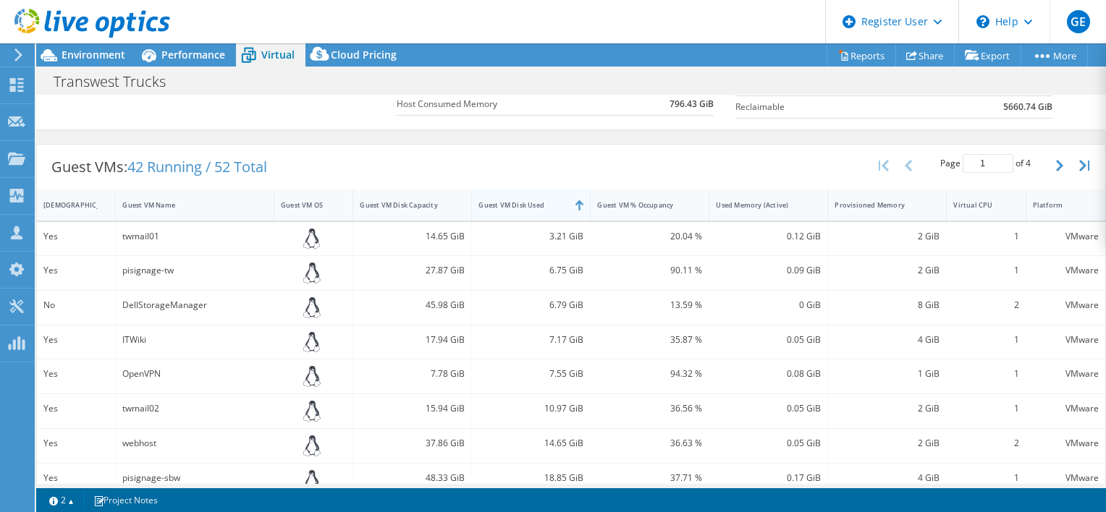
click at [538, 214] on div "Guest VM Disk Used" at bounding box center [531, 205] width 119 height 31
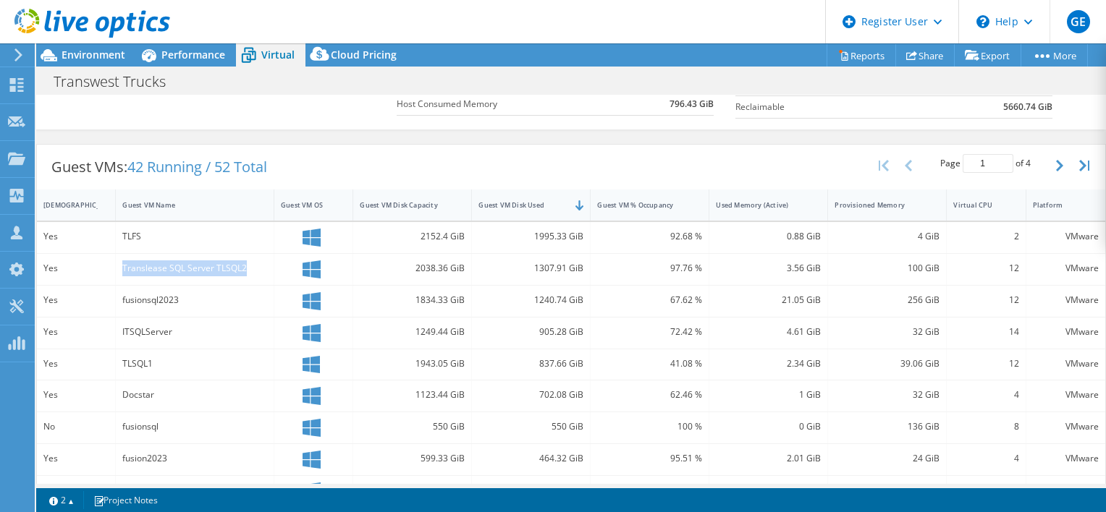
drag, startPoint x: 119, startPoint y: 263, endPoint x: 259, endPoint y: 268, distance: 139.7
click at [259, 268] on div "Translease SQL Server TLSQL2" at bounding box center [195, 269] width 158 height 31
click at [56, 203] on div "[DEMOGRAPHIC_DATA]" at bounding box center [67, 204] width 48 height 9
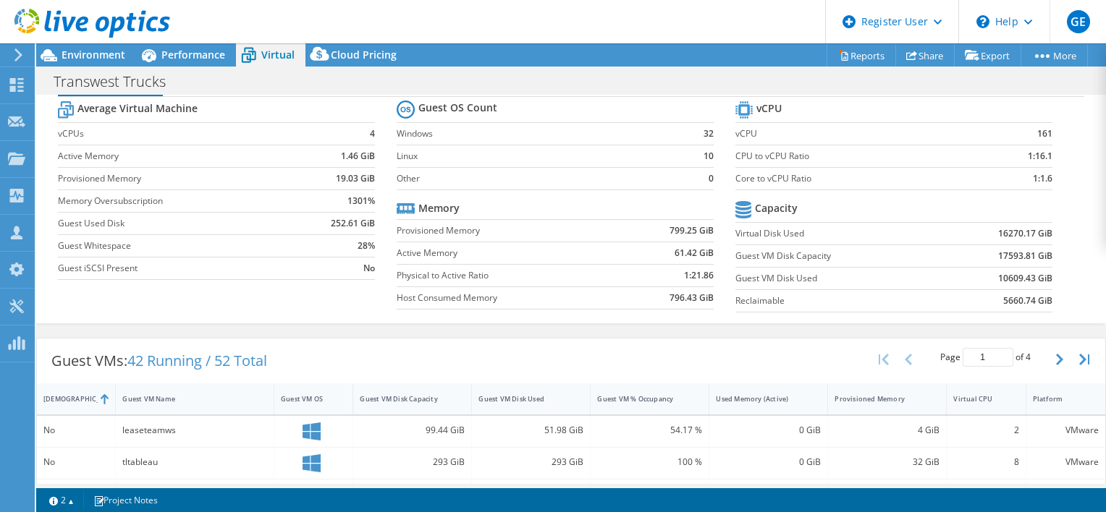
scroll to position [0, 0]
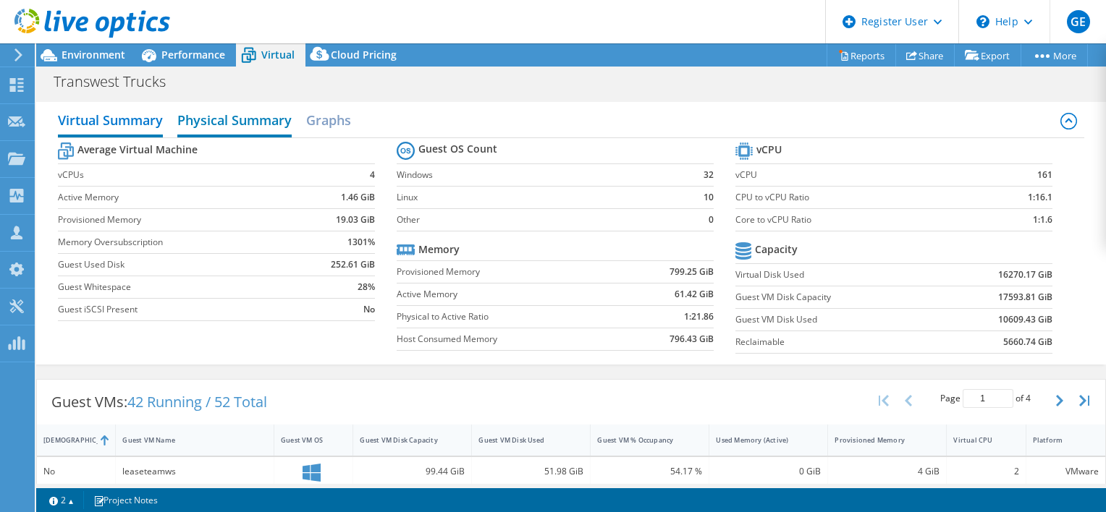
drag, startPoint x: 269, startPoint y: 135, endPoint x: 278, endPoint y: 127, distance: 11.3
click at [269, 134] on div "Virtual Summary Physical Summary Graphs" at bounding box center [571, 122] width 1027 height 33
click at [278, 127] on h2 "Physical Summary" at bounding box center [234, 122] width 114 height 32
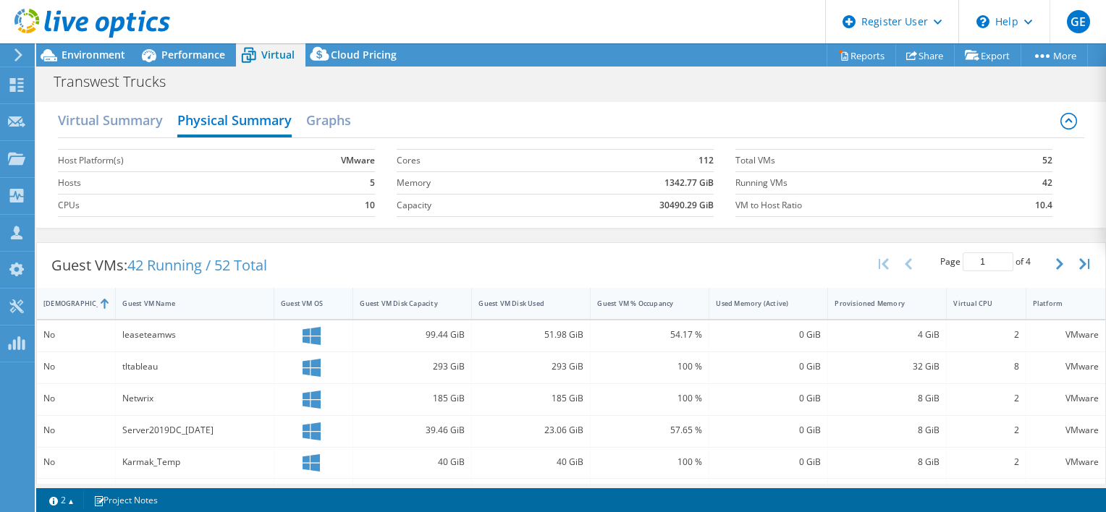
scroll to position [82, 0]
click at [342, 125] on h2 "Graphs" at bounding box center [328, 122] width 45 height 32
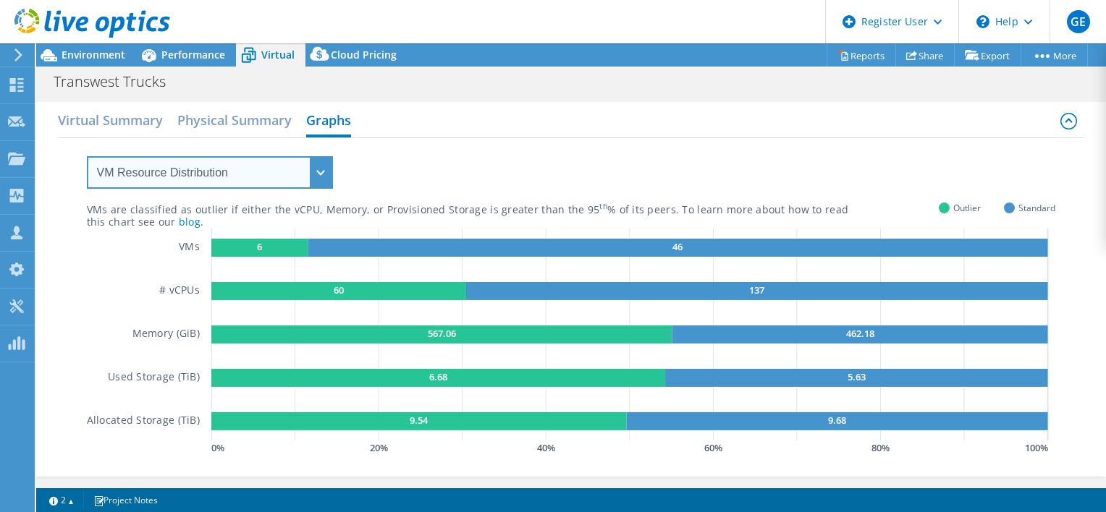
click at [223, 172] on select "VM Resource Distribution Provisioning Contrast Over Provisioning" at bounding box center [210, 172] width 246 height 33
select select "Over Provisioning"
click at [87, 156] on select "VM Resource Distribution Provisioning Contrast Over Provisioning" at bounding box center [210, 172] width 246 height 33
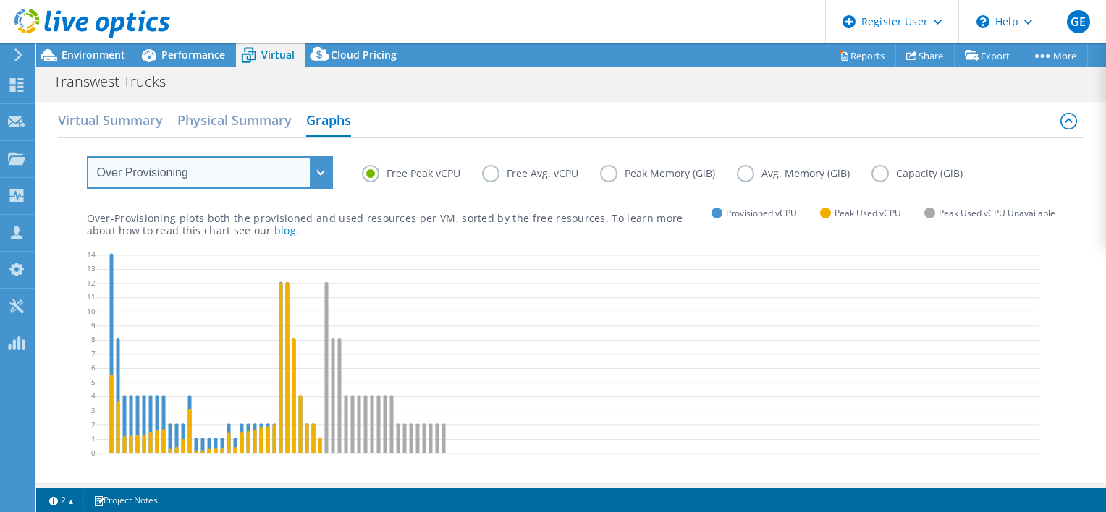
scroll to position [155, 0]
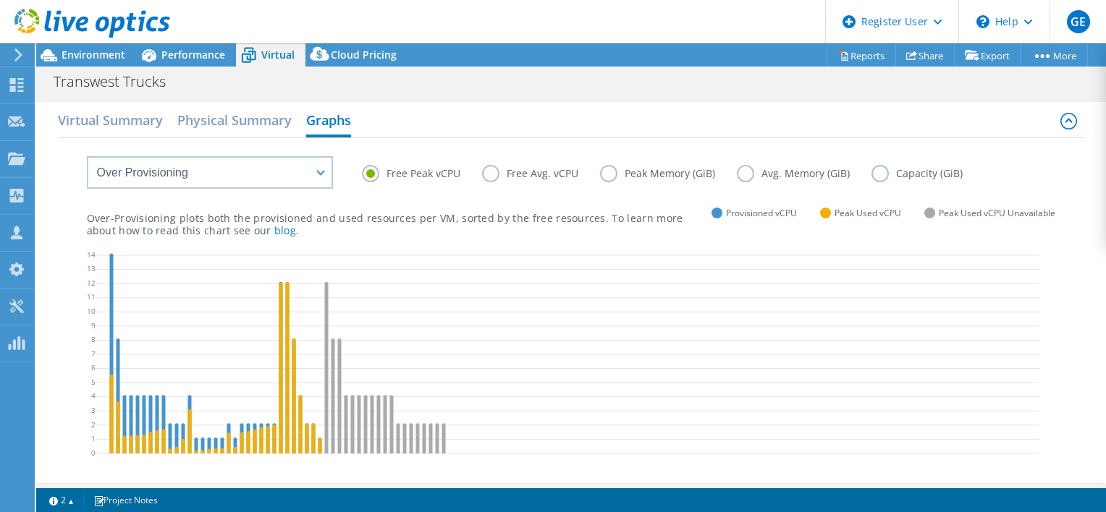
click at [495, 174] on label "Free Avg. vCPU" at bounding box center [541, 173] width 118 height 17
click at [0, 0] on input "Free Avg. vCPU" at bounding box center [0, 0] width 0 height 0
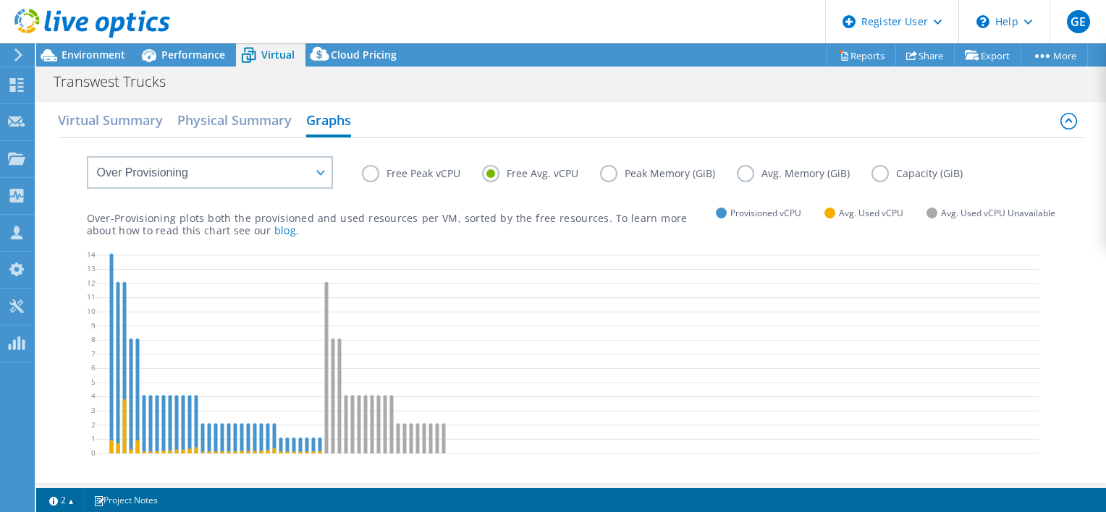
click at [425, 174] on label "Free Peak vCPU" at bounding box center [422, 173] width 120 height 17
click at [0, 0] on input "Free Peak vCPU" at bounding box center [0, 0] width 0 height 0
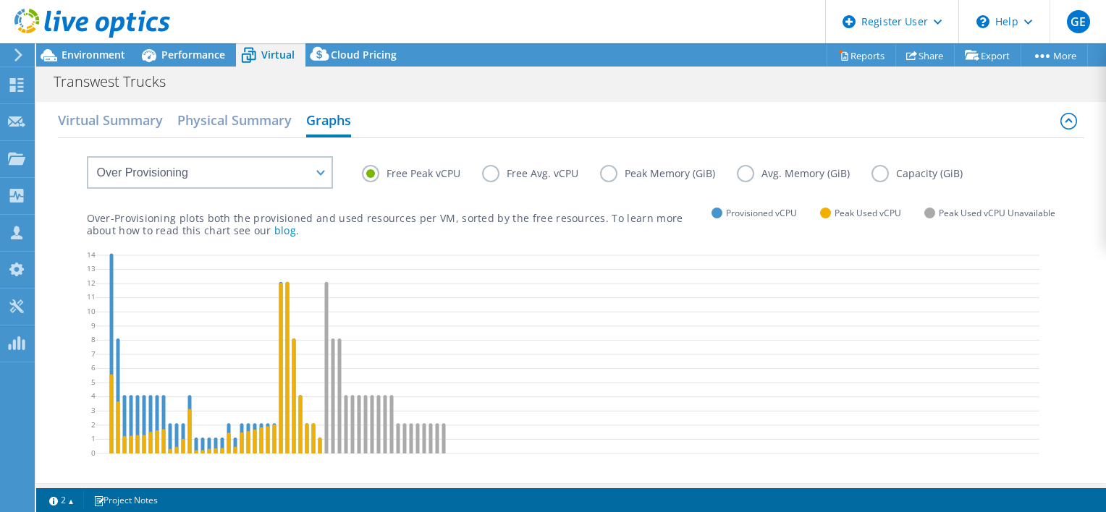
click at [640, 174] on label "Peak Memory (GiB)" at bounding box center [668, 173] width 137 height 17
click at [0, 0] on input "Peak Memory (GiB)" at bounding box center [0, 0] width 0 height 0
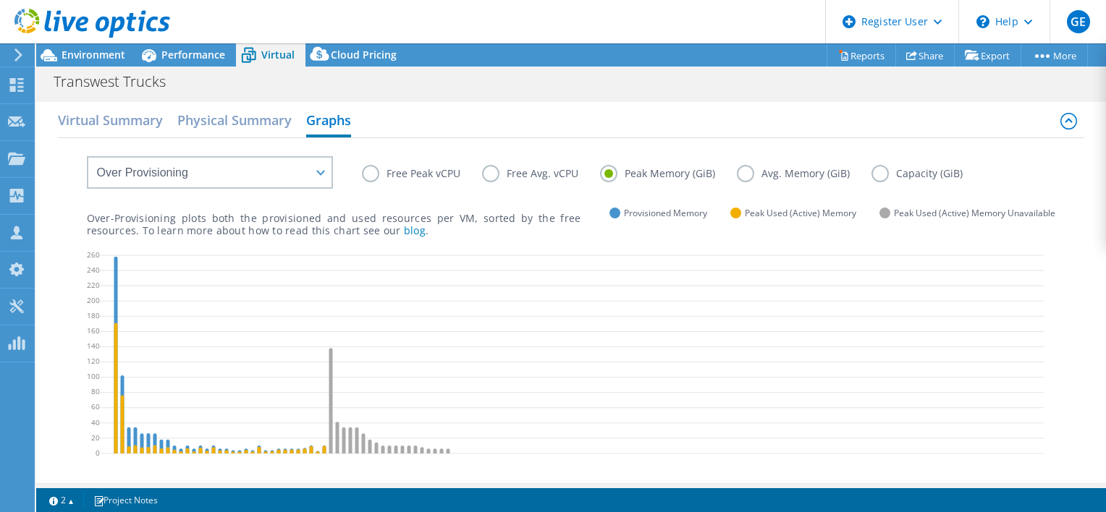
click at [752, 174] on label "Avg. Memory (GiB)" at bounding box center [804, 173] width 135 height 17
click at [0, 0] on input "Avg. Memory (GiB)" at bounding box center [0, 0] width 0 height 0
click at [877, 170] on label "Capacity (GiB)" at bounding box center [927, 173] width 113 height 17
click at [0, 0] on input "Capacity (GiB)" at bounding box center [0, 0] width 0 height 0
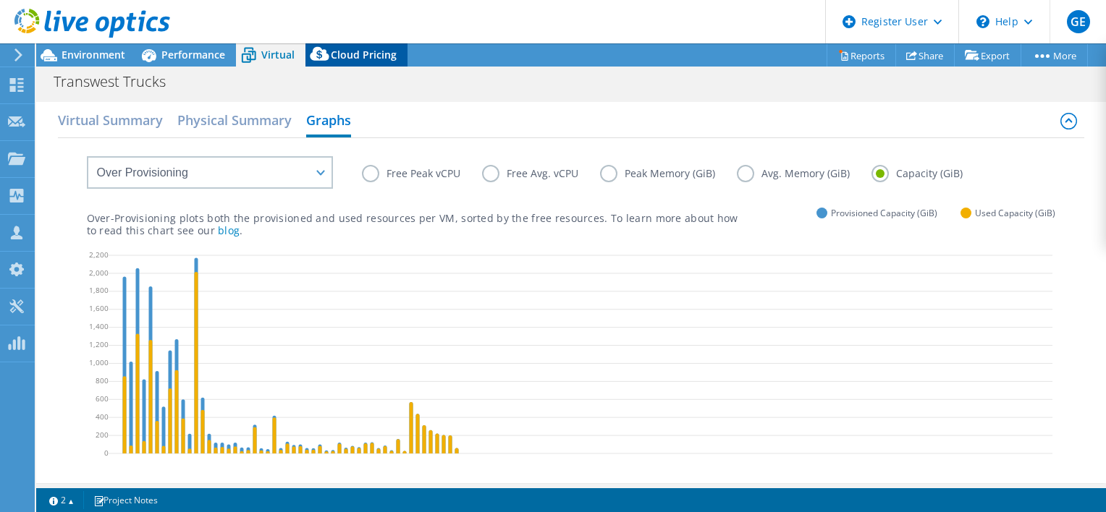
click at [394, 51] on div "Cloud Pricing" at bounding box center [356, 54] width 102 height 23
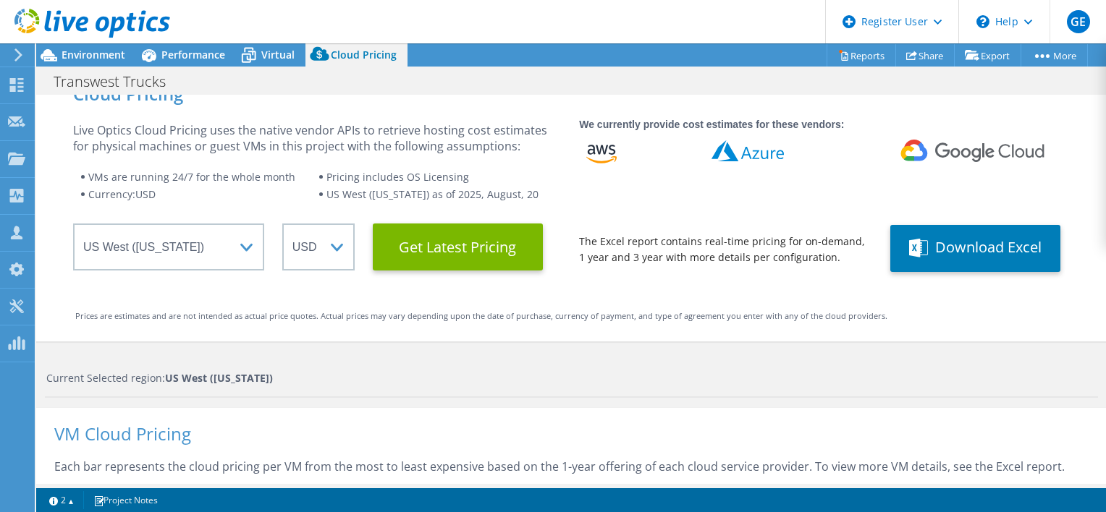
scroll to position [0, 0]
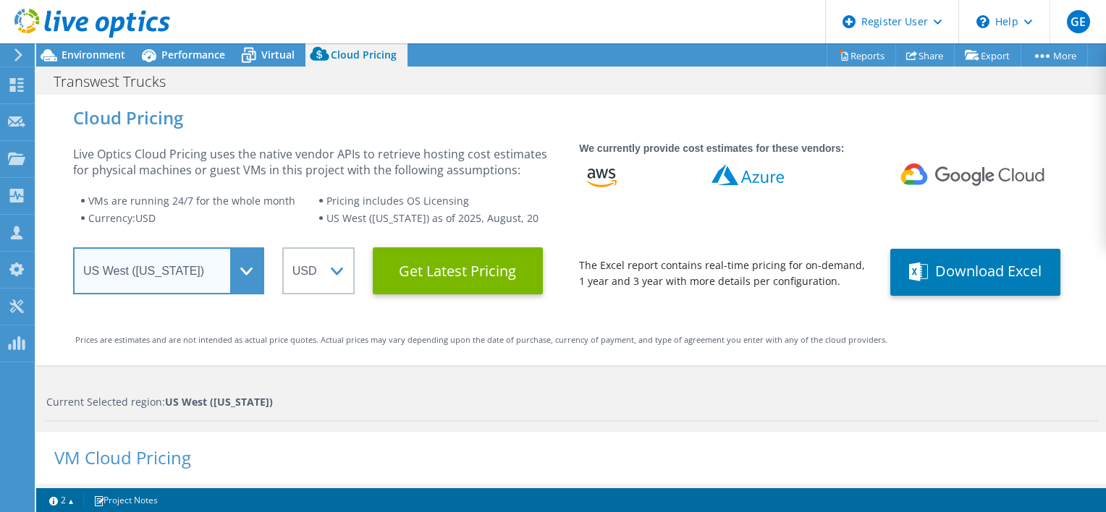
click at [239, 279] on select "Select a Region Asia Pacific (Hong Kong) Asia Pacific (Mumbai) Asia Pacific (Se…" at bounding box center [168, 270] width 191 height 47
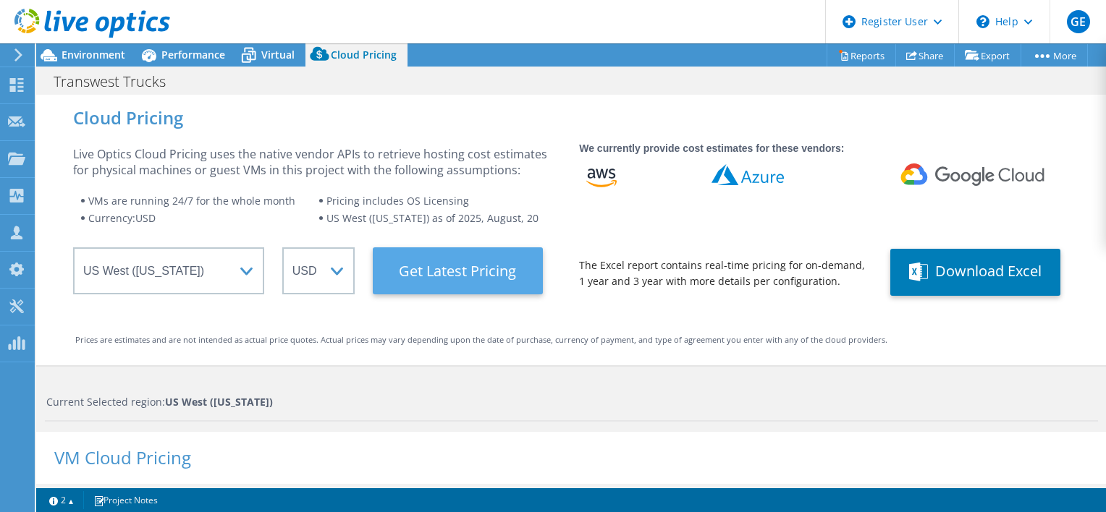
click at [489, 272] on Latest "Get Latest Pricing" at bounding box center [458, 270] width 170 height 47
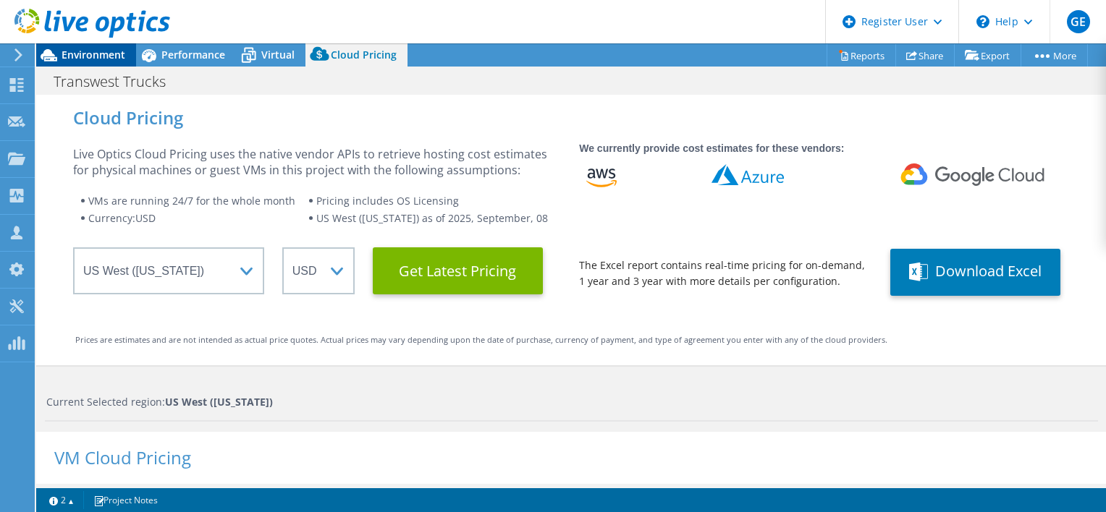
drag, startPoint x: 123, startPoint y: 63, endPoint x: 130, endPoint y: 62, distance: 7.4
click at [123, 63] on div "Environment" at bounding box center [86, 54] width 100 height 23
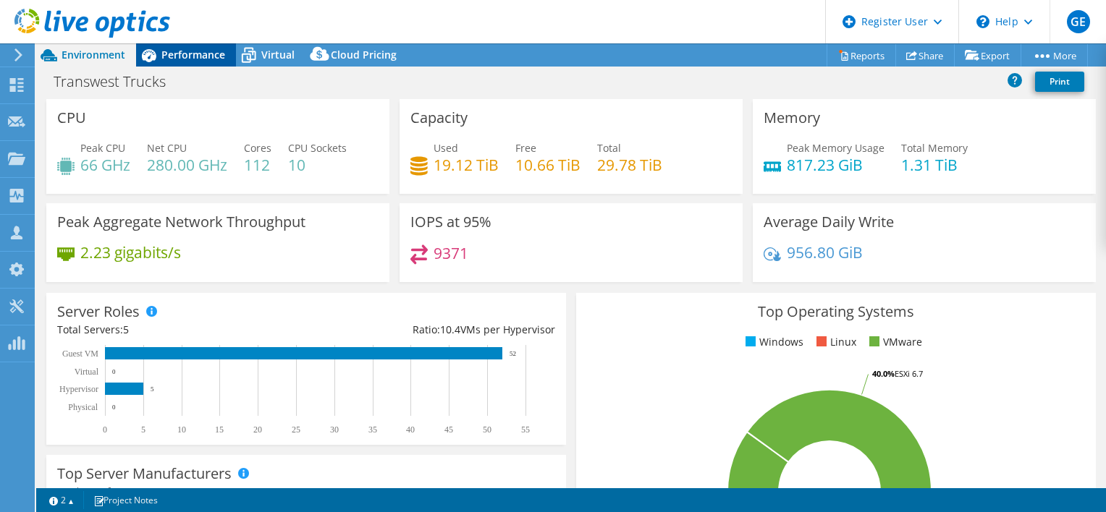
click at [187, 58] on span "Performance" at bounding box center [193, 55] width 64 height 14
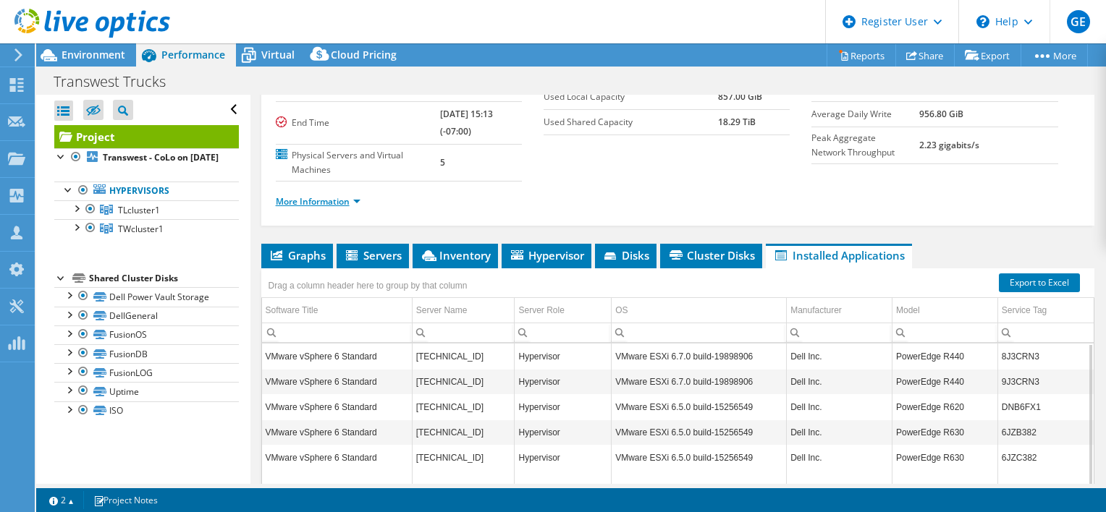
drag, startPoint x: 294, startPoint y: 190, endPoint x: 300, endPoint y: 197, distance: 8.8
click at [294, 190] on ul "More Information" at bounding box center [678, 200] width 804 height 20
click at [301, 198] on link "More Information" at bounding box center [318, 201] width 85 height 12
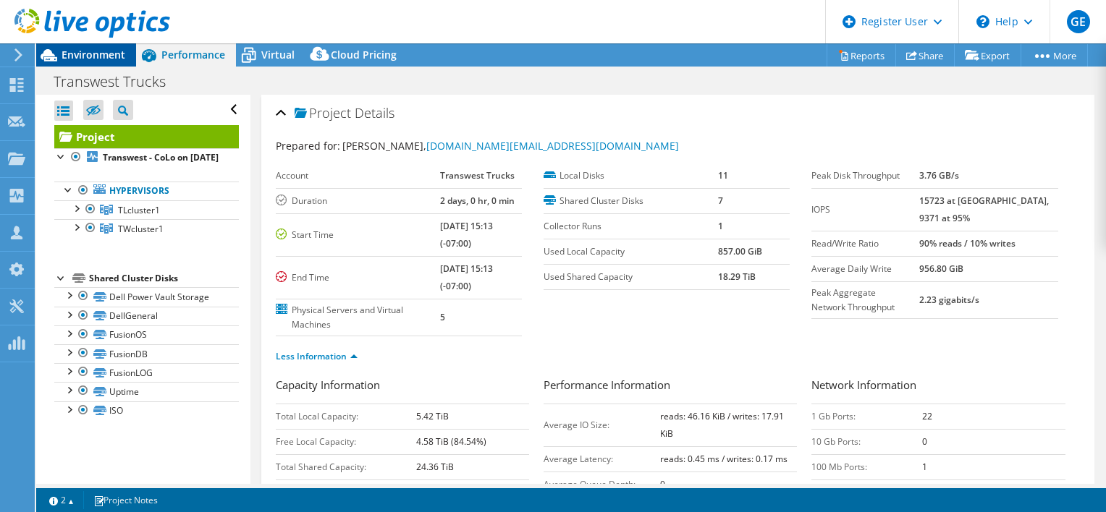
click at [110, 54] on span "Environment" at bounding box center [94, 55] width 64 height 14
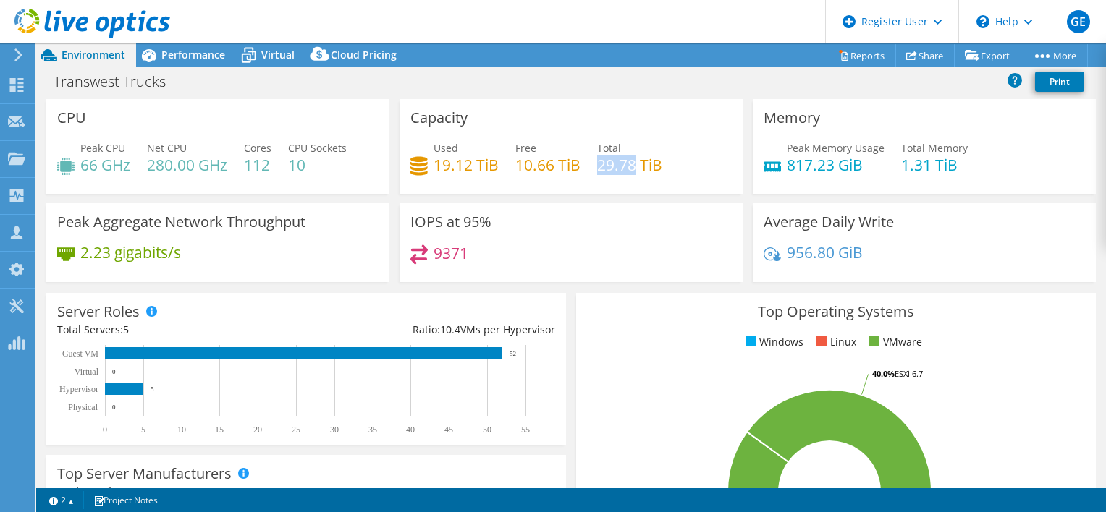
drag, startPoint x: 596, startPoint y: 167, endPoint x: 629, endPoint y: 164, distance: 33.4
click at [629, 164] on h4 "29.78 TiB" at bounding box center [629, 165] width 65 height 16
click at [164, 58] on span "Performance" at bounding box center [193, 55] width 64 height 14
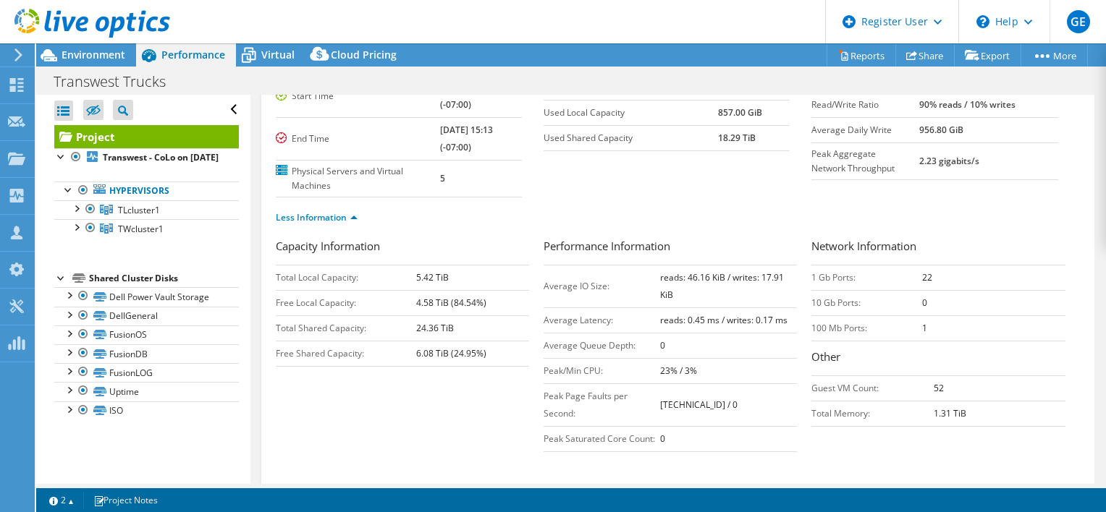
scroll to position [145, 0]
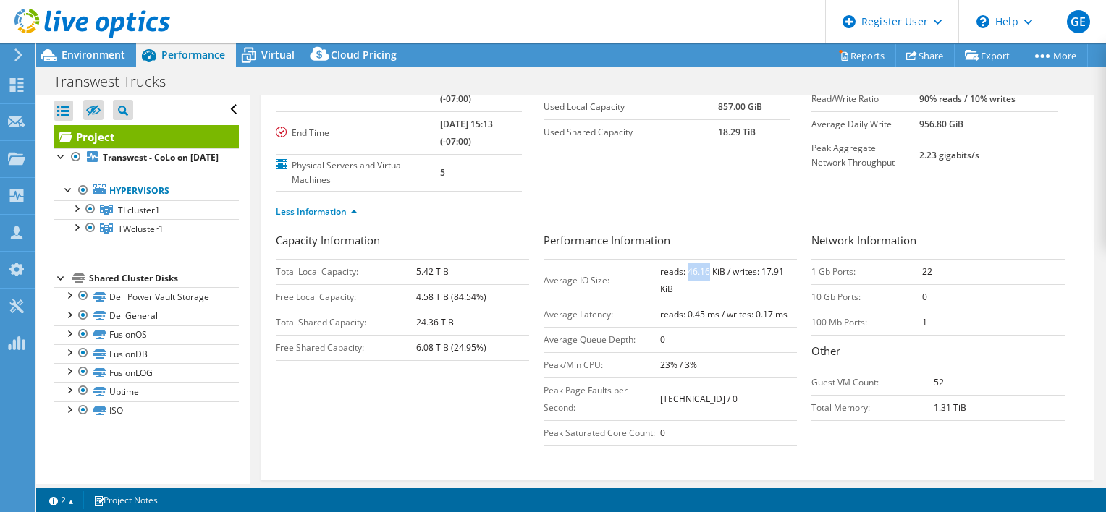
drag, startPoint x: 680, startPoint y: 269, endPoint x: 703, endPoint y: 266, distance: 22.6
click at [703, 266] on b "reads: 46.16 KiB / writes: 17.91 KiB" at bounding box center [722, 281] width 124 height 30
copy b "46.16"
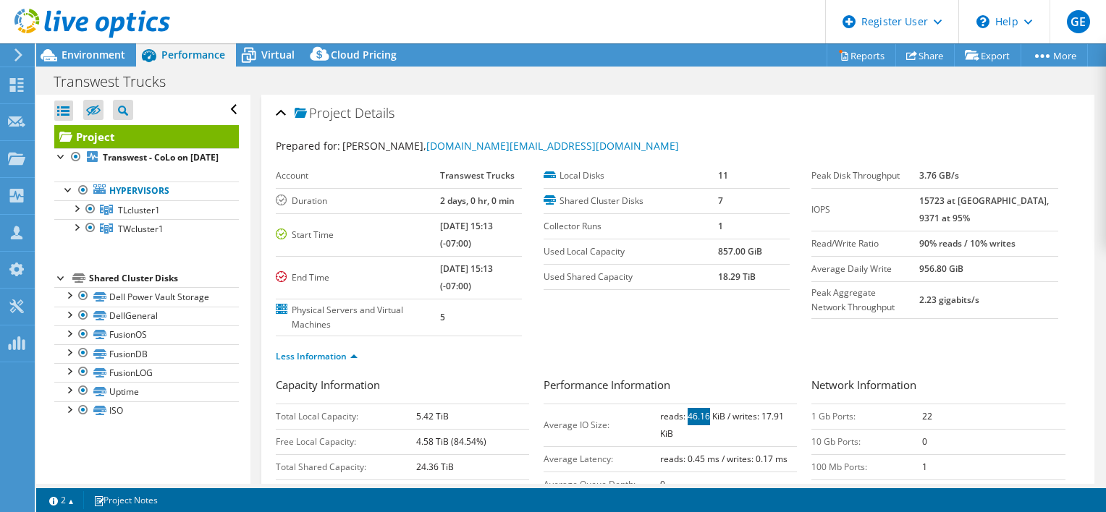
scroll to position [72, 0]
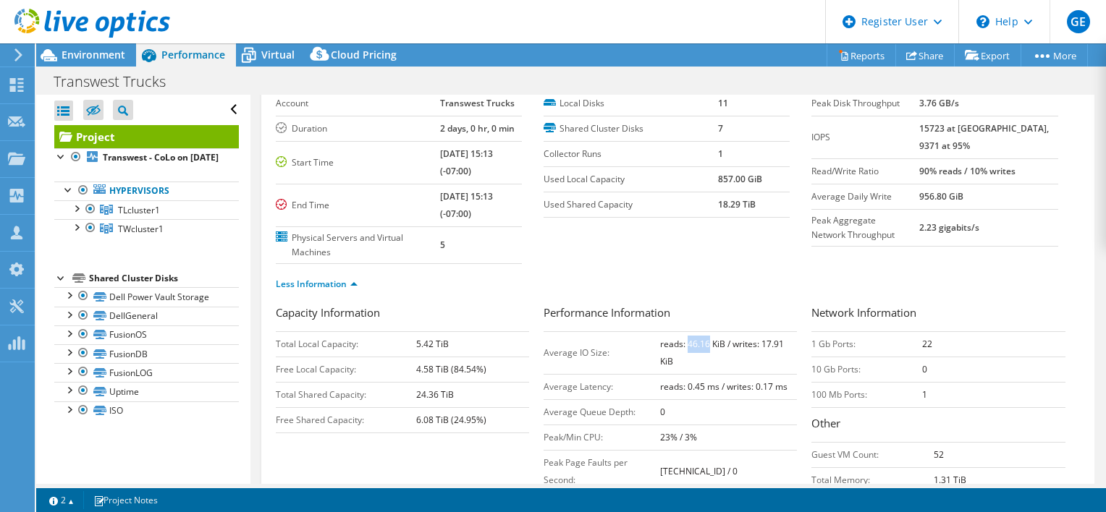
click at [708, 358] on td "reads: 46.16 KiB / writes: 17.91 KiB" at bounding box center [728, 352] width 137 height 43
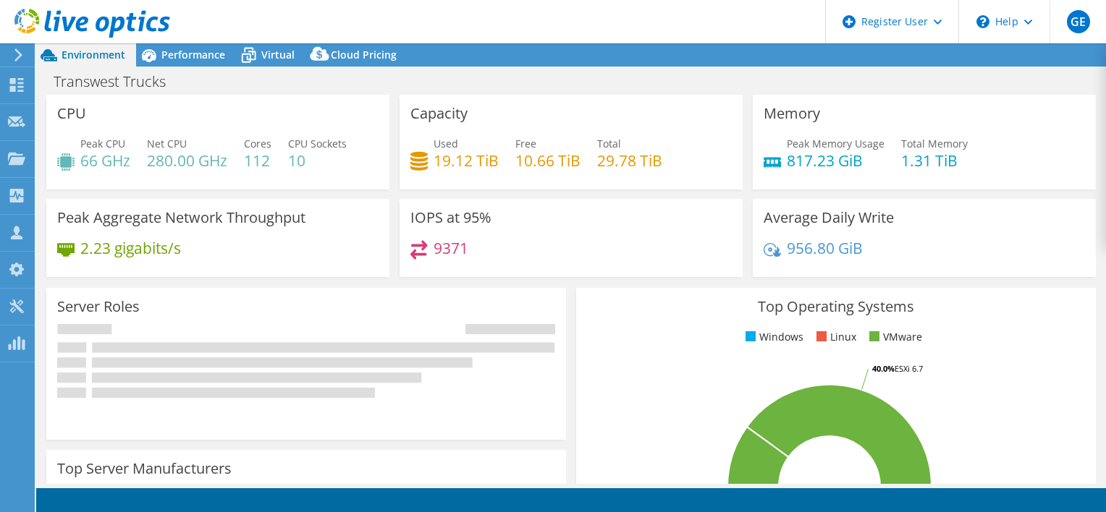
select select "USWest"
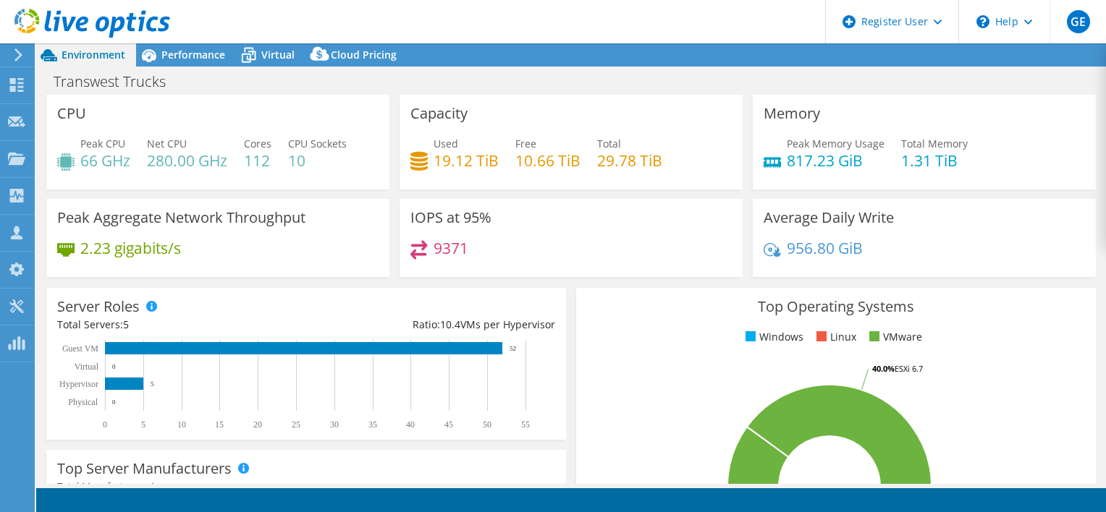
select select "USWest"
select select "USD"
